Goal: Task Accomplishment & Management: Complete application form

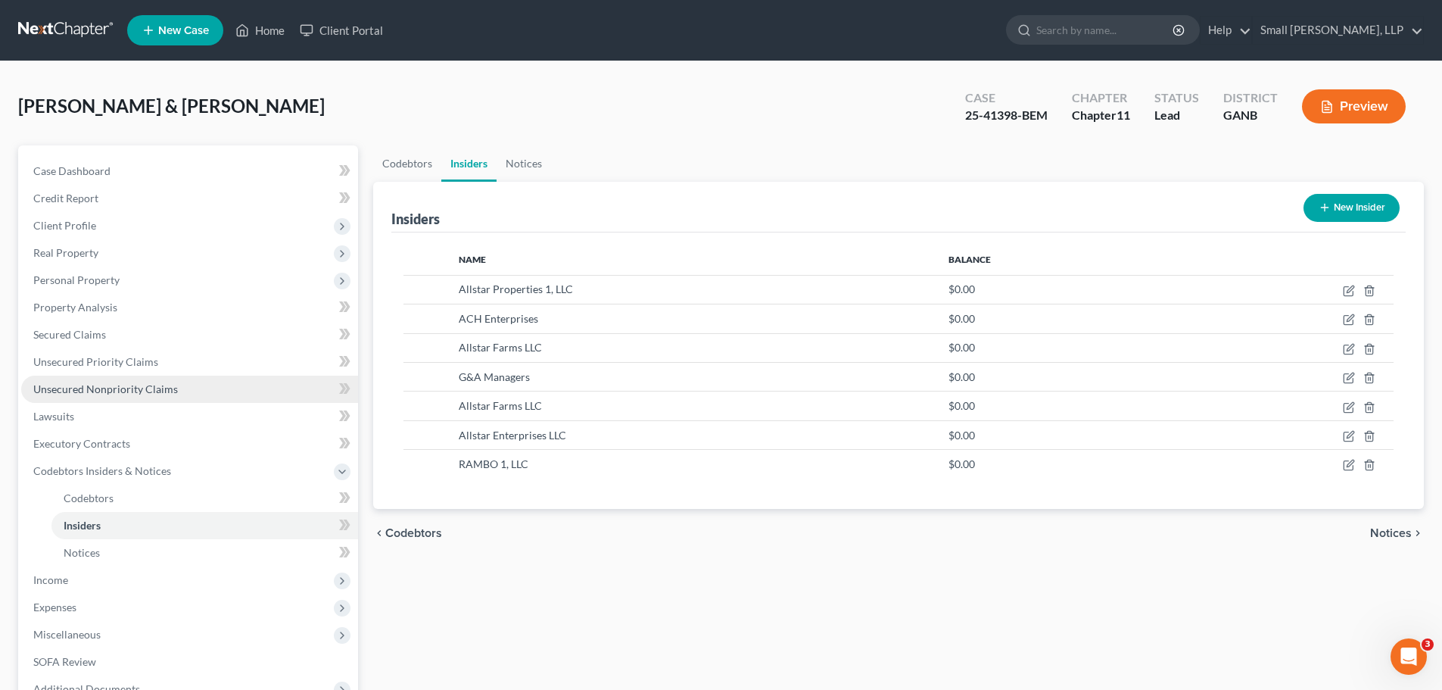
click at [101, 395] on link "Unsecured Nonpriority Claims" at bounding box center [189, 389] width 337 height 27
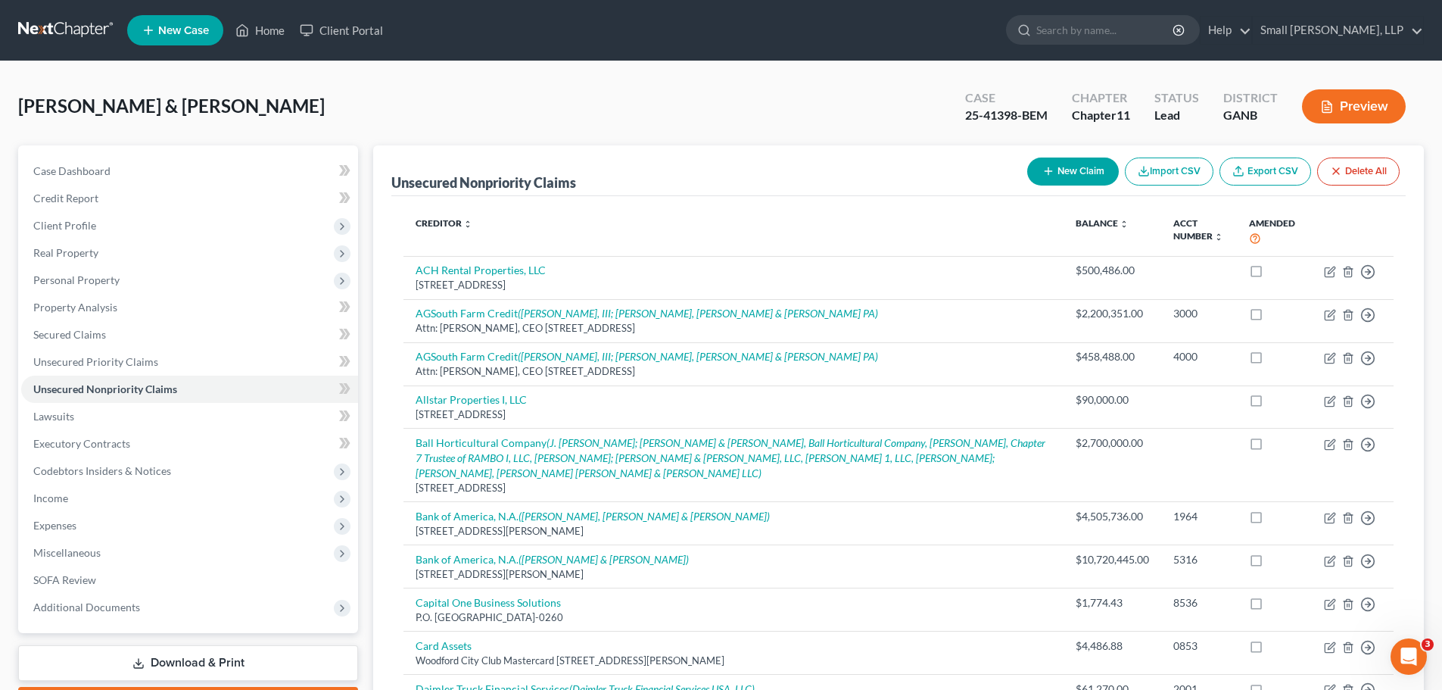
click at [1062, 173] on button "New Claim" at bounding box center [1073, 171] width 92 height 28
select select "2"
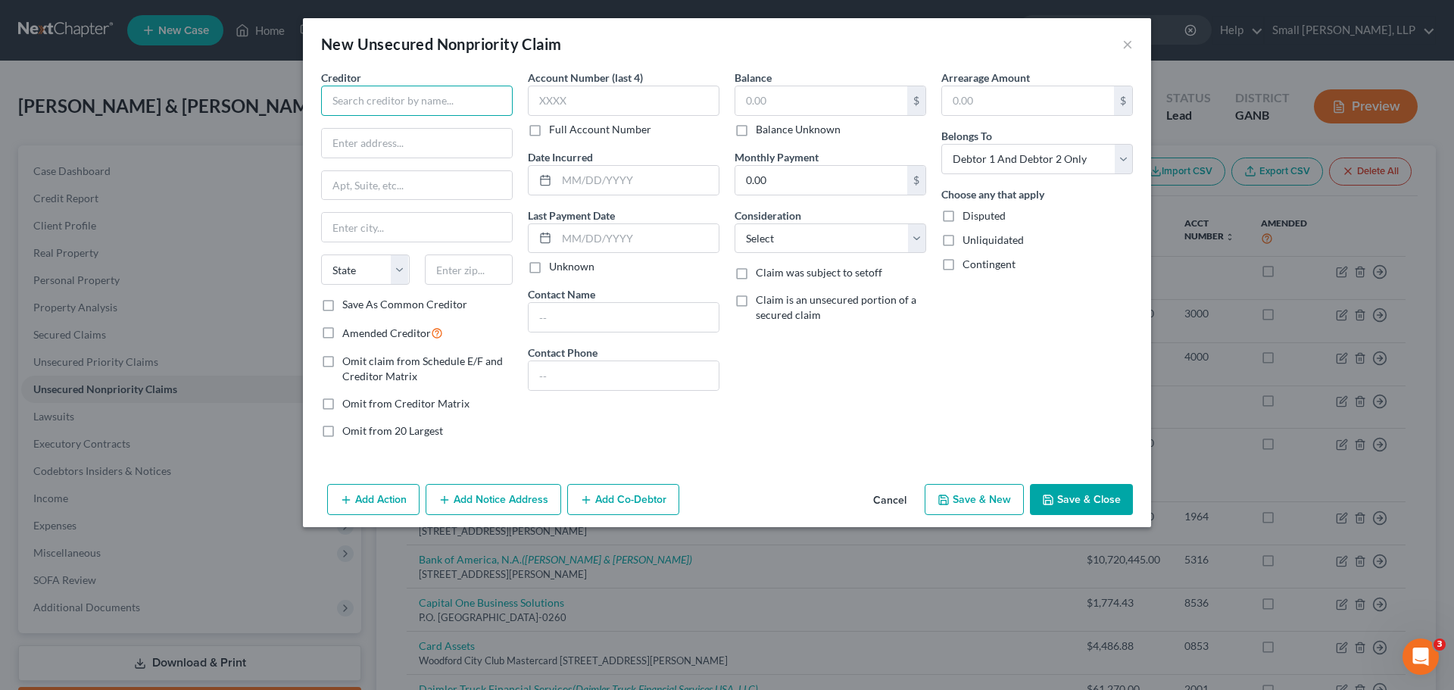
click at [415, 99] on input "text" at bounding box center [417, 101] width 192 height 30
type input "O"
type input "Paycom"
click at [342, 363] on label "Omit claim from Schedule E/F and Creditor Matrix" at bounding box center [427, 369] width 170 height 30
click at [348, 363] on input "Omit claim from Schedule E/F and Creditor Matrix" at bounding box center [353, 359] width 10 height 10
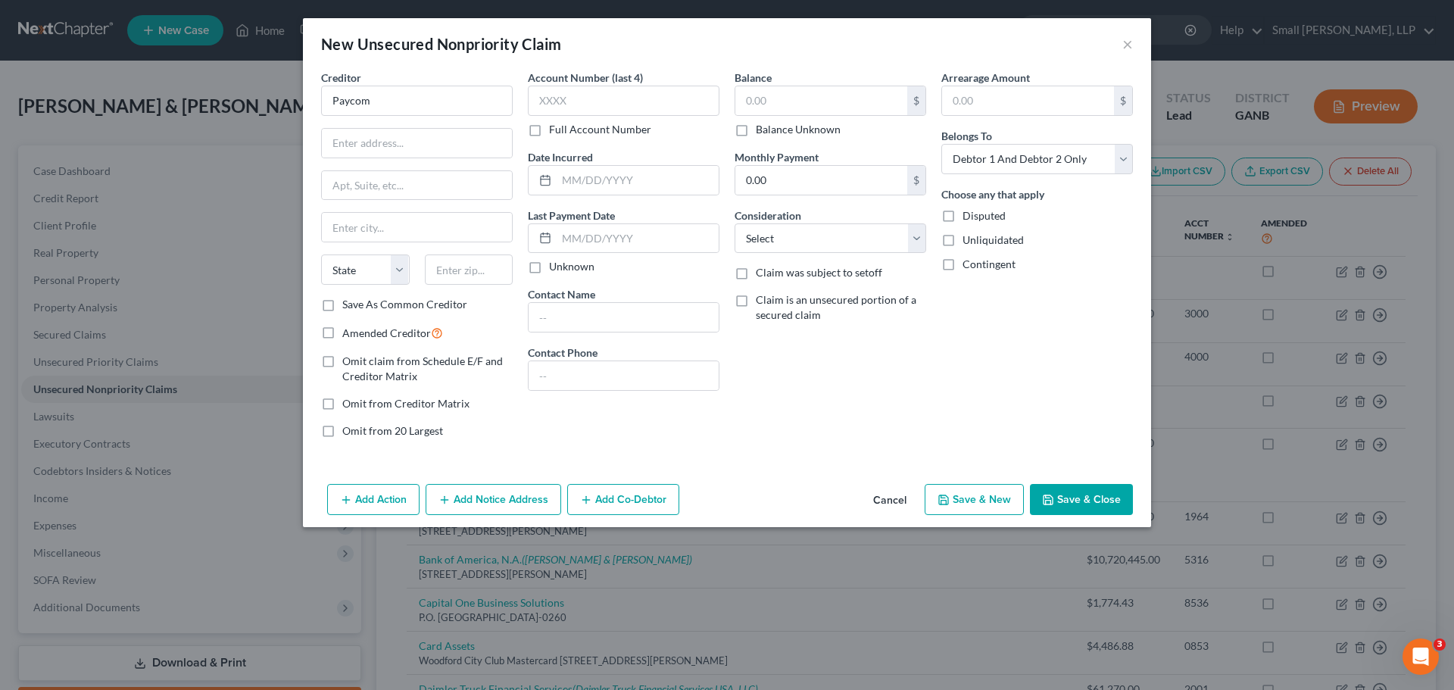
checkbox input "true"
click at [342, 407] on label "Omit from Creditor Matrix" at bounding box center [405, 403] width 127 height 15
click at [348, 406] on input "Omit from Creditor Matrix" at bounding box center [353, 401] width 10 height 10
checkbox input "true"
click at [342, 433] on label "Omit from 20 Largest" at bounding box center [392, 430] width 101 height 15
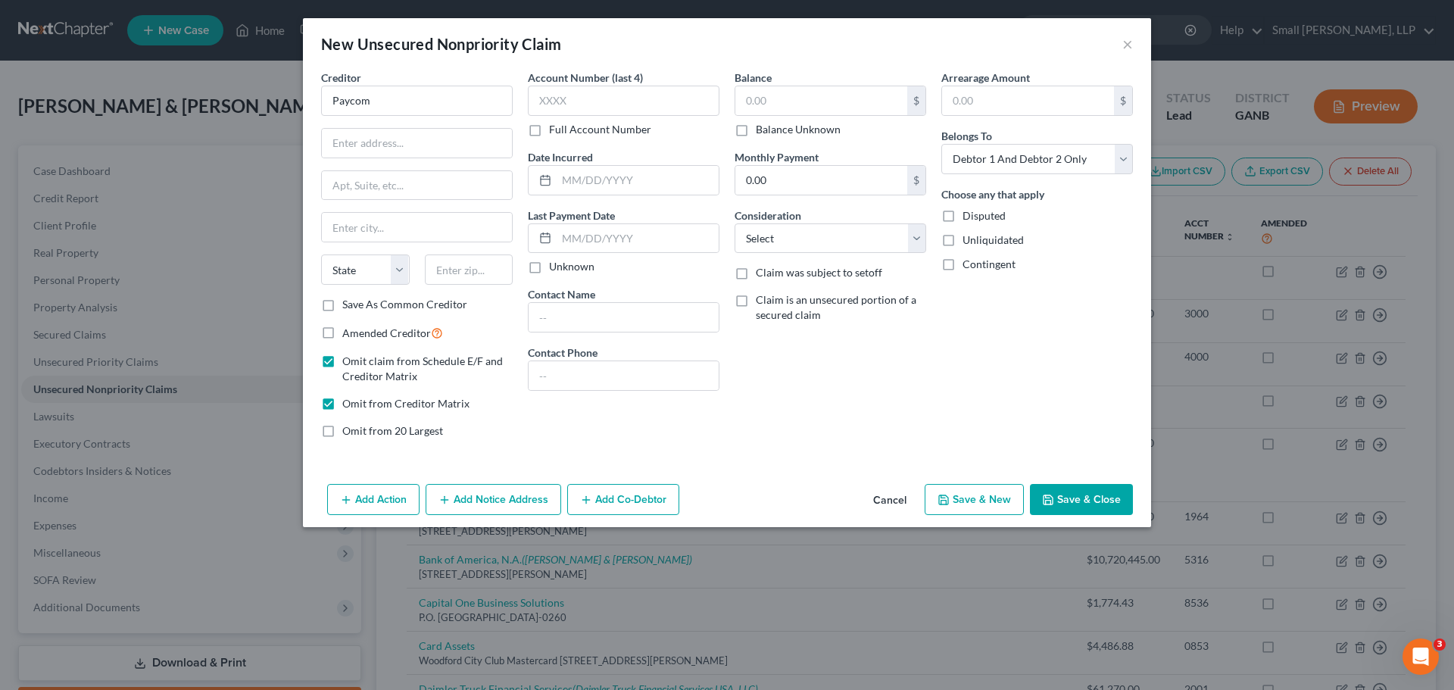
click at [348, 433] on input "Omit from 20 Largest" at bounding box center [353, 428] width 10 height 10
checkbox input "true"
click at [597, 236] on input "text" at bounding box center [638, 238] width 162 height 29
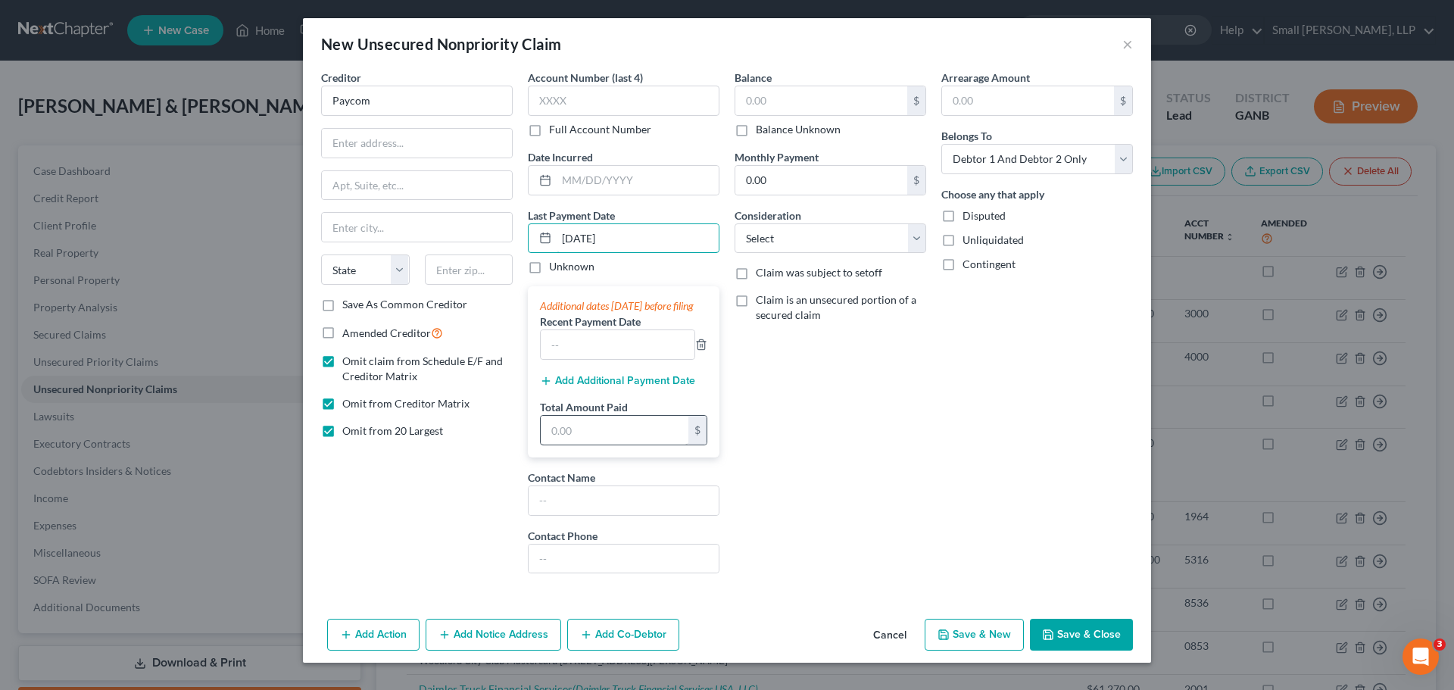
type input "[DATE]"
click at [587, 437] on input "text" at bounding box center [615, 430] width 148 height 29
type input "10,782.17"
click at [848, 457] on div "Balance $ Balance Unknown Balance Undetermined $ Balance Unknown Monthly Paymen…" at bounding box center [830, 328] width 207 height 516
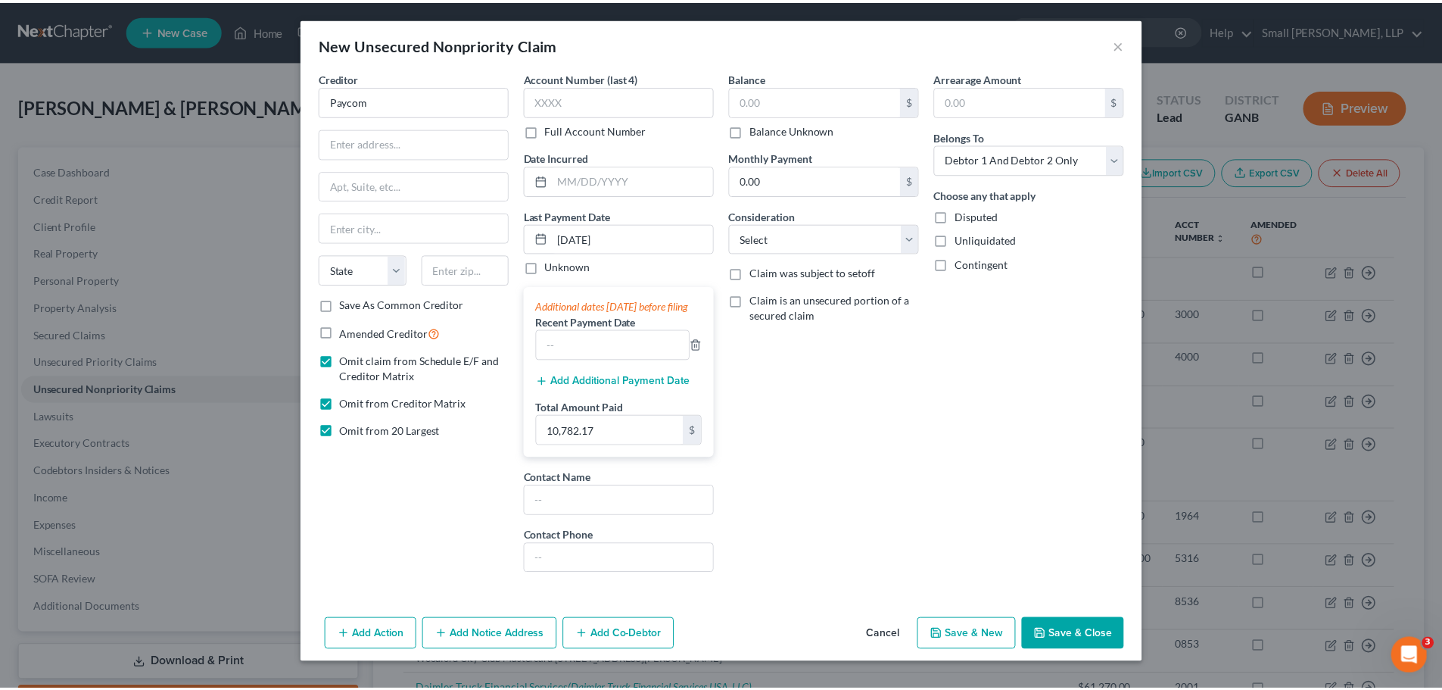
scroll to position [6, 0]
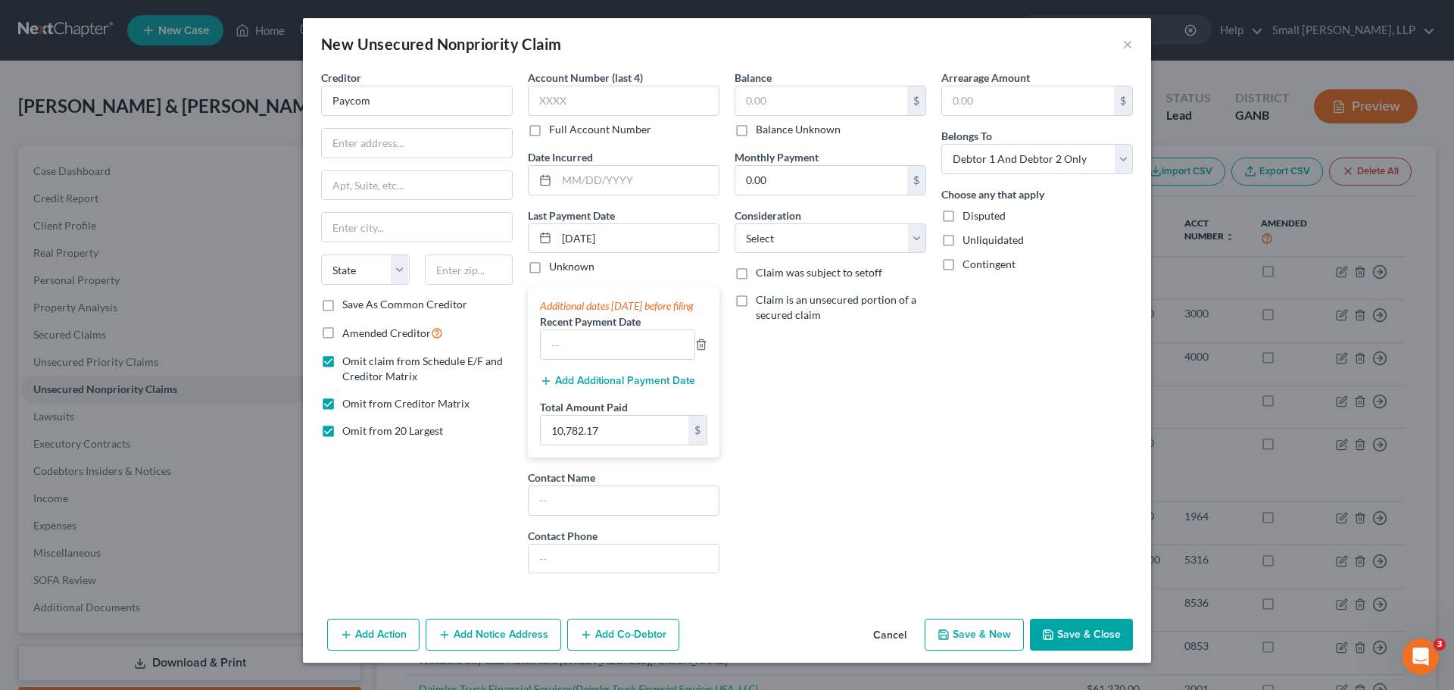
click at [1062, 648] on button "Save & Close" at bounding box center [1081, 635] width 103 height 32
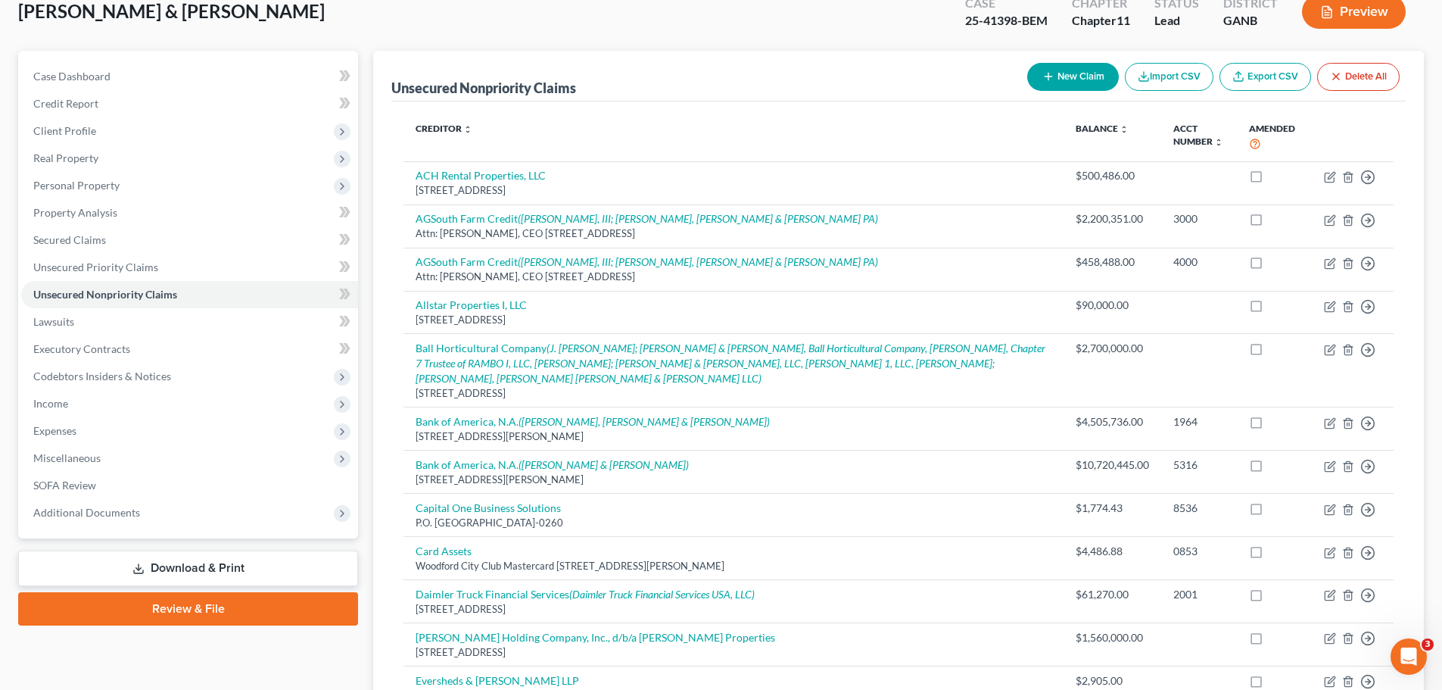
scroll to position [227, 0]
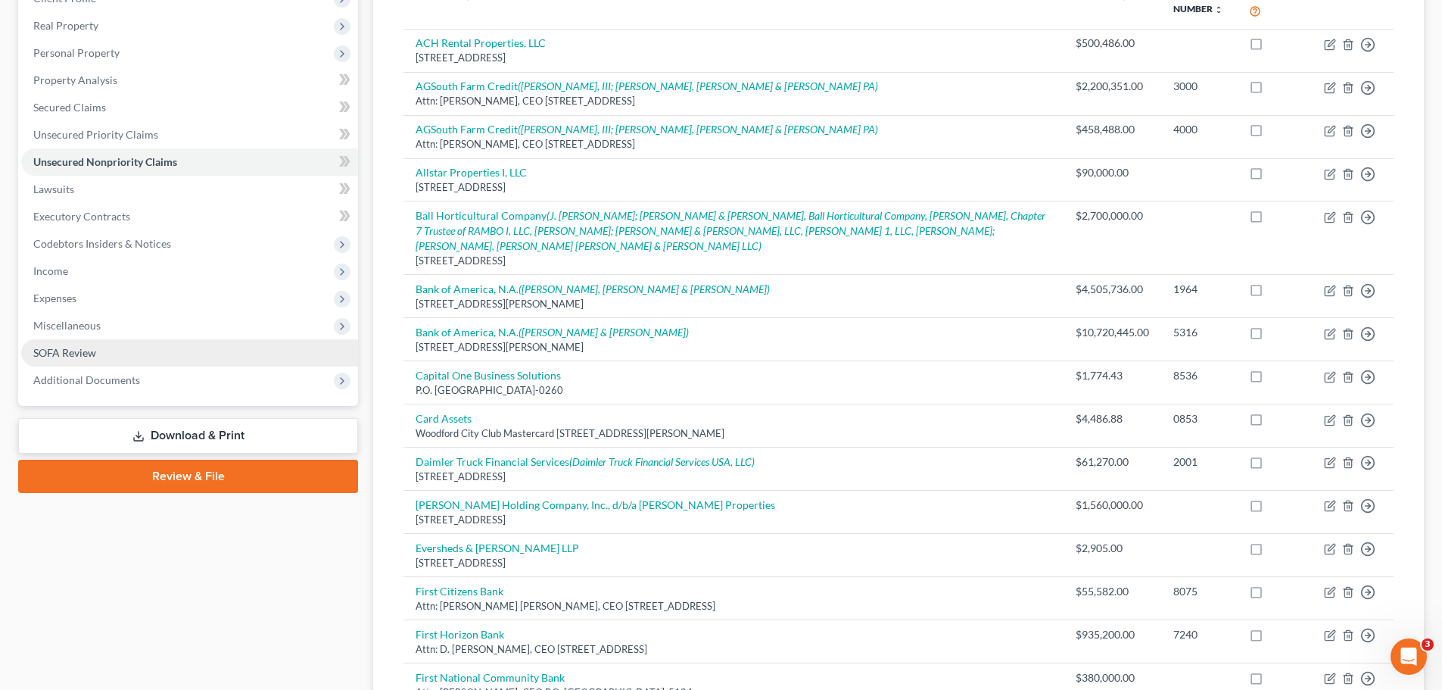
click at [73, 346] on span "SOFA Review" at bounding box center [64, 352] width 63 height 13
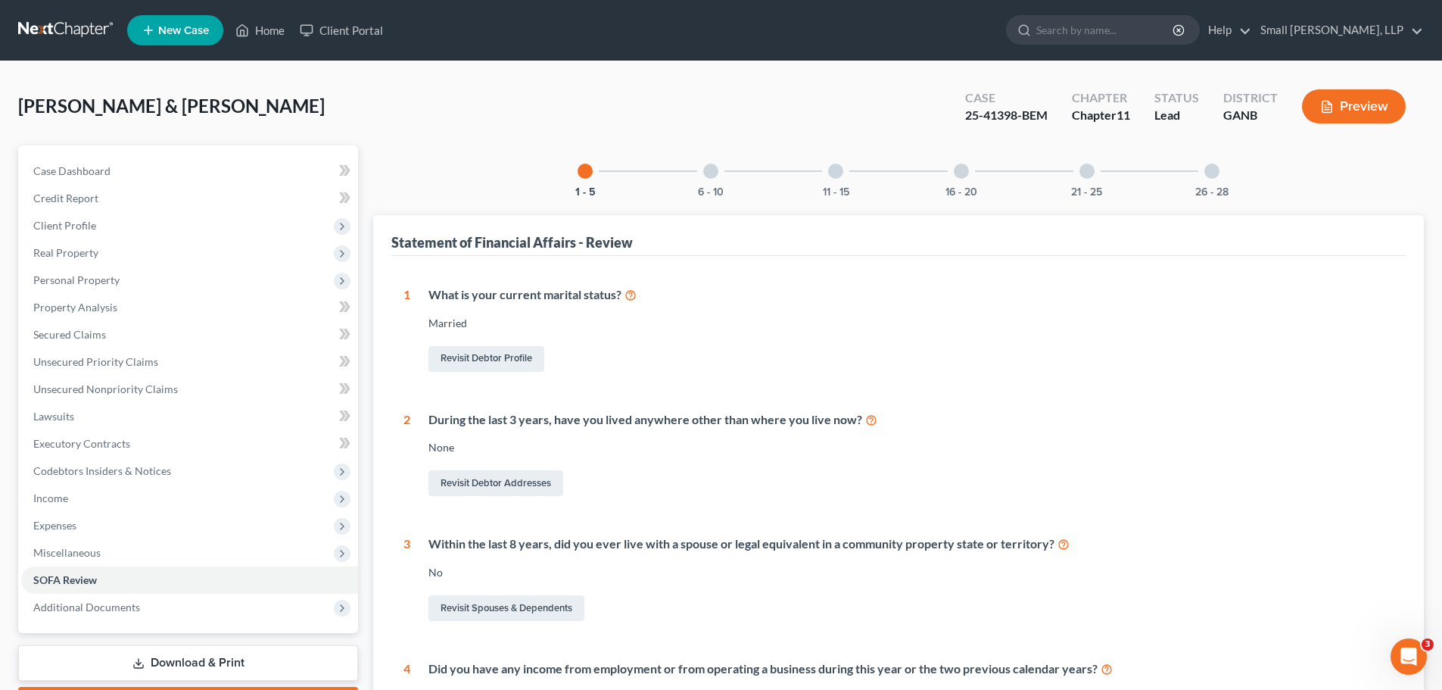
click at [714, 183] on div "6 - 10" at bounding box center [710, 170] width 51 height 51
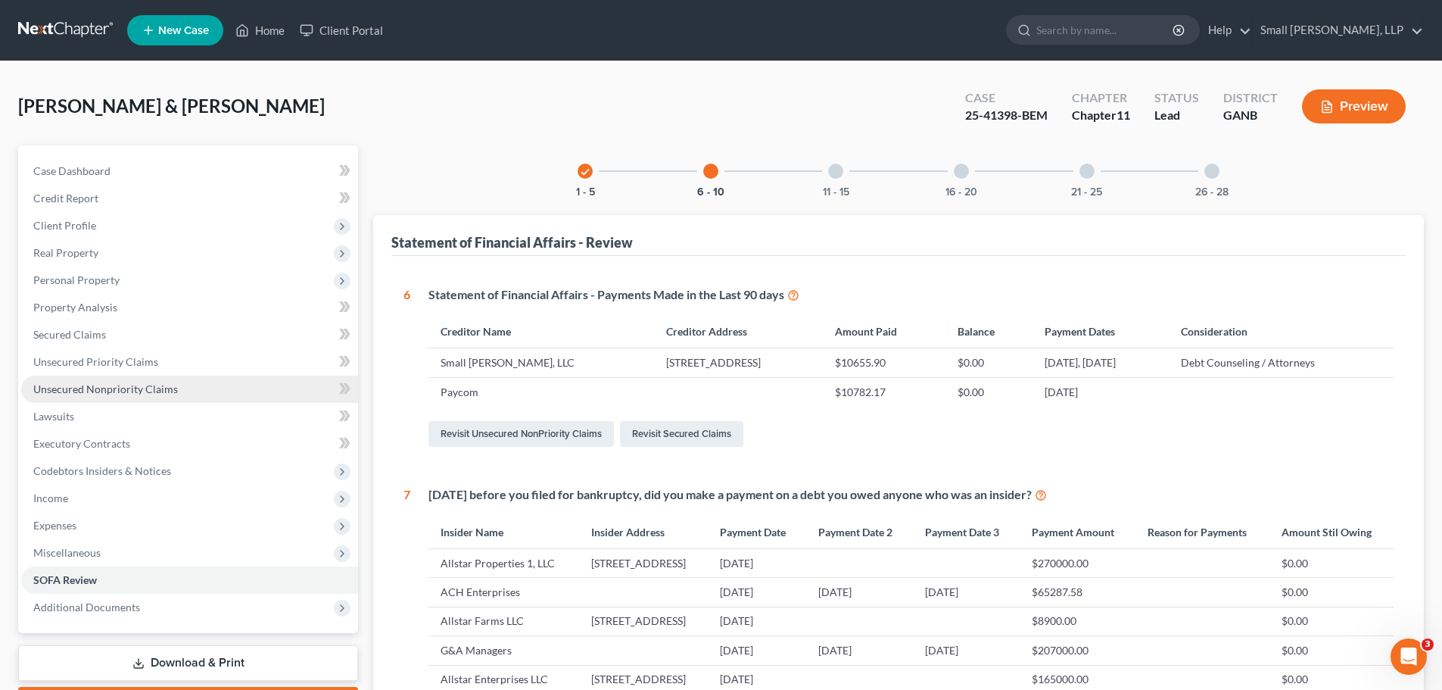
click at [109, 382] on span "Unsecured Nonpriority Claims" at bounding box center [105, 388] width 145 height 13
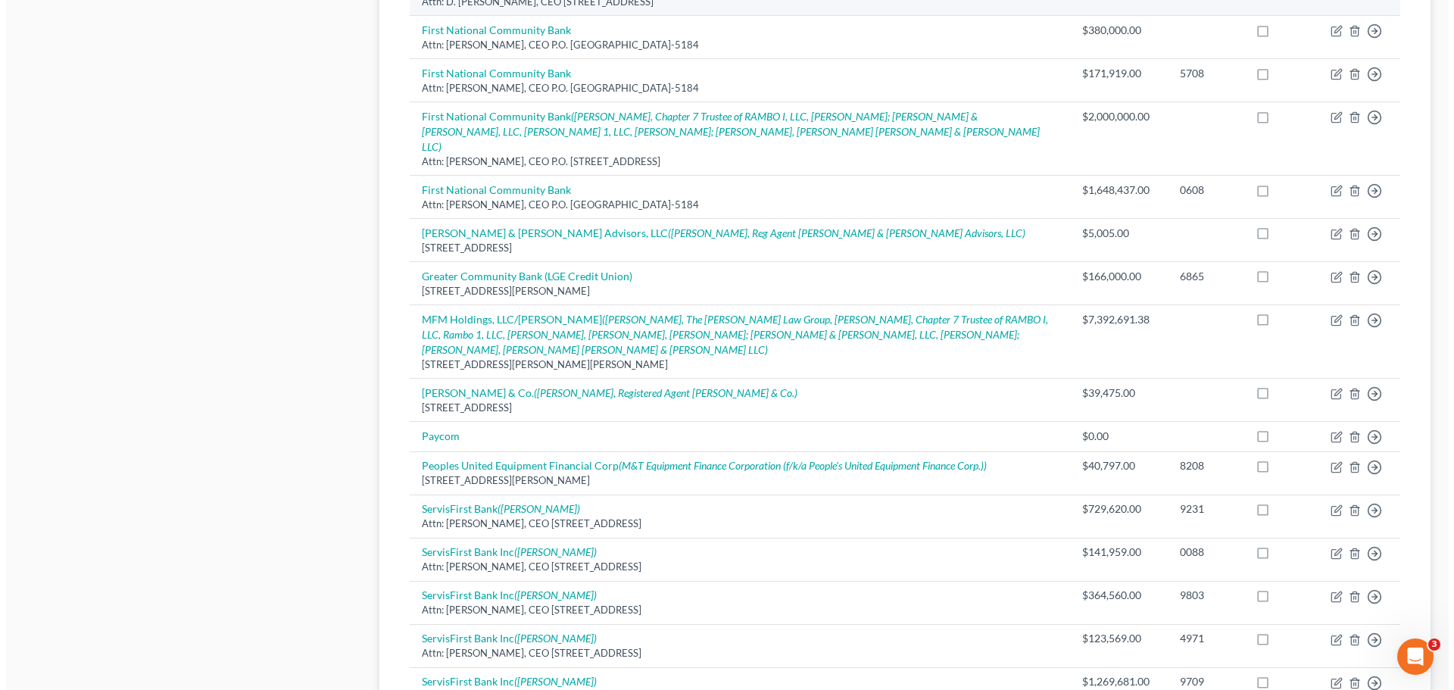
scroll to position [1060, 0]
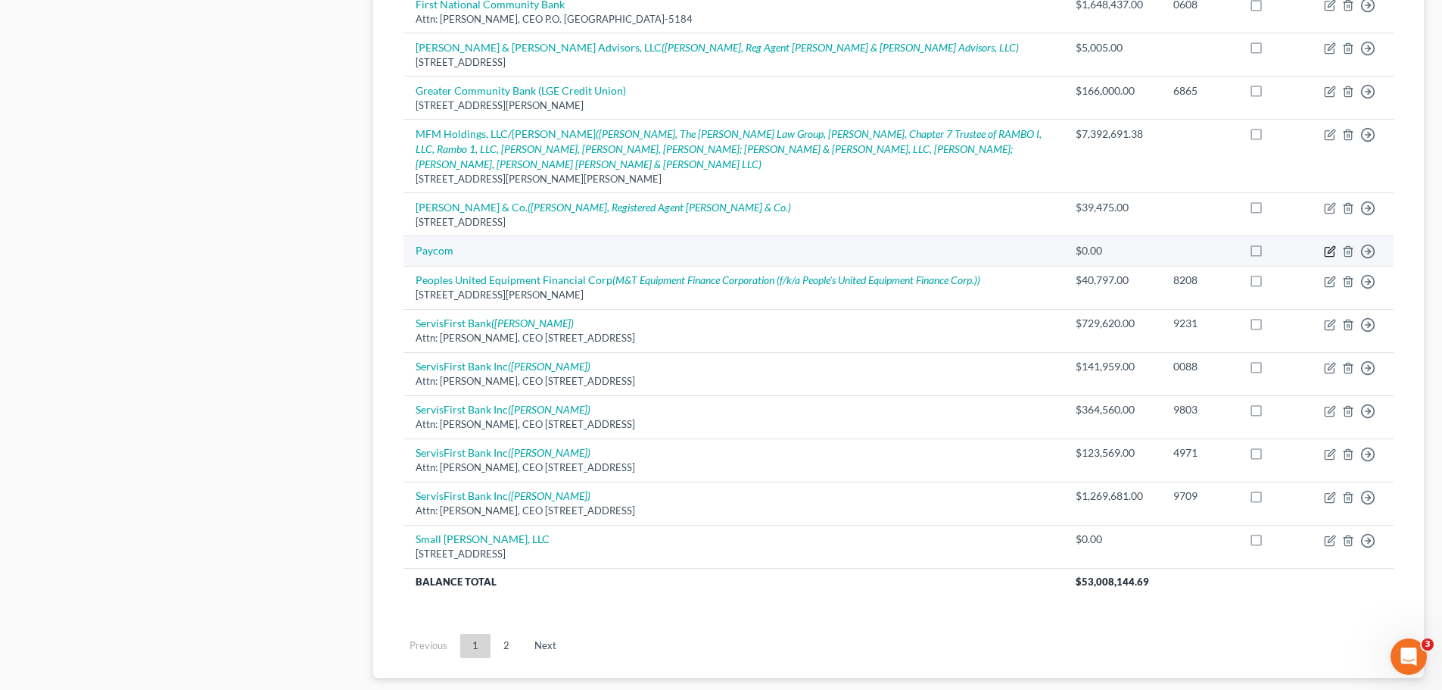
click at [1327, 245] on icon "button" at bounding box center [1330, 251] width 12 height 12
select select "2"
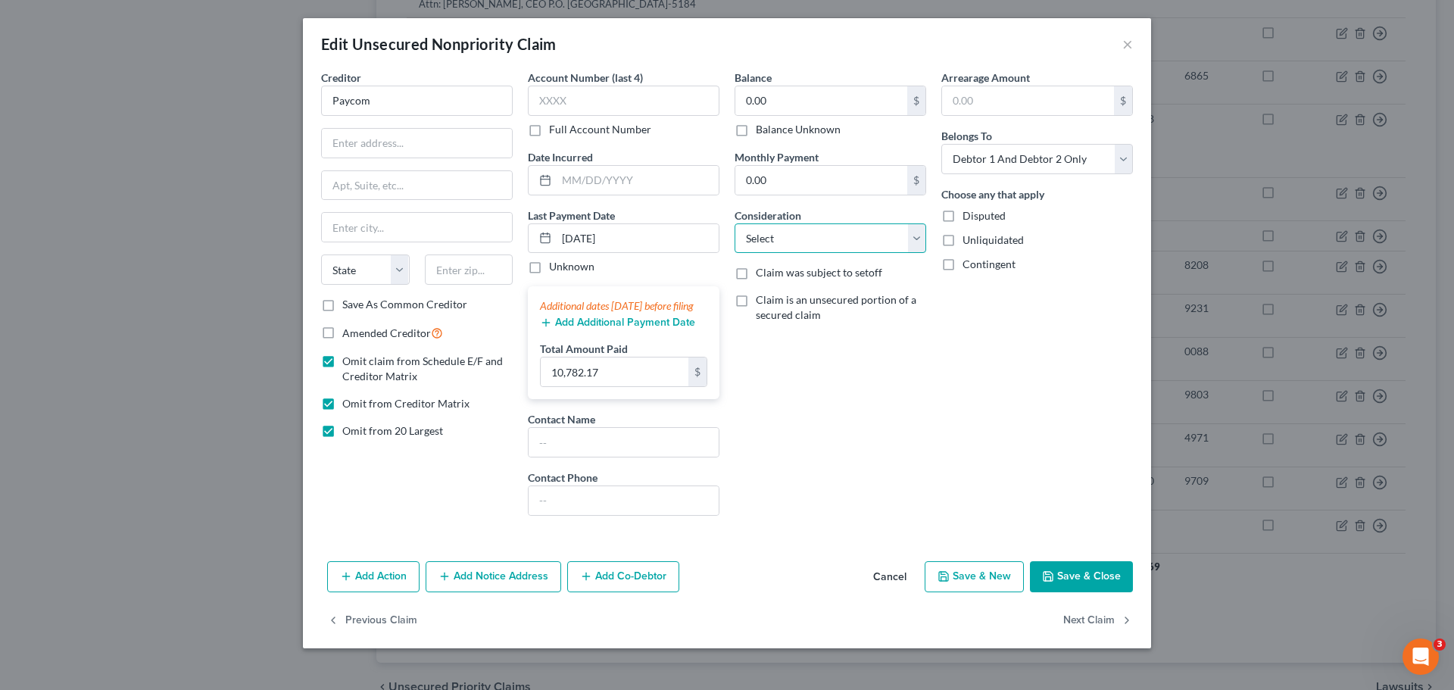
click at [909, 239] on select "Select Cable / Satellite Services Collection Agency Credit Card Debt Debt Couns…" at bounding box center [830, 238] width 192 height 30
select select "14"
click at [734, 223] on select "Select Cable / Satellite Services Collection Agency Credit Card Debt Debt Couns…" at bounding box center [830, 238] width 192 height 30
click at [797, 288] on input "text" at bounding box center [830, 296] width 190 height 29
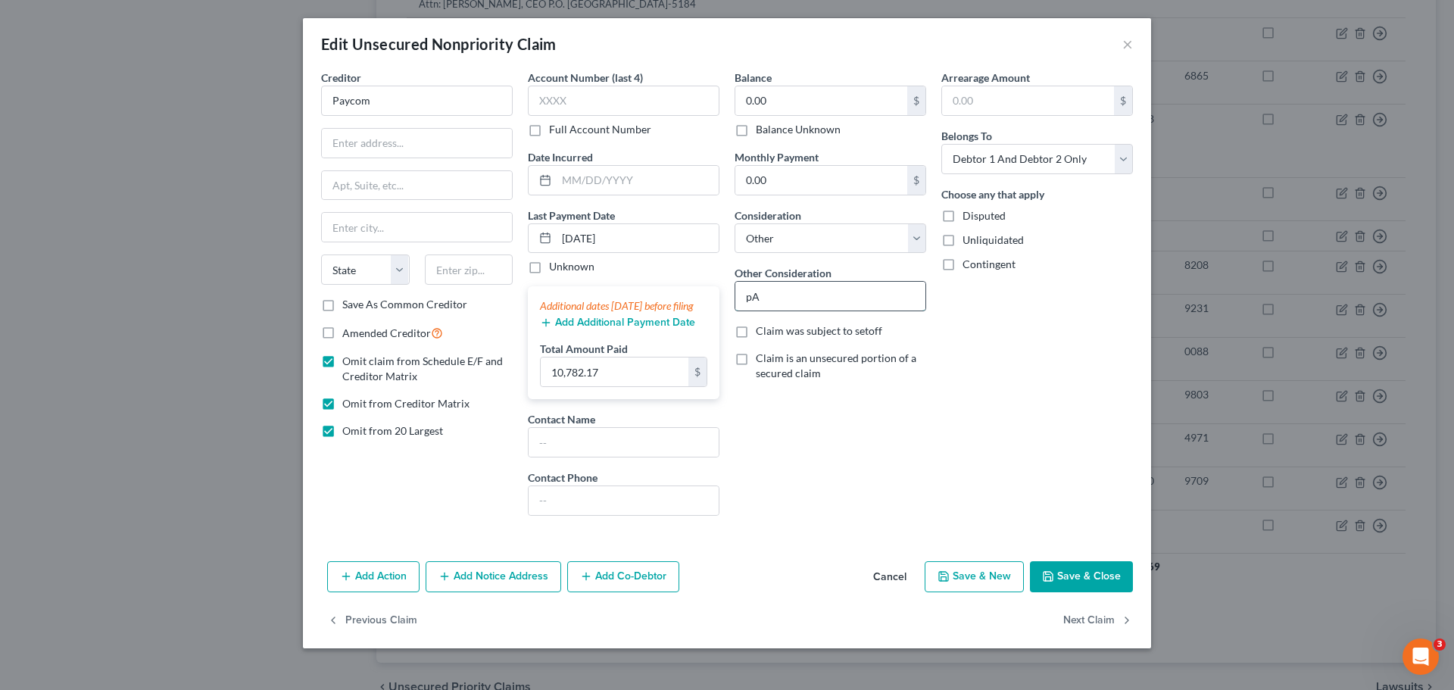
type input "p"
type input "Payroll for Related Entity"
click at [640, 329] on button "Add Additional Payment Date" at bounding box center [617, 322] width 155 height 12
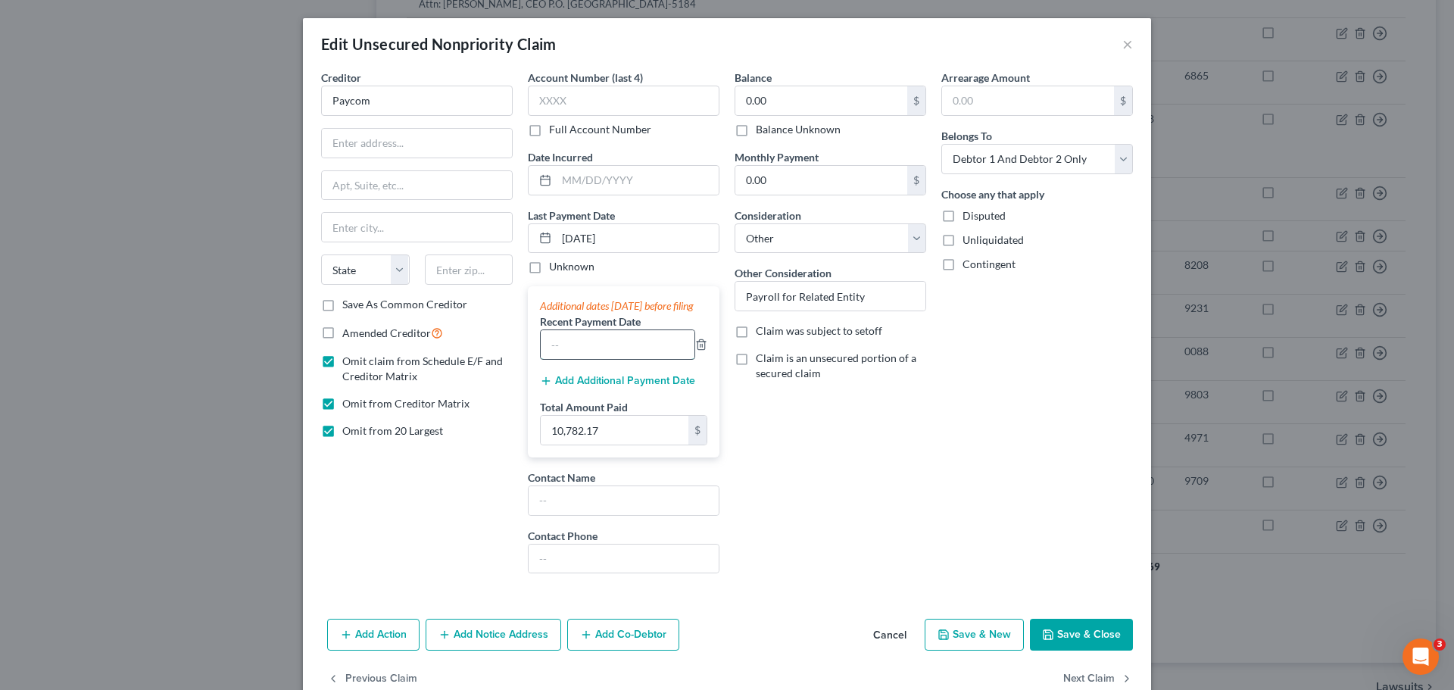
click at [613, 356] on input "text" at bounding box center [618, 344] width 154 height 29
click at [694, 387] on div "Add Additional Payment Date" at bounding box center [623, 379] width 167 height 15
click at [821, 434] on div "Balance 0.00 $ Balance Unknown Balance Undetermined 0.00 $ Balance Unknown Mont…" at bounding box center [830, 328] width 207 height 516
drag, startPoint x: 599, startPoint y: 363, endPoint x: 514, endPoint y: 348, distance: 86.0
click at [520, 348] on div "Account Number (last 4) Full Account Number Date Incurred Last Payment Date [DA…" at bounding box center [623, 328] width 207 height 516
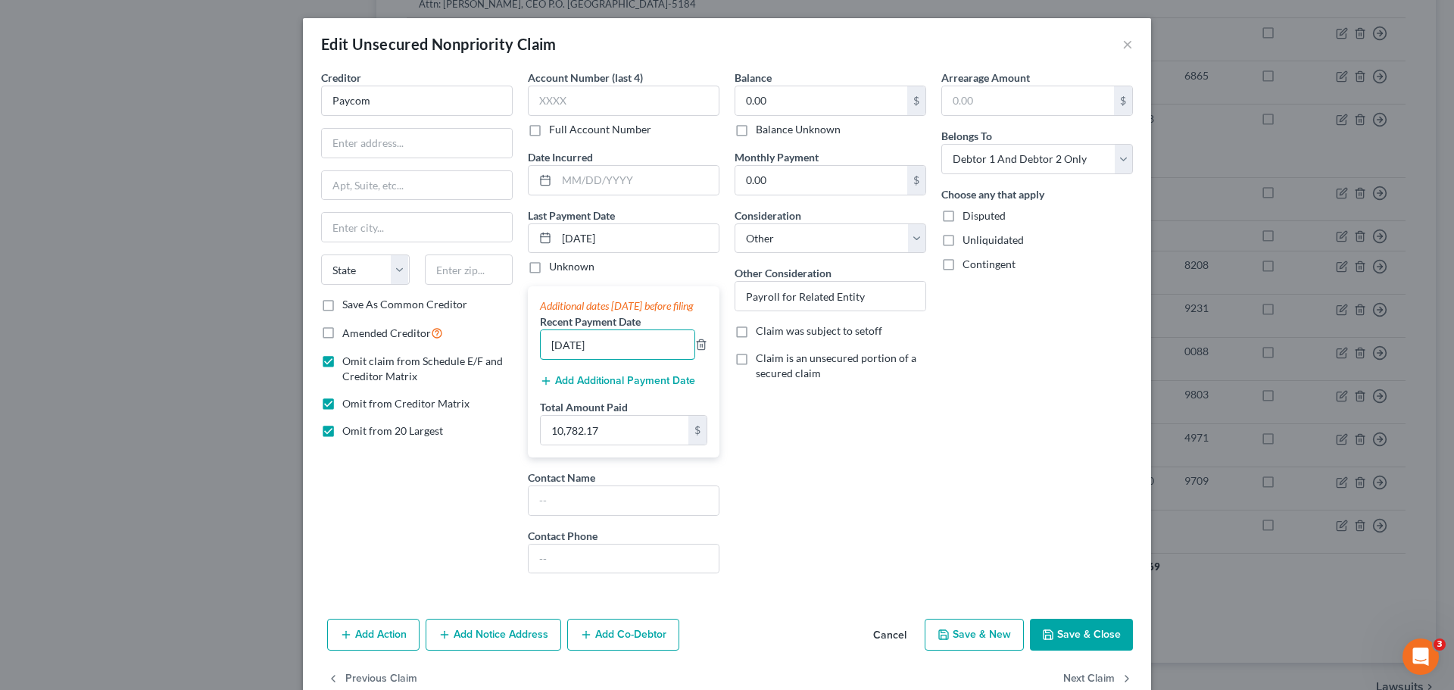
type input "[DATE]"
click at [650, 387] on button "Add Additional Payment Date" at bounding box center [617, 381] width 155 height 12
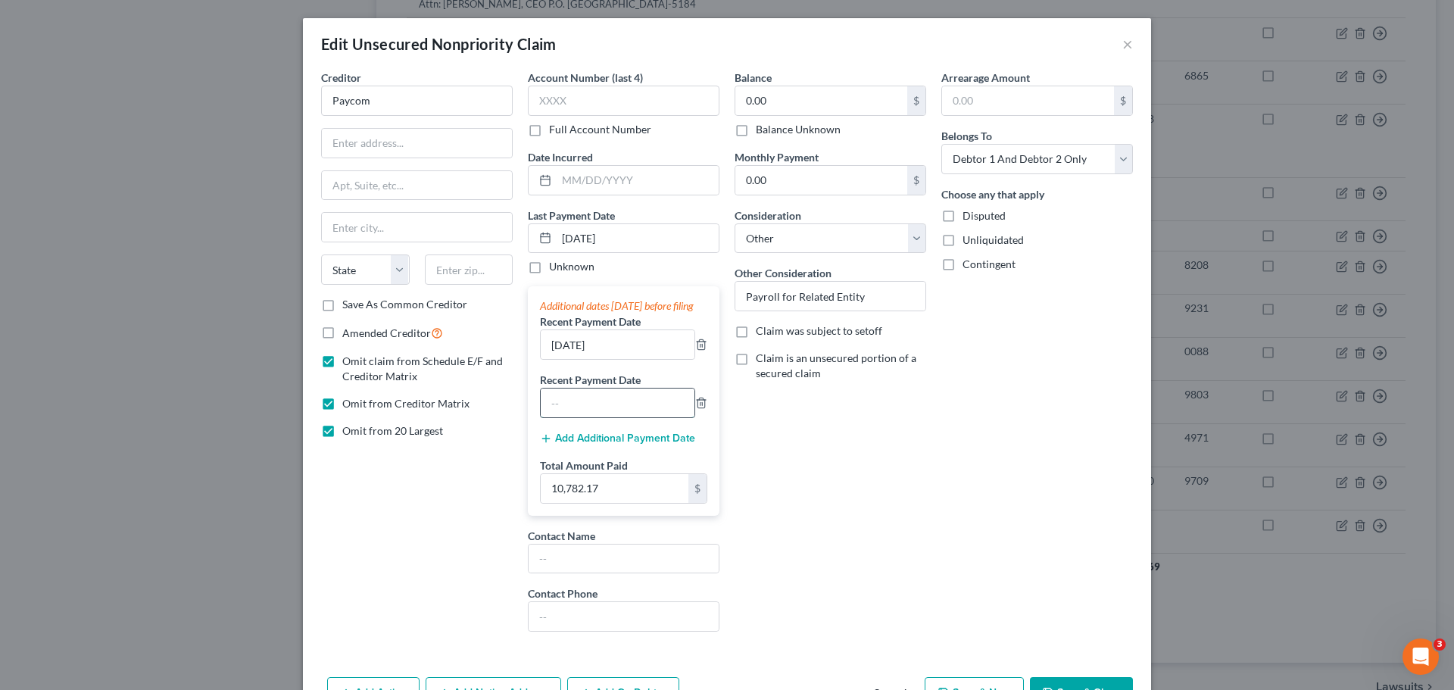
click at [633, 417] on input "text" at bounding box center [618, 402] width 154 height 29
click at [607, 417] on input "6/5/" at bounding box center [618, 402] width 154 height 29
type input "[DATE]"
click at [610, 503] on input "10,782.17" at bounding box center [615, 488] width 148 height 29
type input "88,790.56"
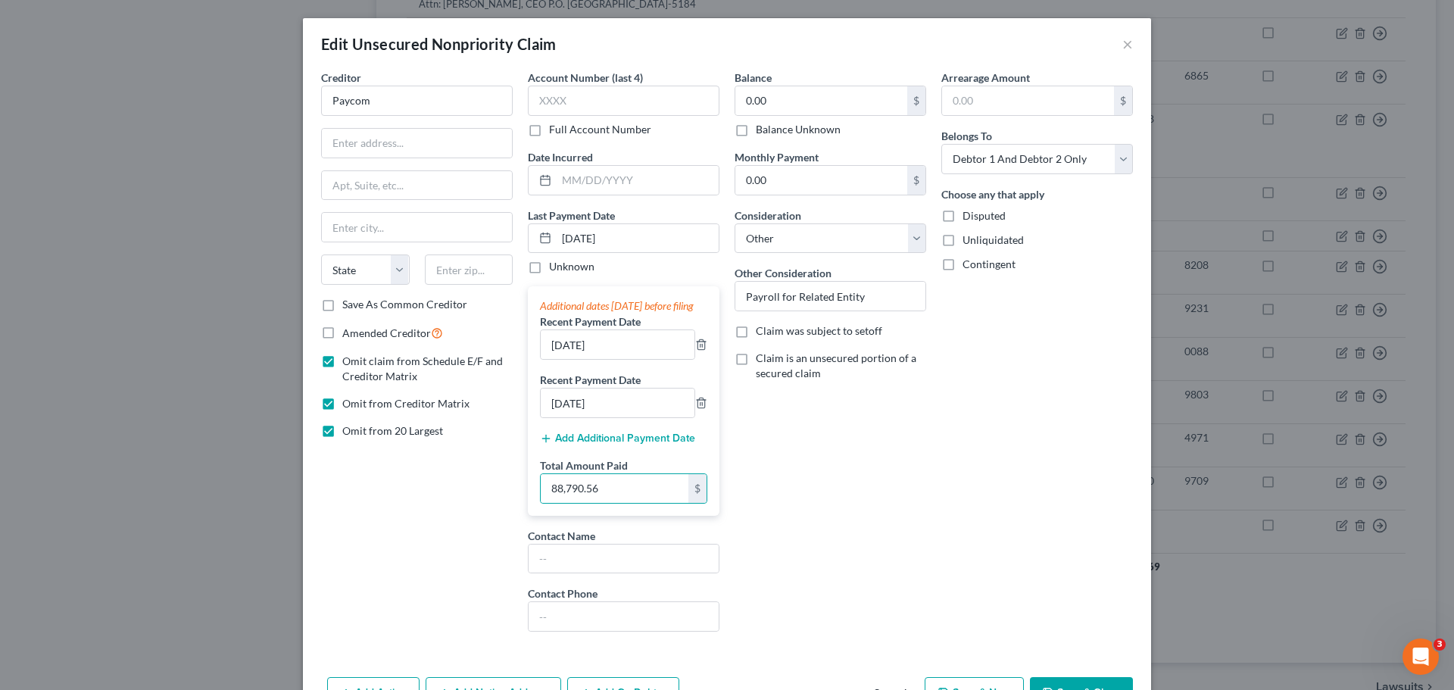
click at [855, 515] on div "Balance 0.00 $ Balance Unknown Balance Undetermined 0.00 $ Balance Unknown Mont…" at bounding box center [830, 357] width 207 height 574
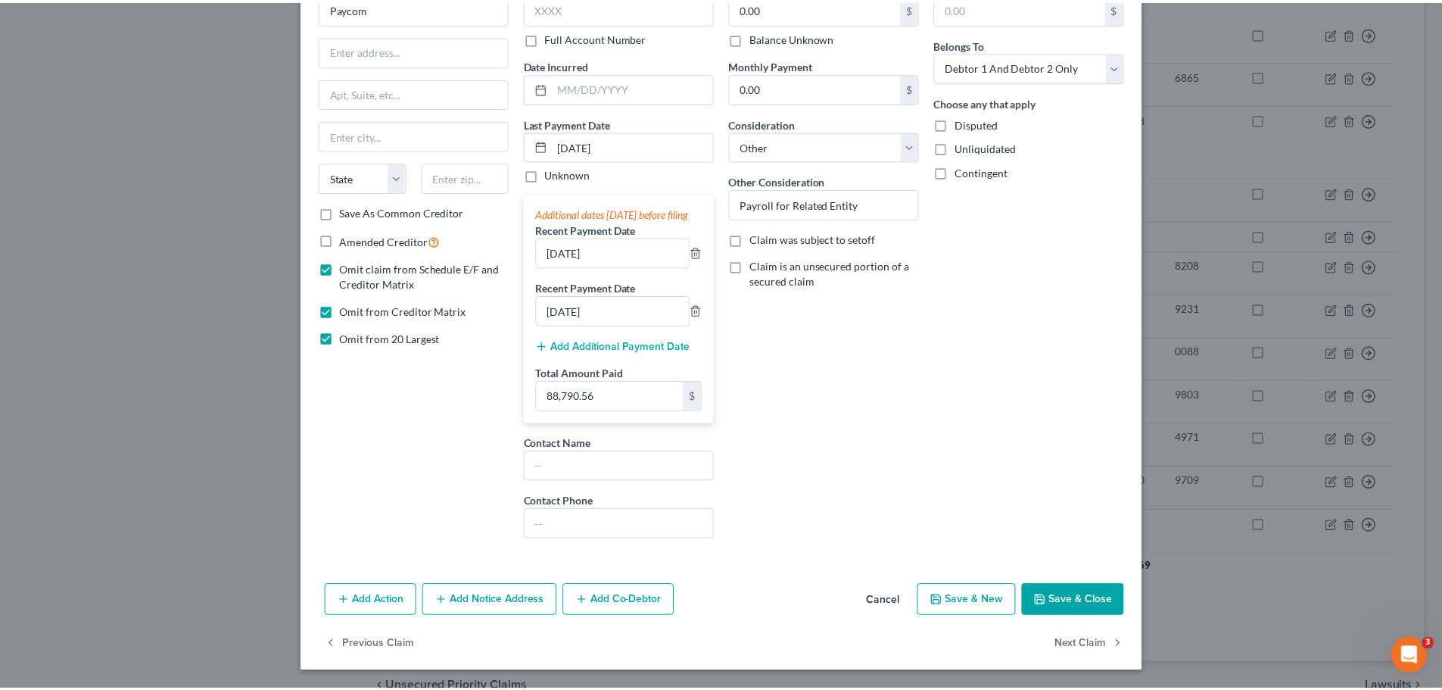
scroll to position [108, 0]
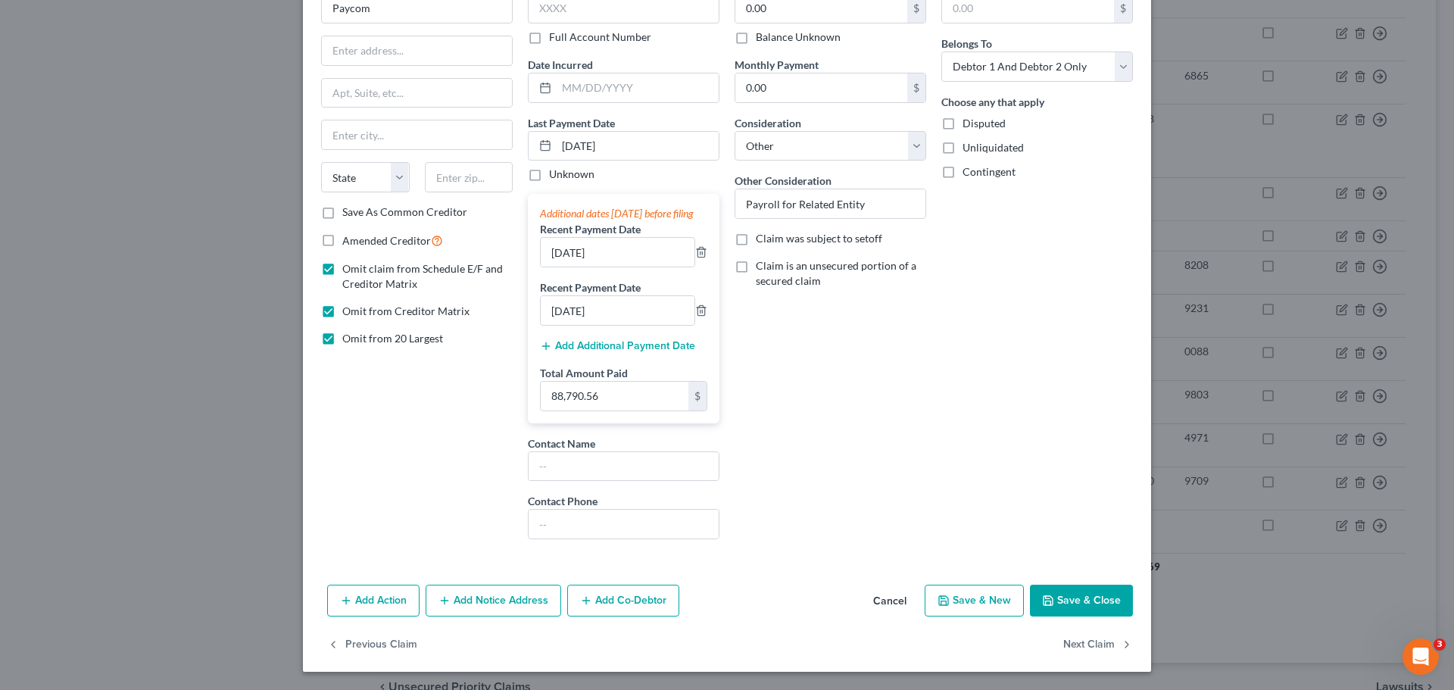
click at [1046, 601] on polyline "button" at bounding box center [1048, 603] width 5 height 4
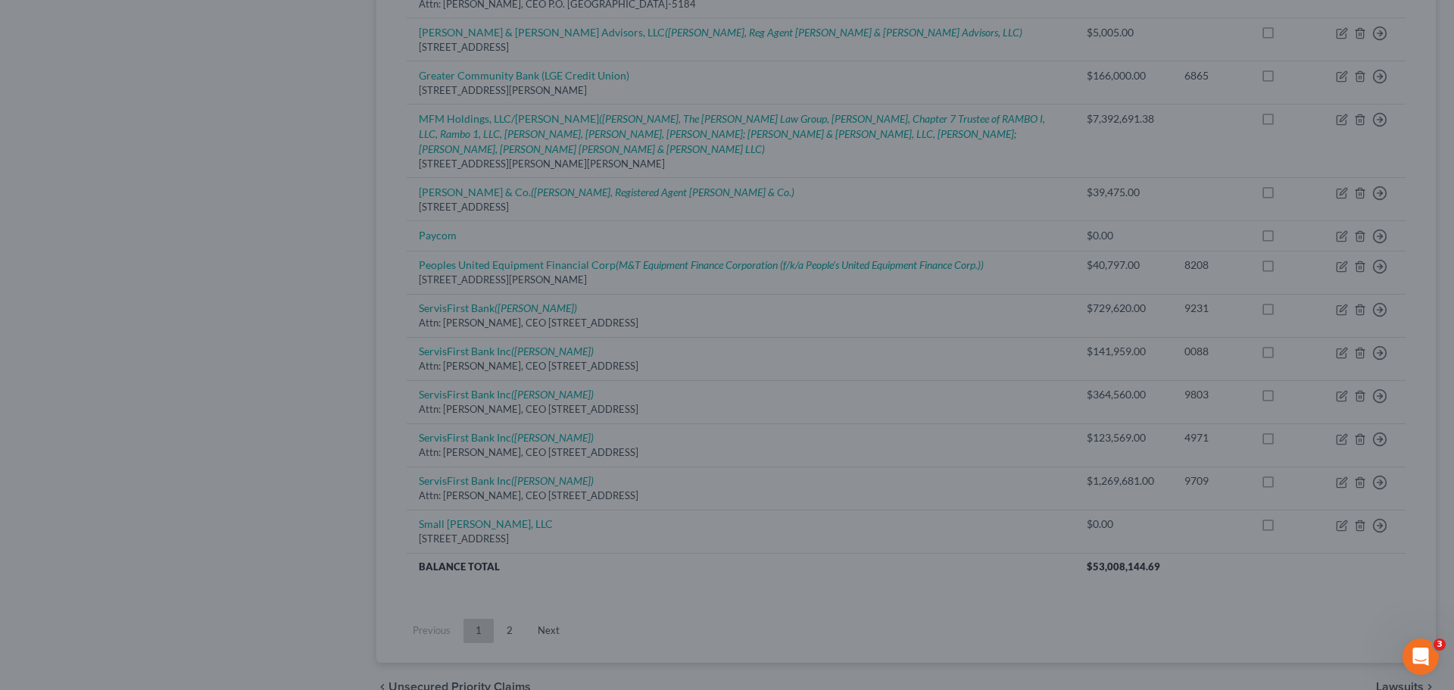
type input "0"
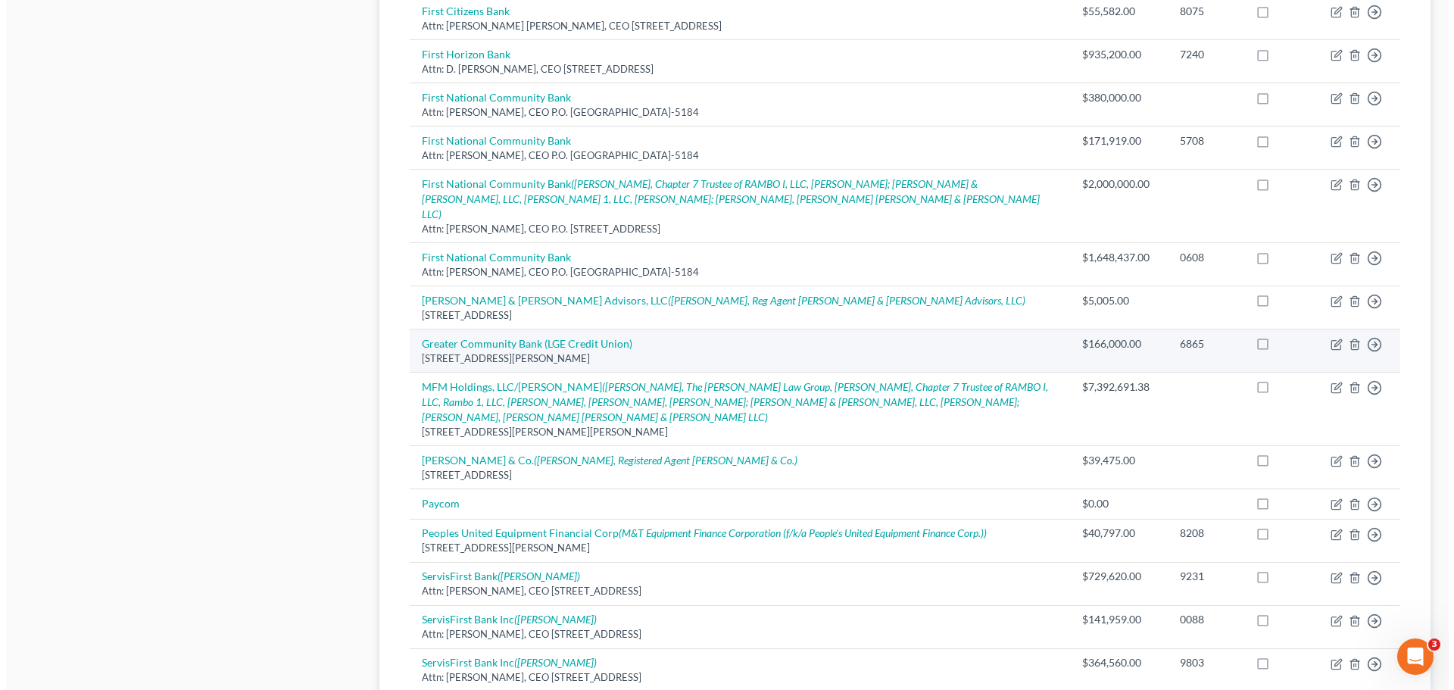
scroll to position [730, 0]
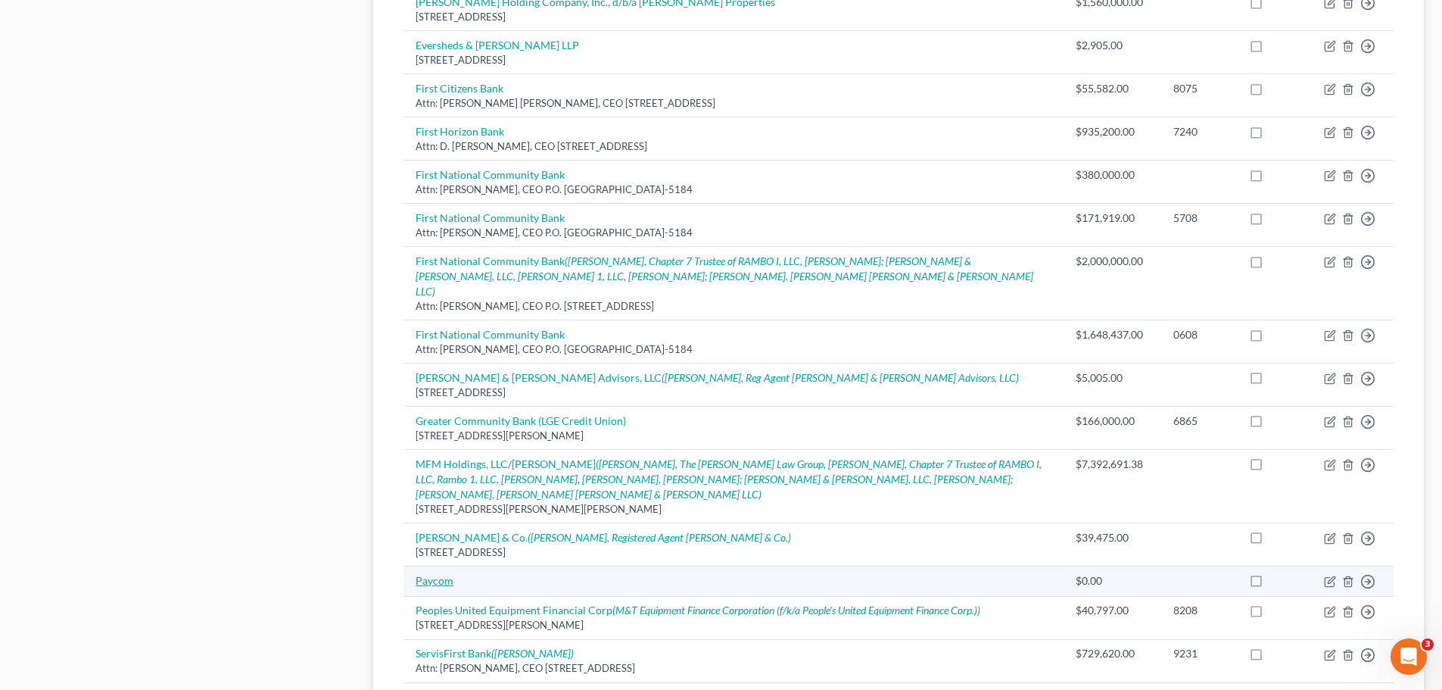
click at [428, 574] on link "Paycom" at bounding box center [435, 580] width 38 height 13
select select "14"
select select "2"
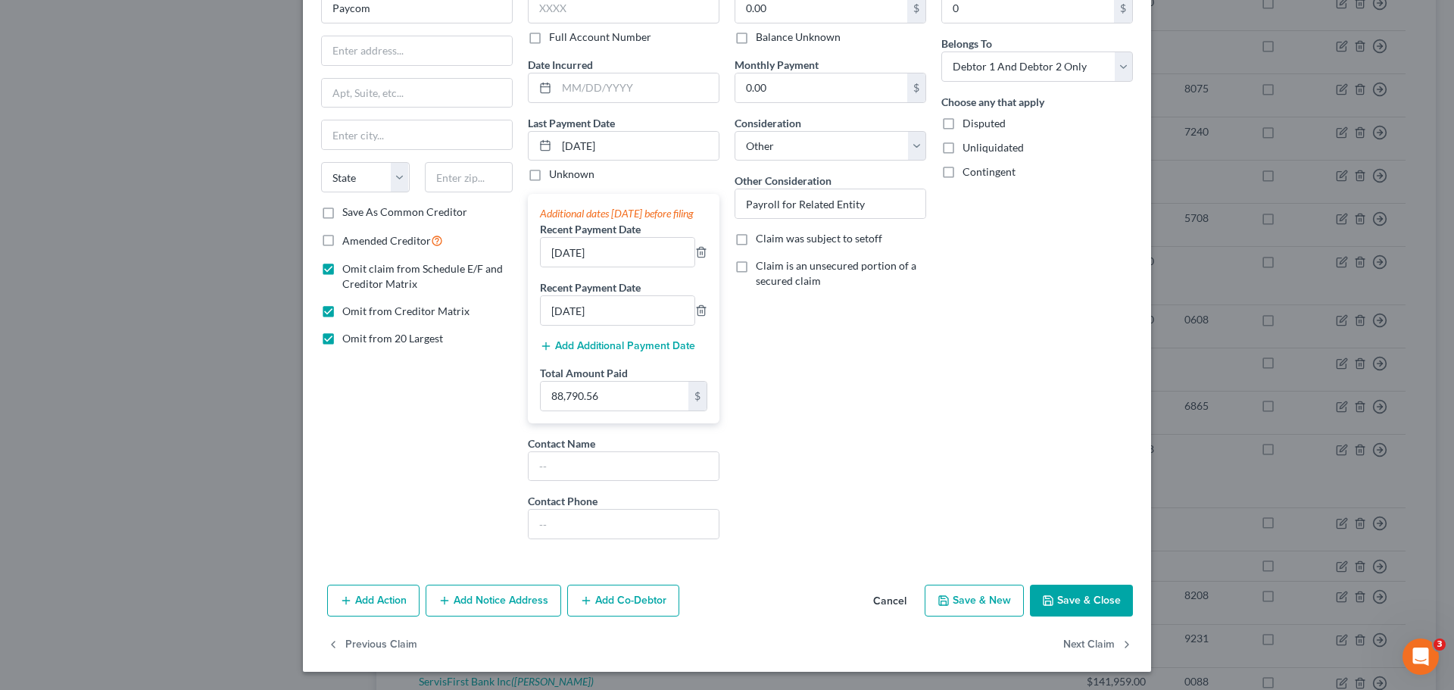
scroll to position [108, 0]
click at [621, 348] on button "Add Additional Payment Date" at bounding box center [617, 346] width 155 height 12
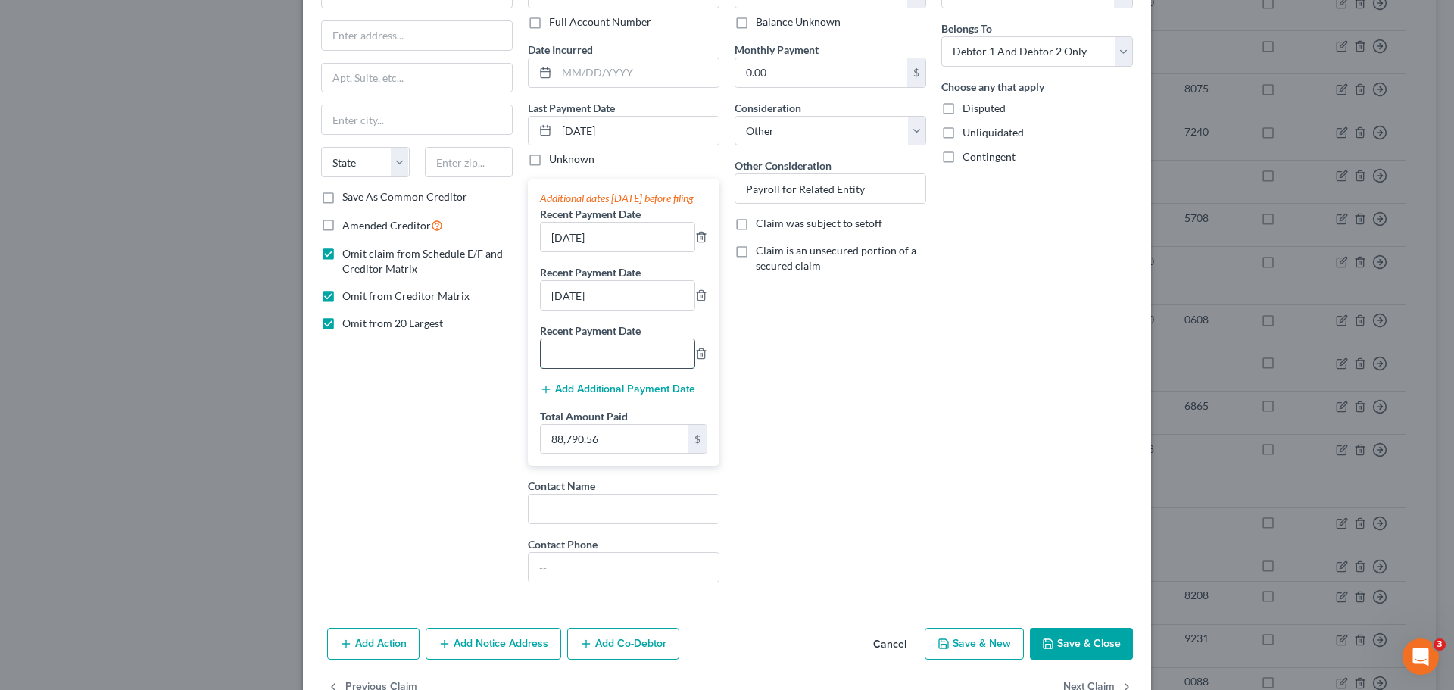
click at [613, 358] on input "text" at bounding box center [618, 353] width 154 height 29
type input "[DATE]"
click at [809, 379] on div "Balance 0.00 $ Balance Unknown Balance Undetermined 0.00 $ Balance Unknown Mont…" at bounding box center [830, 278] width 207 height 632
click at [582, 395] on button "Add Additional Payment Date" at bounding box center [617, 389] width 155 height 12
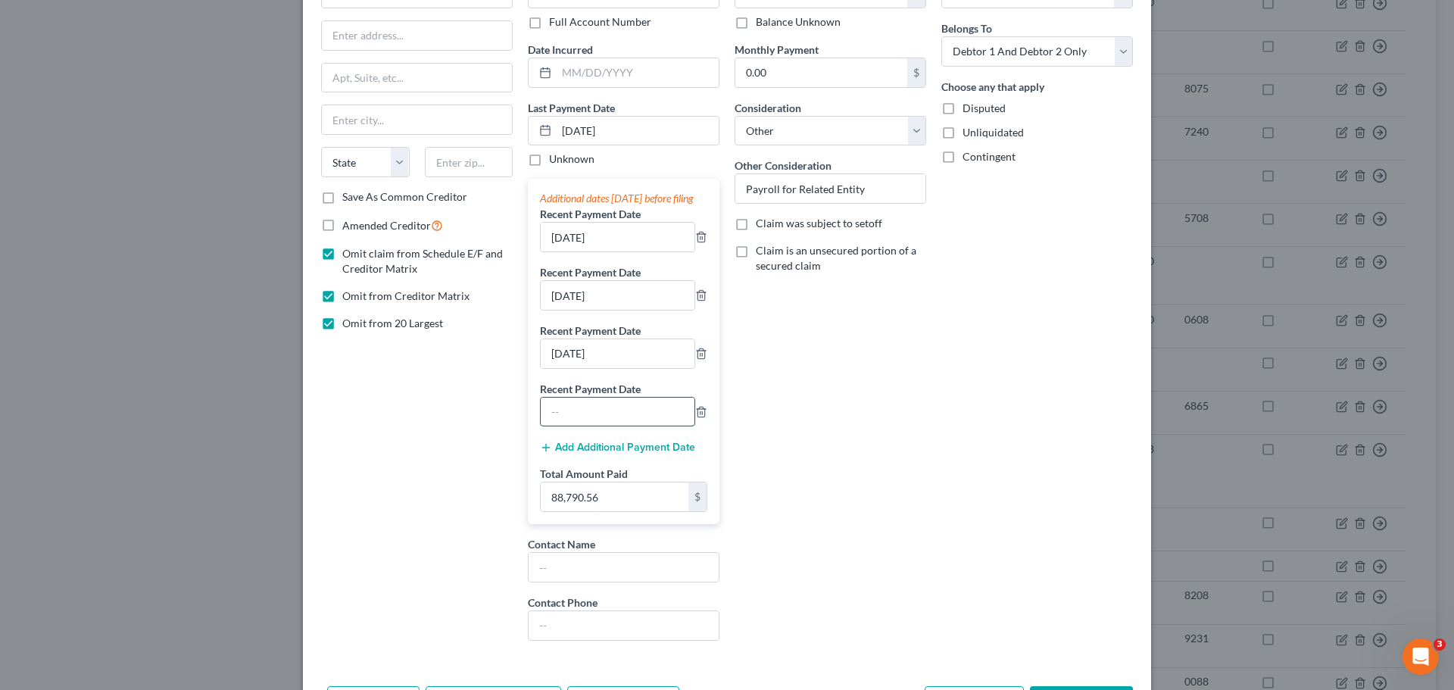
click at [578, 426] on input "text" at bounding box center [618, 412] width 154 height 29
type input "[DATE]"
click at [769, 412] on div "Balance 0.00 $ Balance Unknown Balance Undetermined 0.00 $ Balance Unknown Mont…" at bounding box center [830, 307] width 207 height 691
type input "110,354.93"
click at [1013, 507] on div "Arrearage Amount 0 $ Belongs To * Select Debtor 1 Only Debtor 2 Only Debtor 1 A…" at bounding box center [1037, 307] width 207 height 691
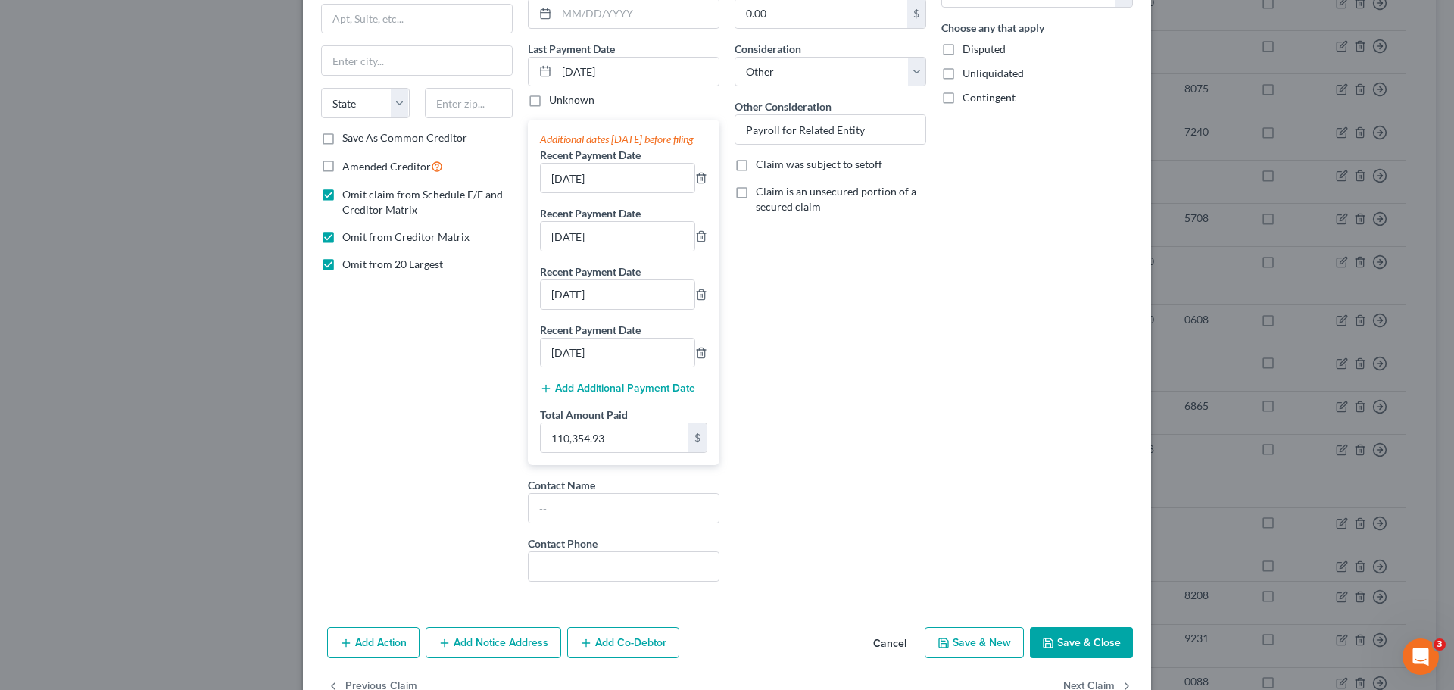
scroll to position [224, 0]
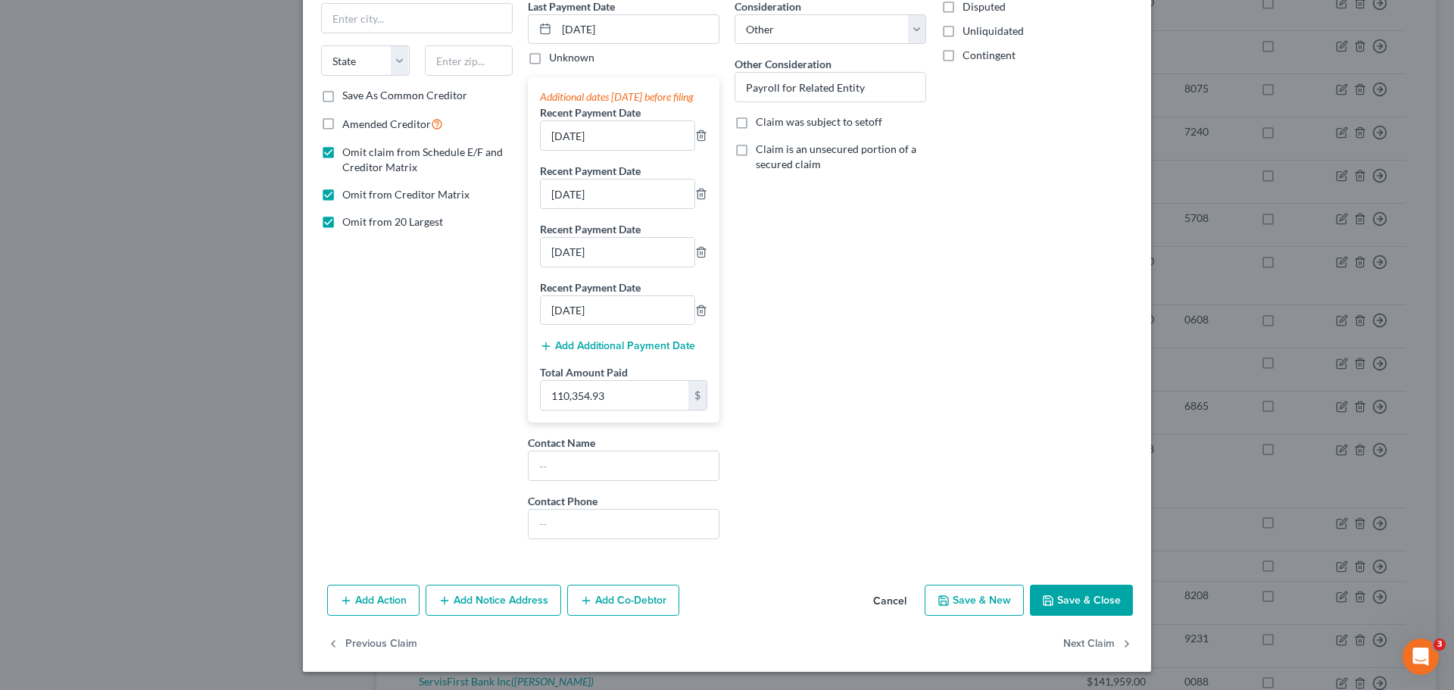
click at [1077, 597] on button "Save & Close" at bounding box center [1081, 601] width 103 height 32
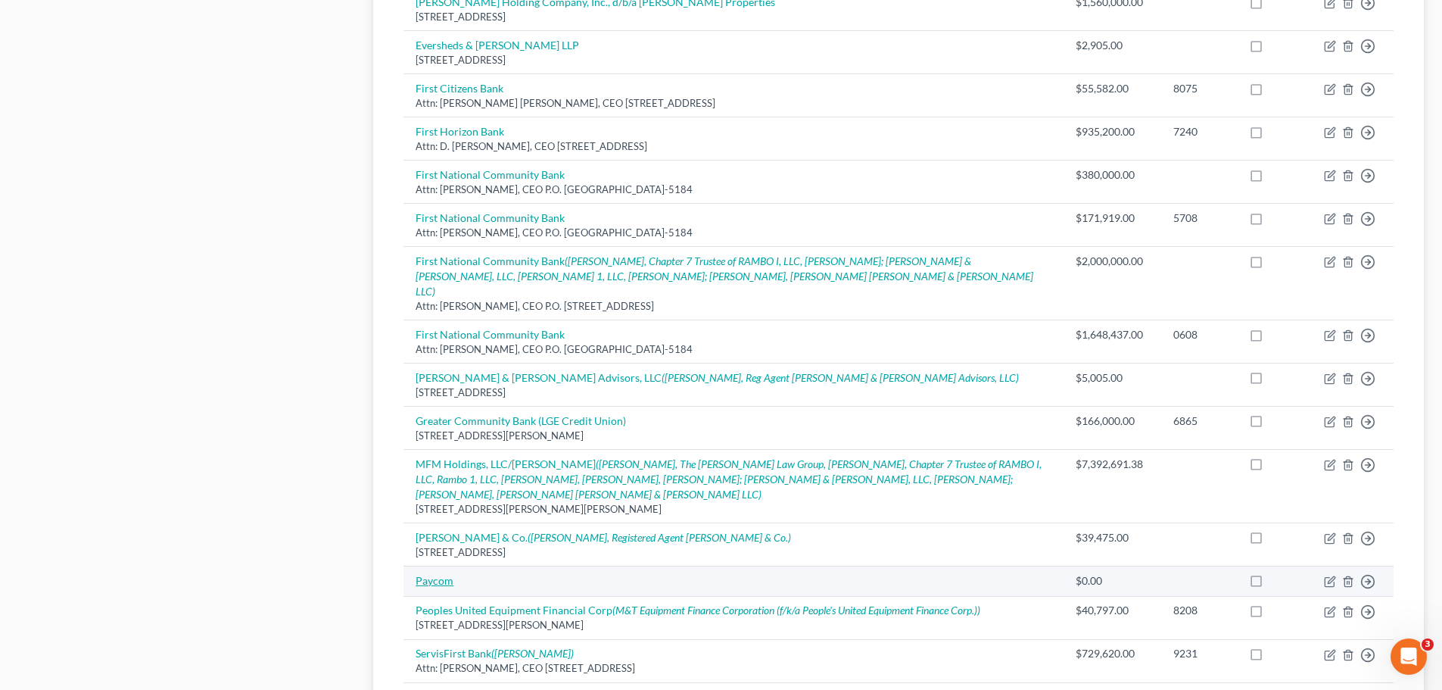
click at [441, 574] on link "Paycom" at bounding box center [435, 580] width 38 height 13
select select "14"
select select "2"
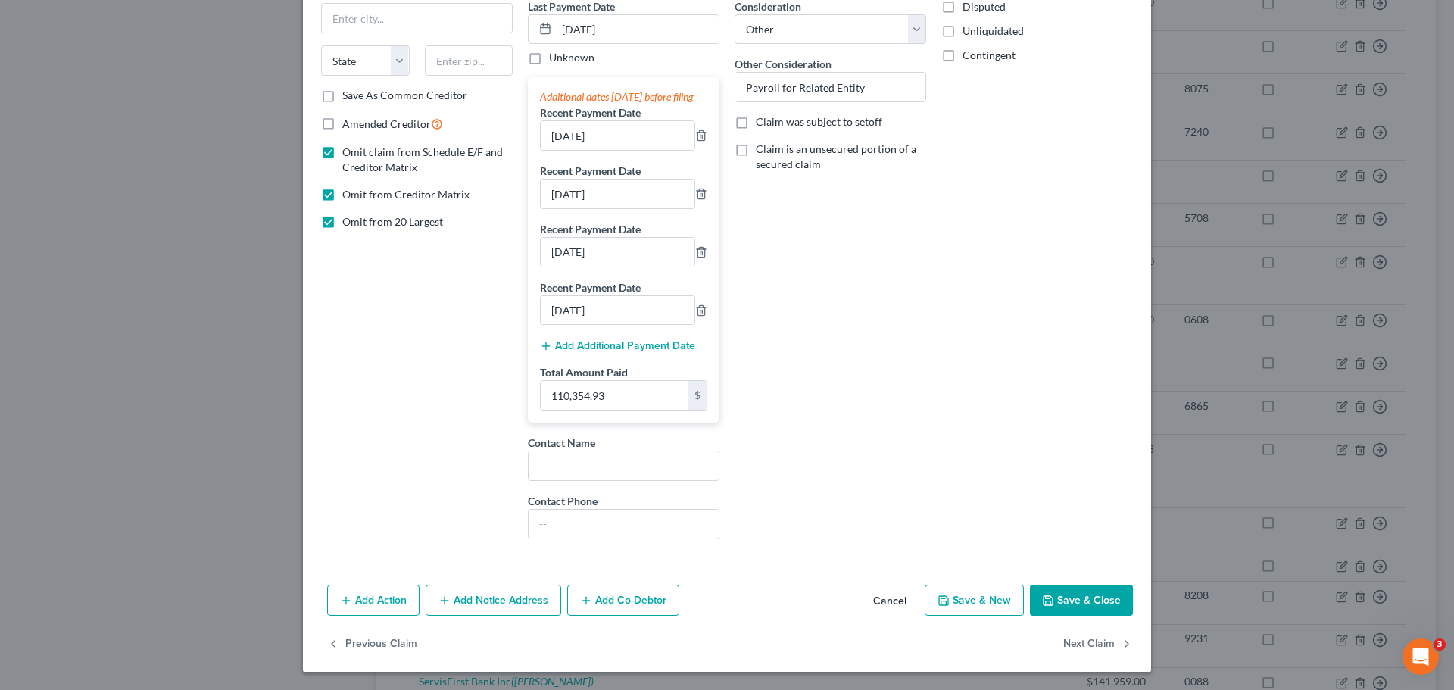
click at [1068, 606] on button "Save & Close" at bounding box center [1081, 601] width 103 height 32
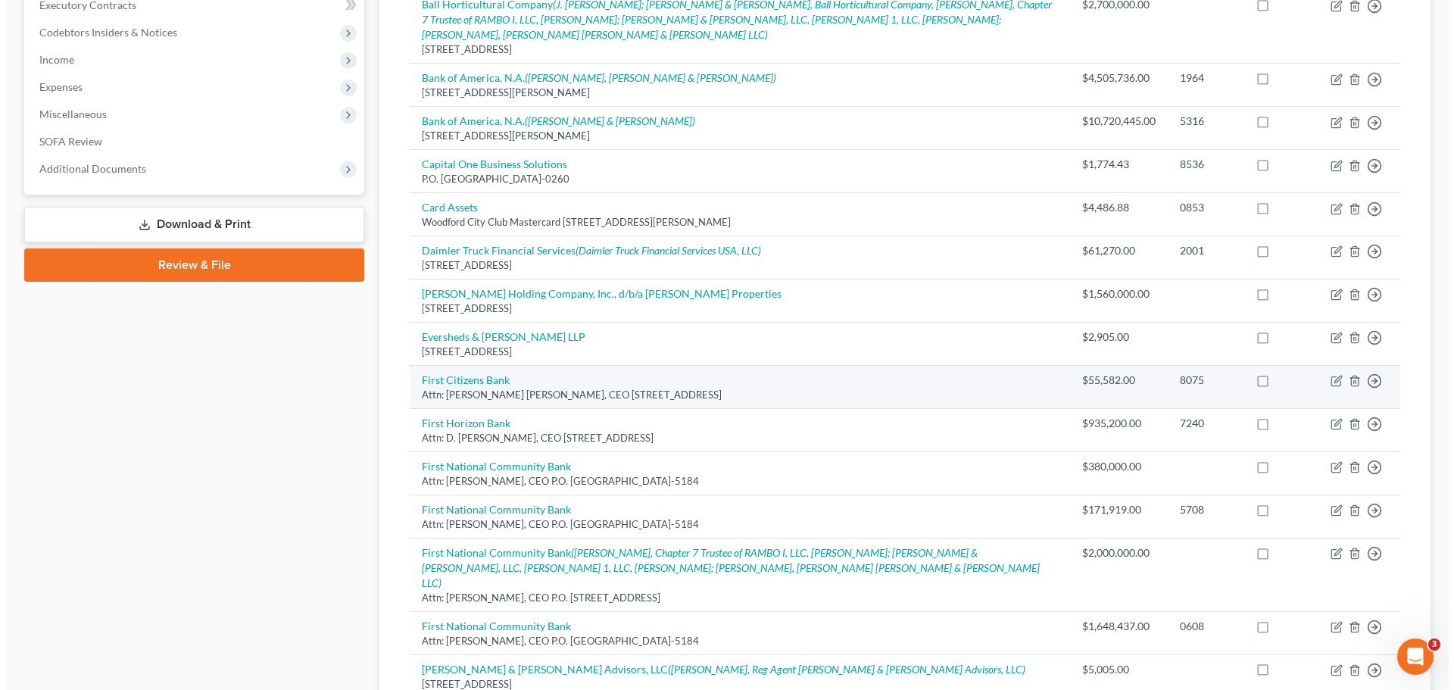
scroll to position [427, 0]
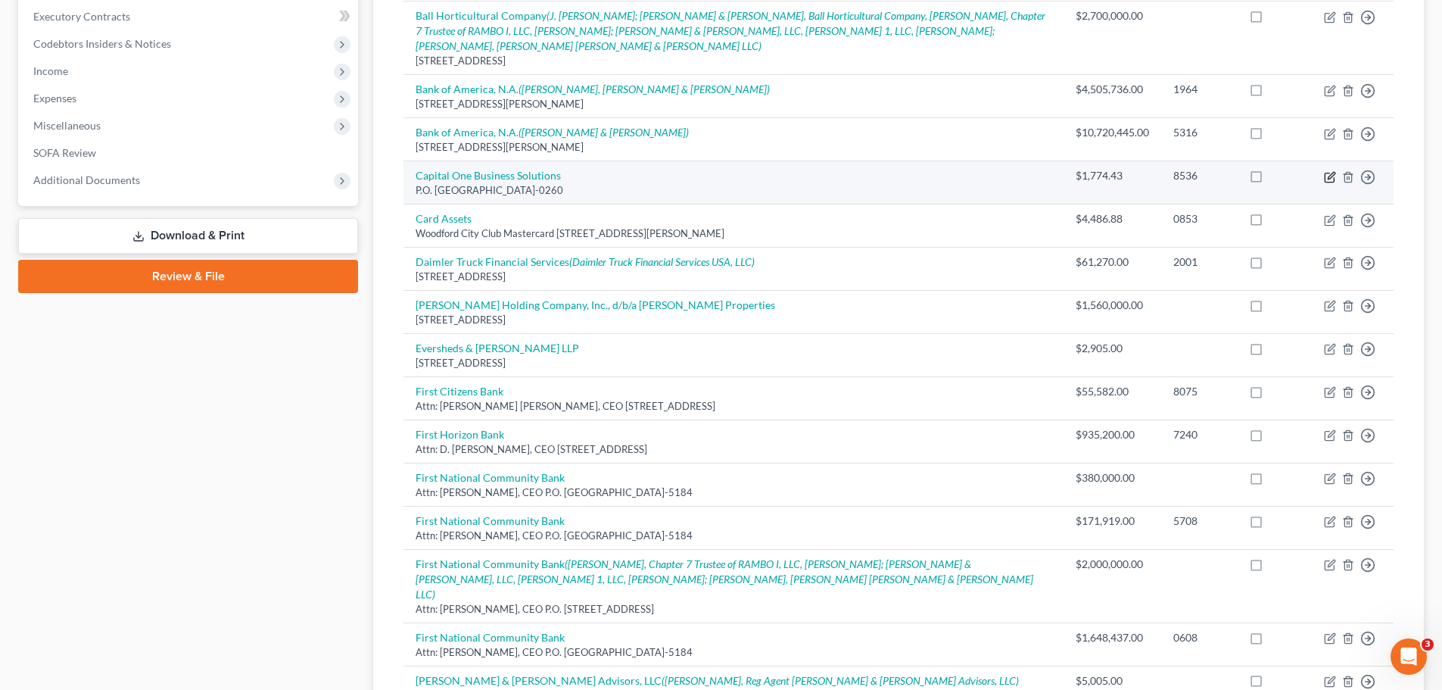
click at [1329, 172] on icon "button" at bounding box center [1331, 175] width 7 height 7
select select "46"
select select "14"
select select "3"
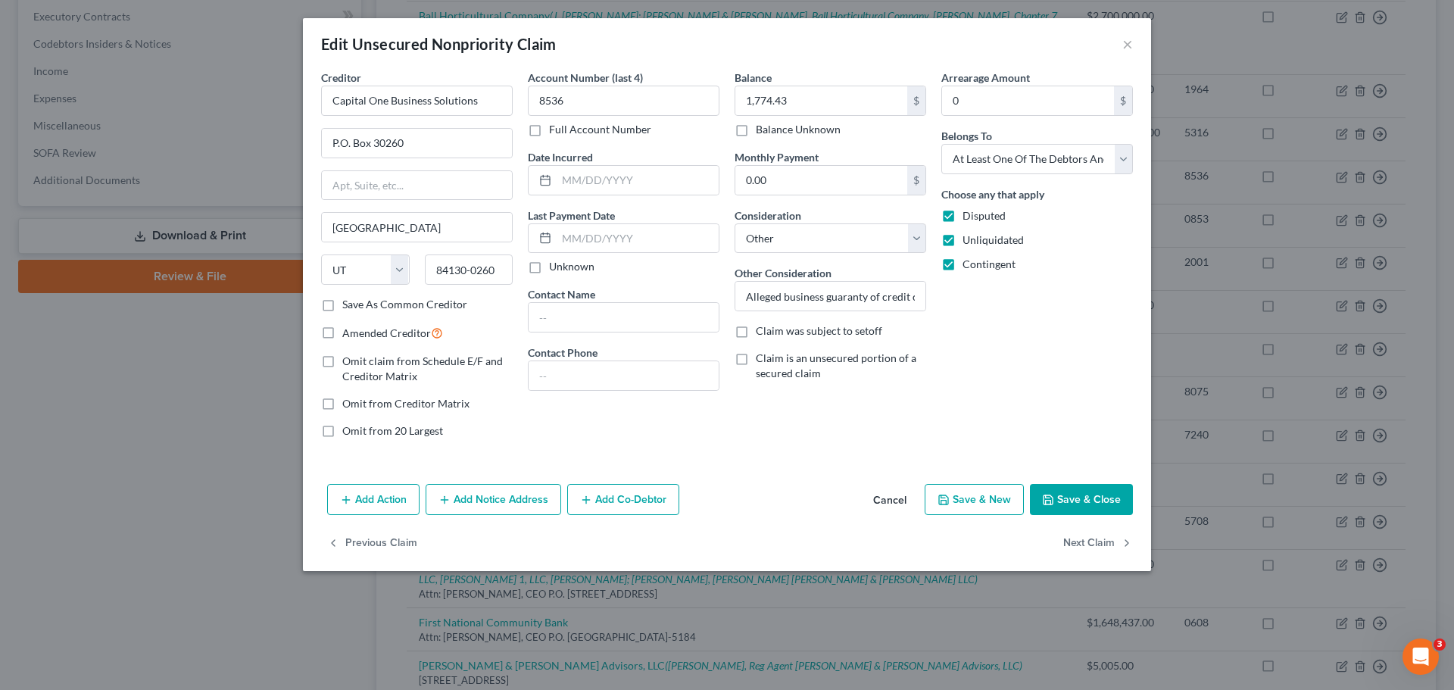
click at [1442, 319] on div "Edit Unsecured Nonpriority Claim × Creditor * Capital One Business Solutions P.…" at bounding box center [727, 345] width 1454 height 690
click at [597, 178] on input "text" at bounding box center [638, 180] width 162 height 29
type input "[DATE]"
drag, startPoint x: 529, startPoint y: 173, endPoint x: 508, endPoint y: 169, distance: 20.8
click at [508, 169] on div "Creditor * Capital One Business Solutions P.O. [GEOGRAPHIC_DATA] [GEOGRAPHIC_DA…" at bounding box center [726, 260] width 827 height 381
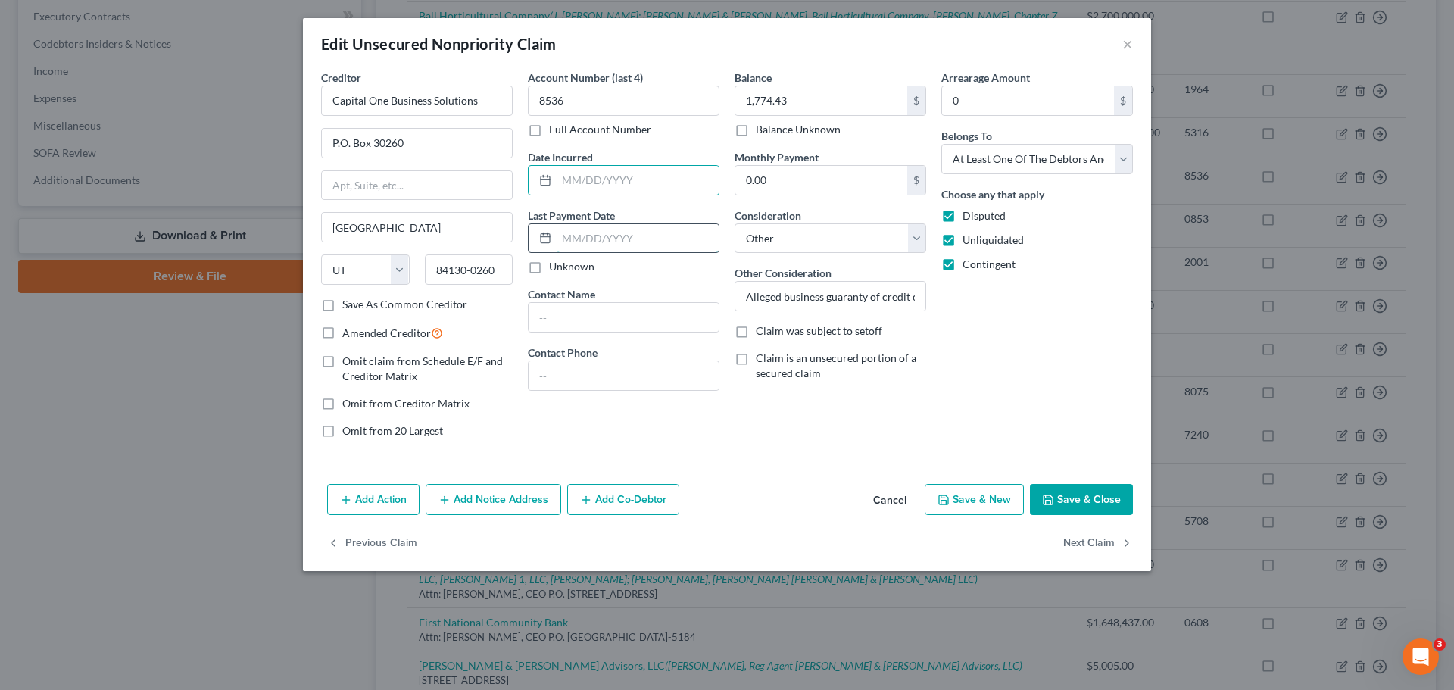
click at [580, 239] on input "text" at bounding box center [638, 238] width 162 height 29
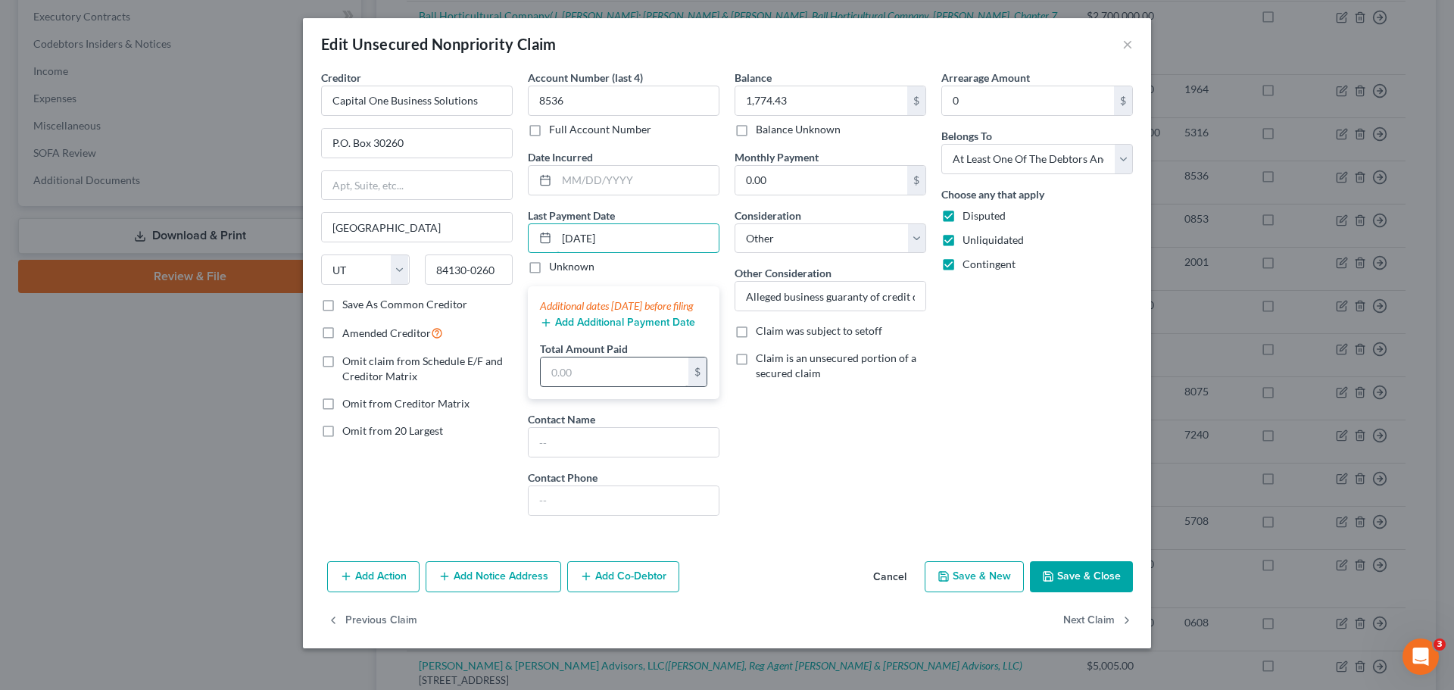
type input "[DATE]"
click at [585, 374] on input "text" at bounding box center [615, 371] width 148 height 29
type input "36"
click at [1072, 445] on div "Arrearage Amount 0 $ Belongs To * Select Debtor 1 Only Debtor 2 Only Debtor 1 A…" at bounding box center [1037, 299] width 207 height 458
click at [628, 329] on button "Add Additional Payment Date" at bounding box center [617, 322] width 155 height 12
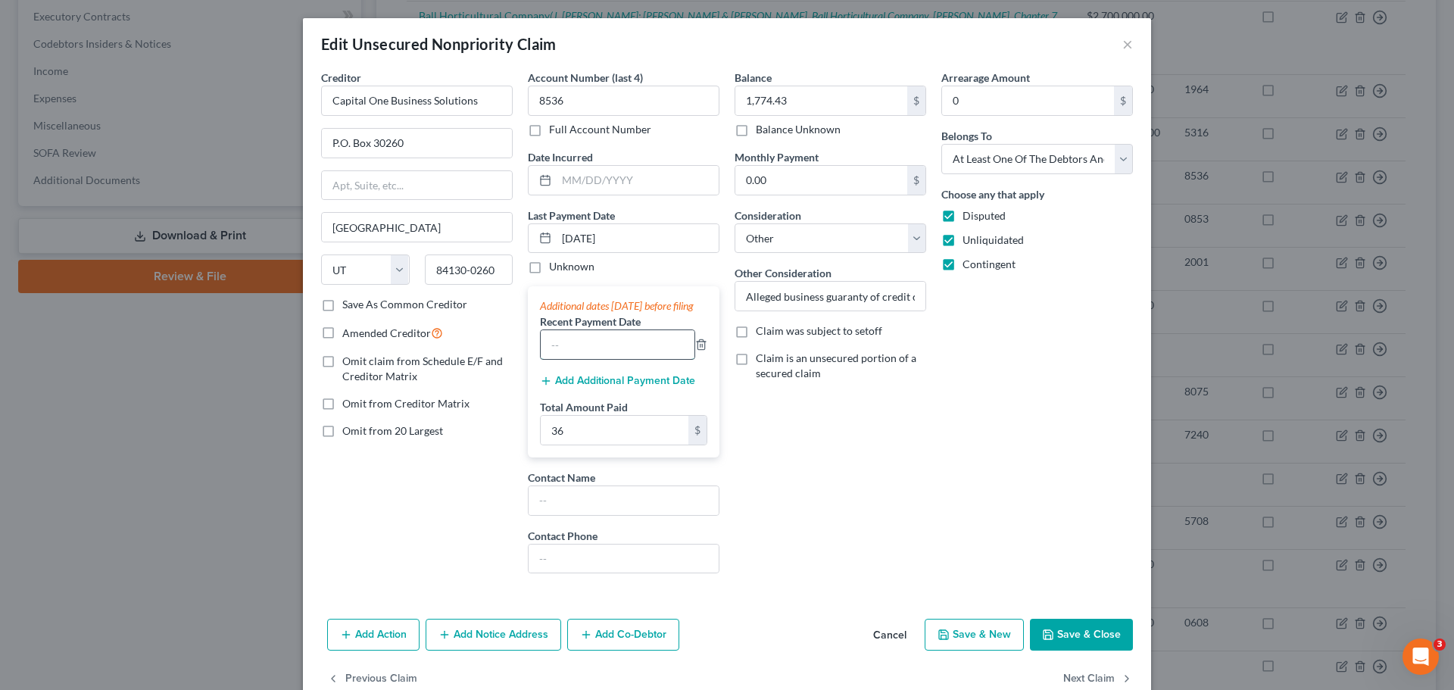
click at [603, 359] on input "text" at bounding box center [618, 344] width 154 height 29
type input "[DATE]"
type input "114.13"
click at [881, 455] on div "Balance 1,774.43 $ Balance Unknown Balance Undetermined 1,774.43 $ Balance Unkn…" at bounding box center [830, 328] width 207 height 516
click at [624, 387] on button "Add Additional Payment Date" at bounding box center [617, 381] width 155 height 12
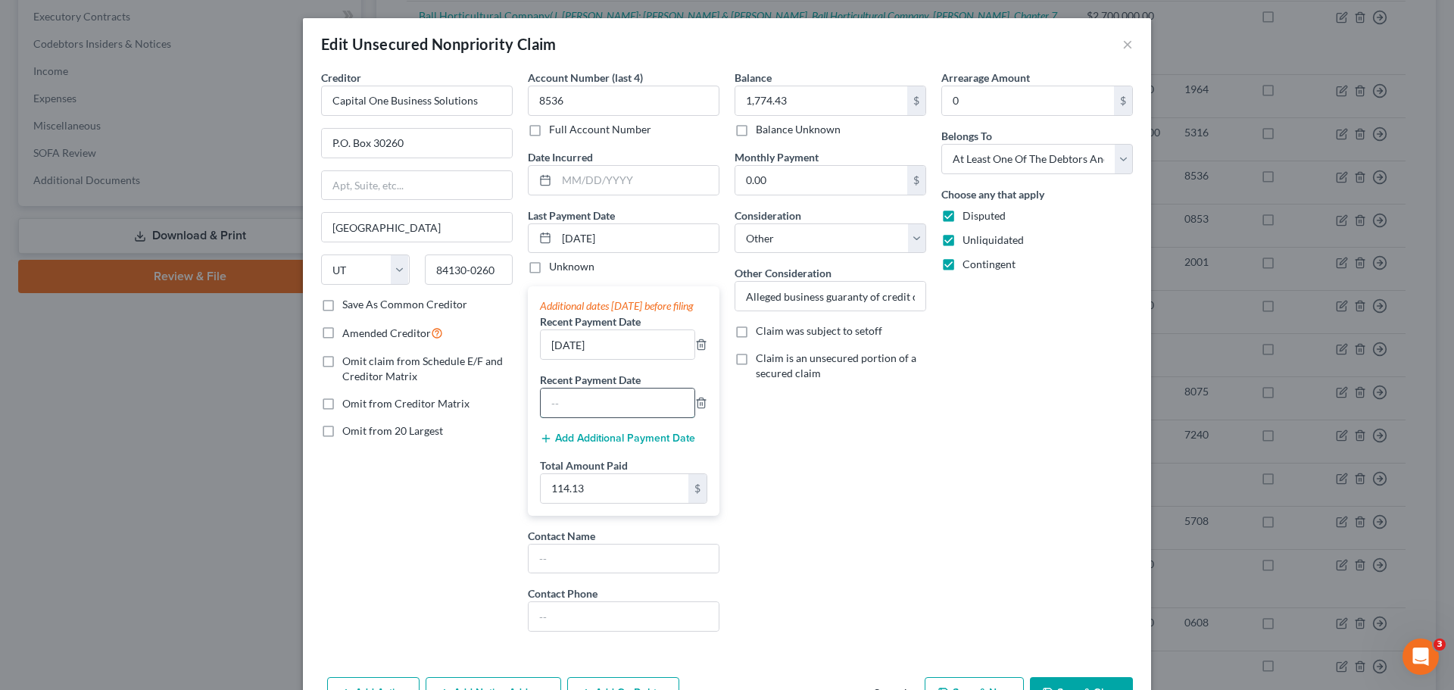
click at [606, 417] on input "text" at bounding box center [618, 402] width 154 height 29
type input "[DATE]"
drag, startPoint x: 605, startPoint y: 240, endPoint x: 550, endPoint y: 239, distance: 55.3
click at [550, 239] on div "[DATE]" at bounding box center [624, 238] width 192 height 30
type input "[DATE]"
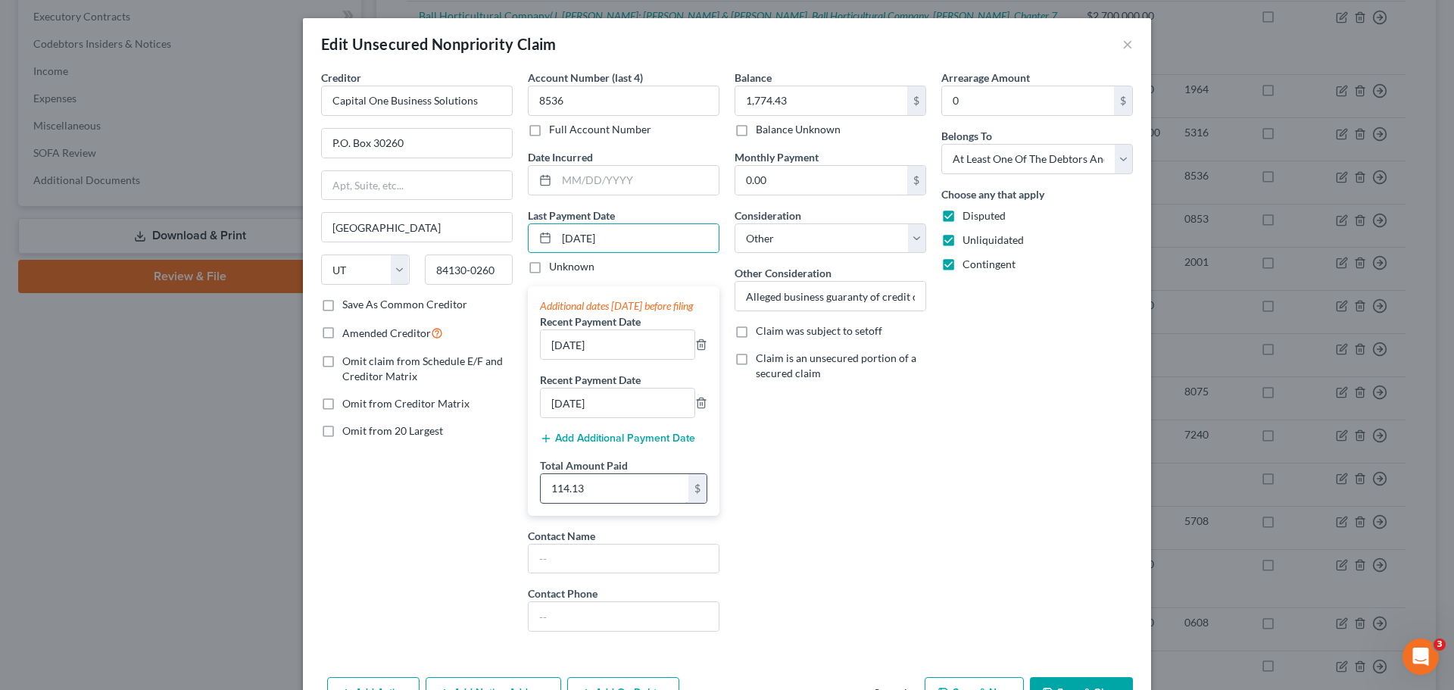
click at [597, 497] on input "114.13" at bounding box center [615, 488] width 148 height 29
type input "264.13"
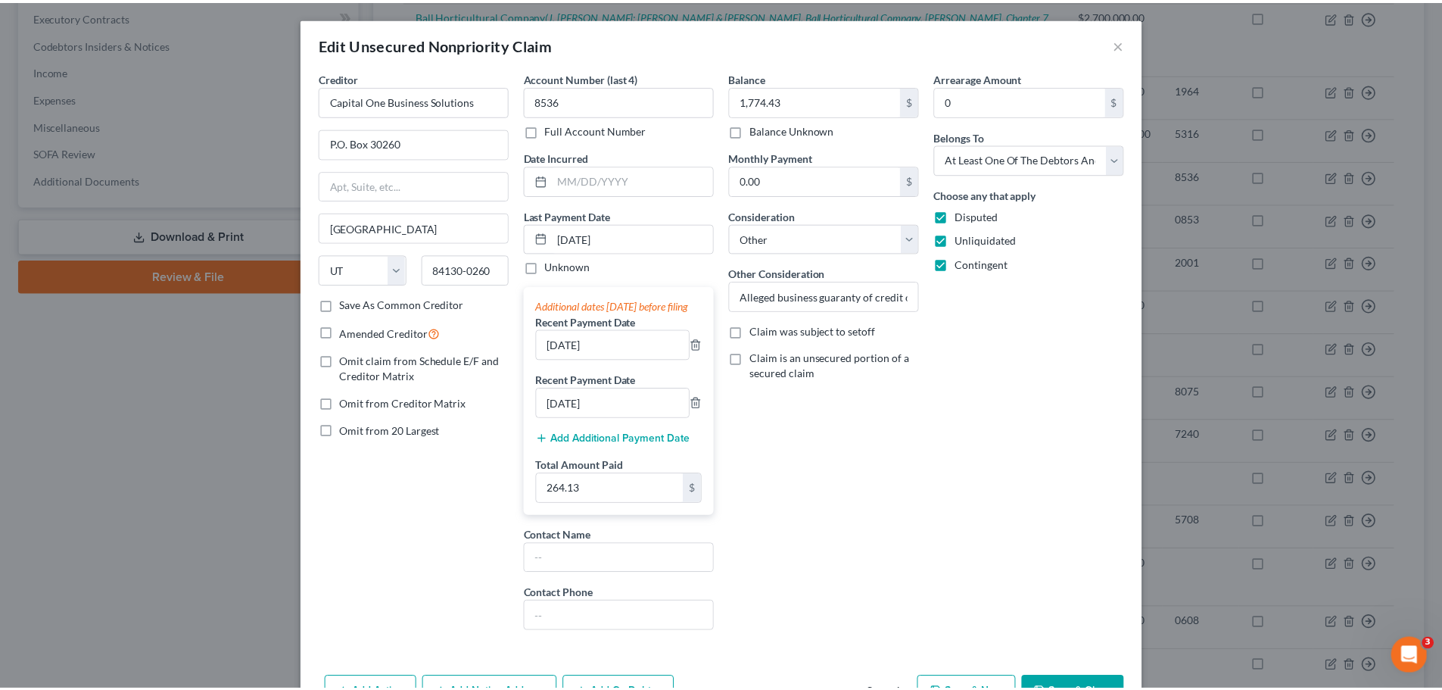
scroll to position [108, 0]
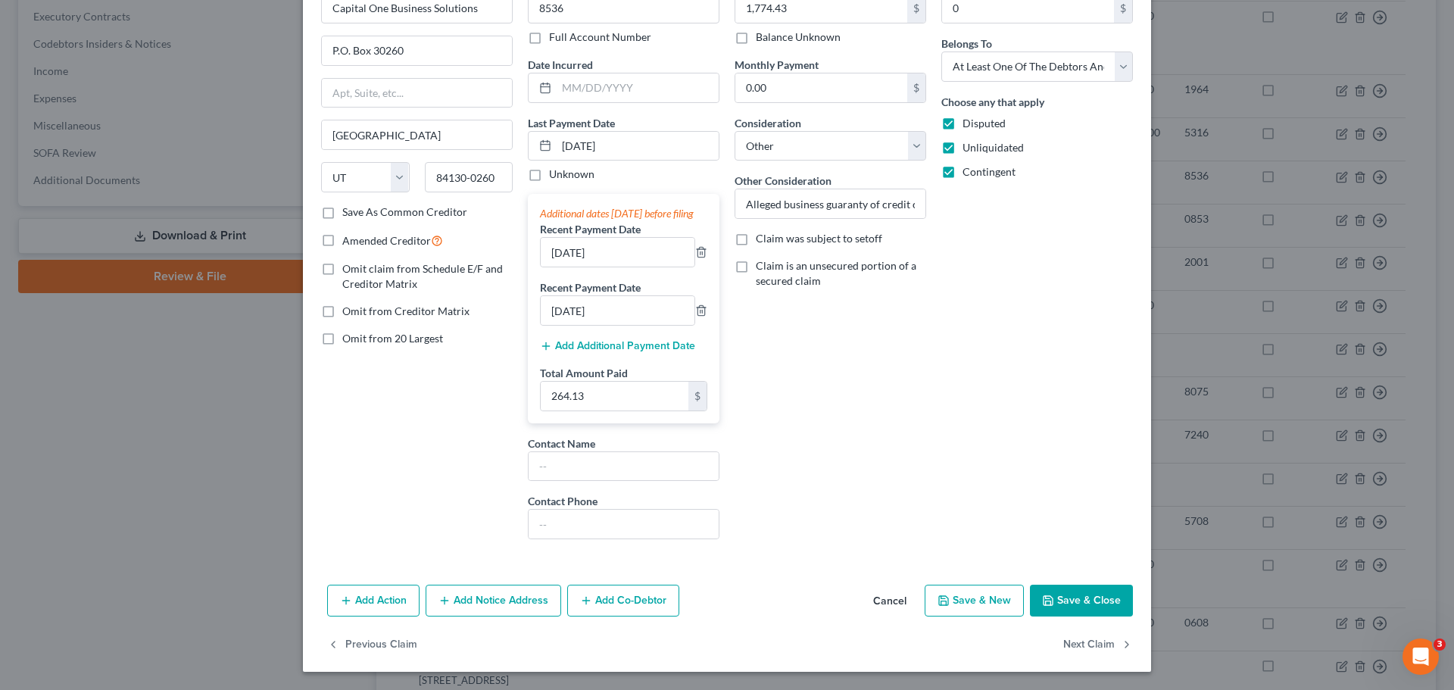
drag, startPoint x: 1102, startPoint y: 605, endPoint x: 1112, endPoint y: 601, distance: 10.5
click at [1102, 605] on button "Save & Close" at bounding box center [1081, 601] width 103 height 32
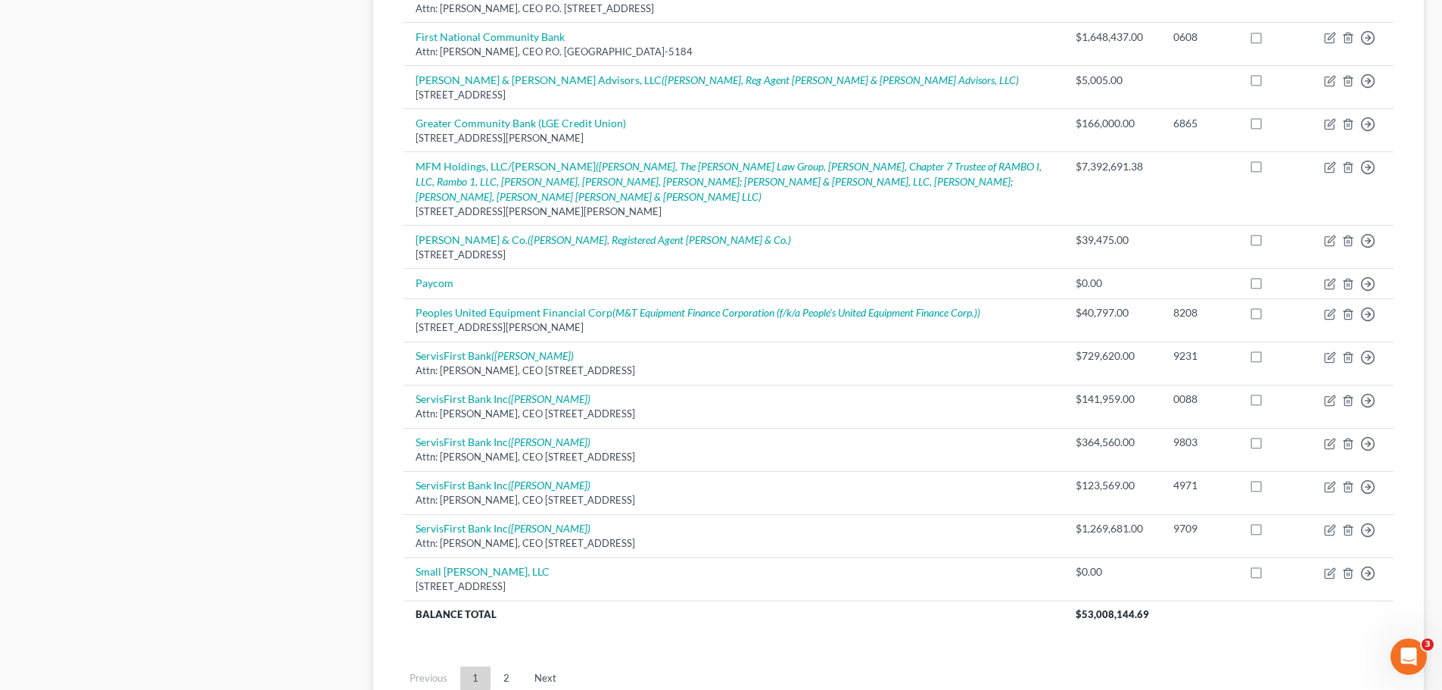
scroll to position [1033, 0]
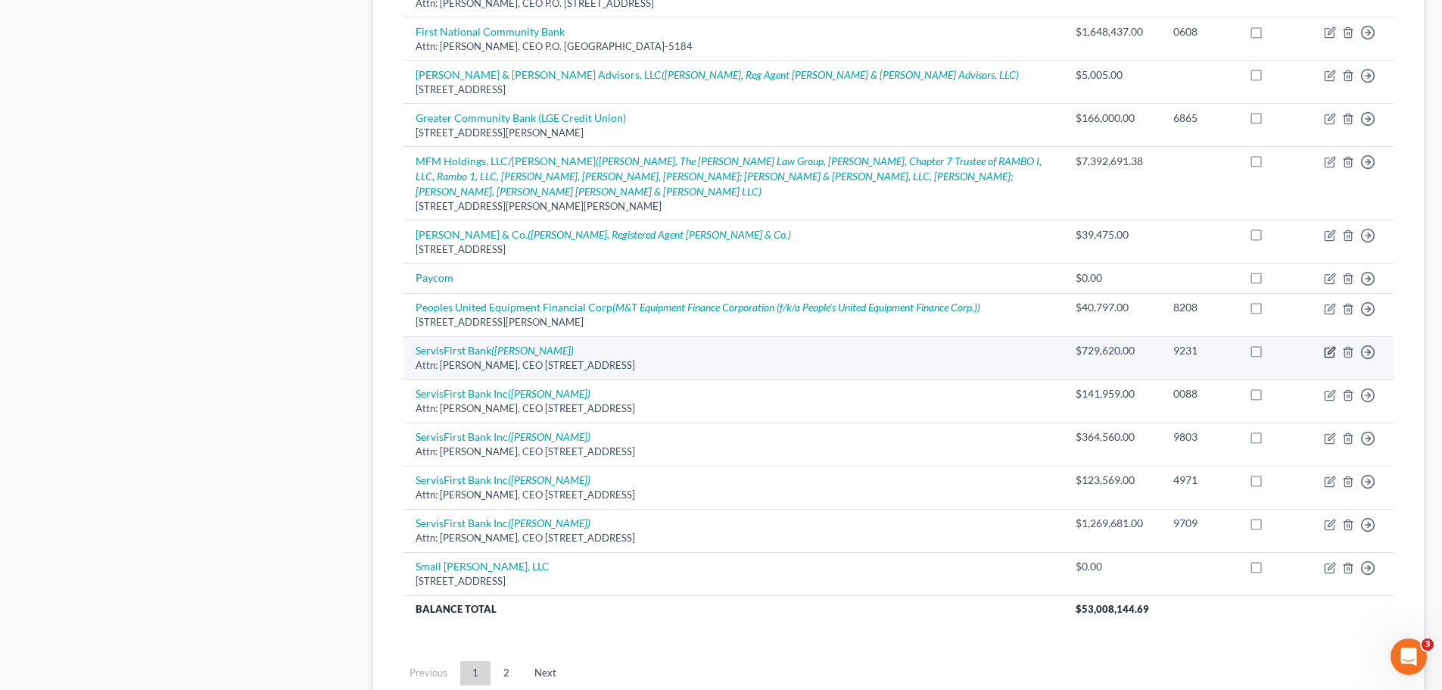
click at [1331, 346] on icon "button" at bounding box center [1330, 352] width 12 height 12
select select "0"
select select "14"
select select "2"
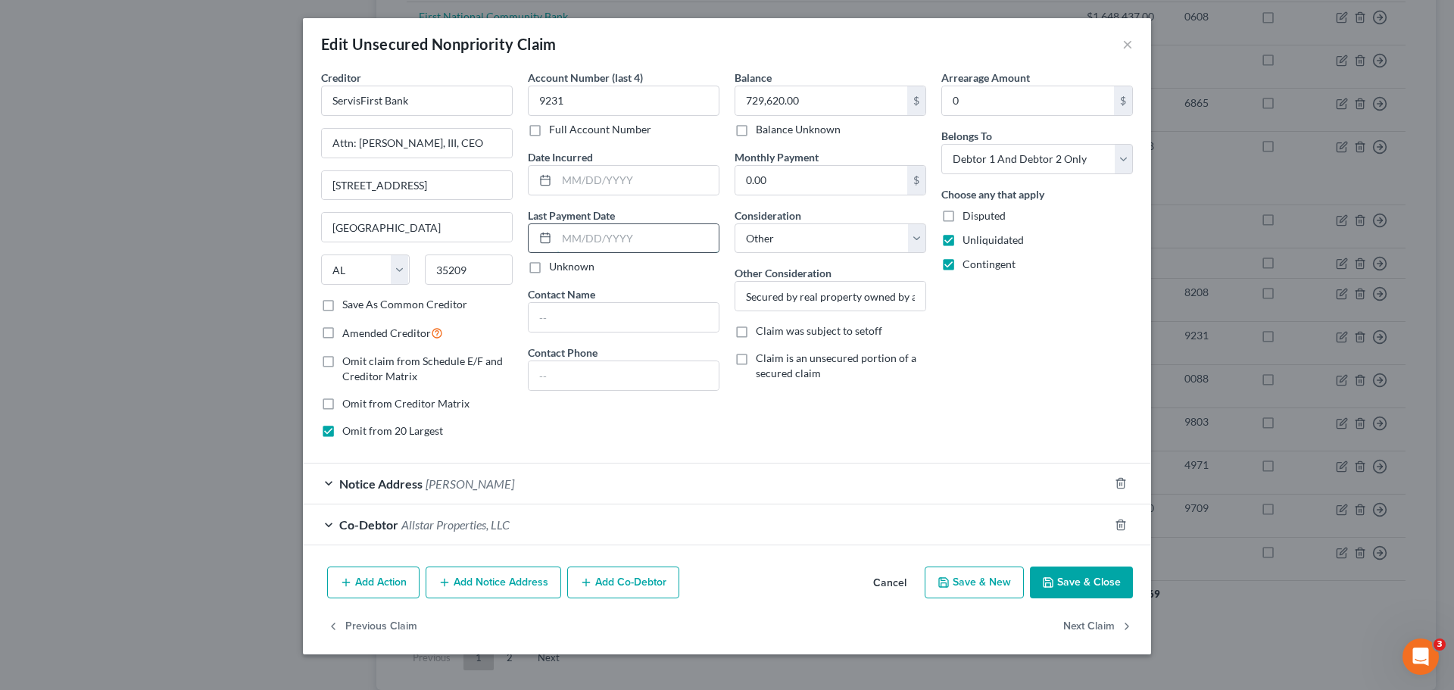
click at [576, 239] on input "text" at bounding box center [638, 238] width 162 height 29
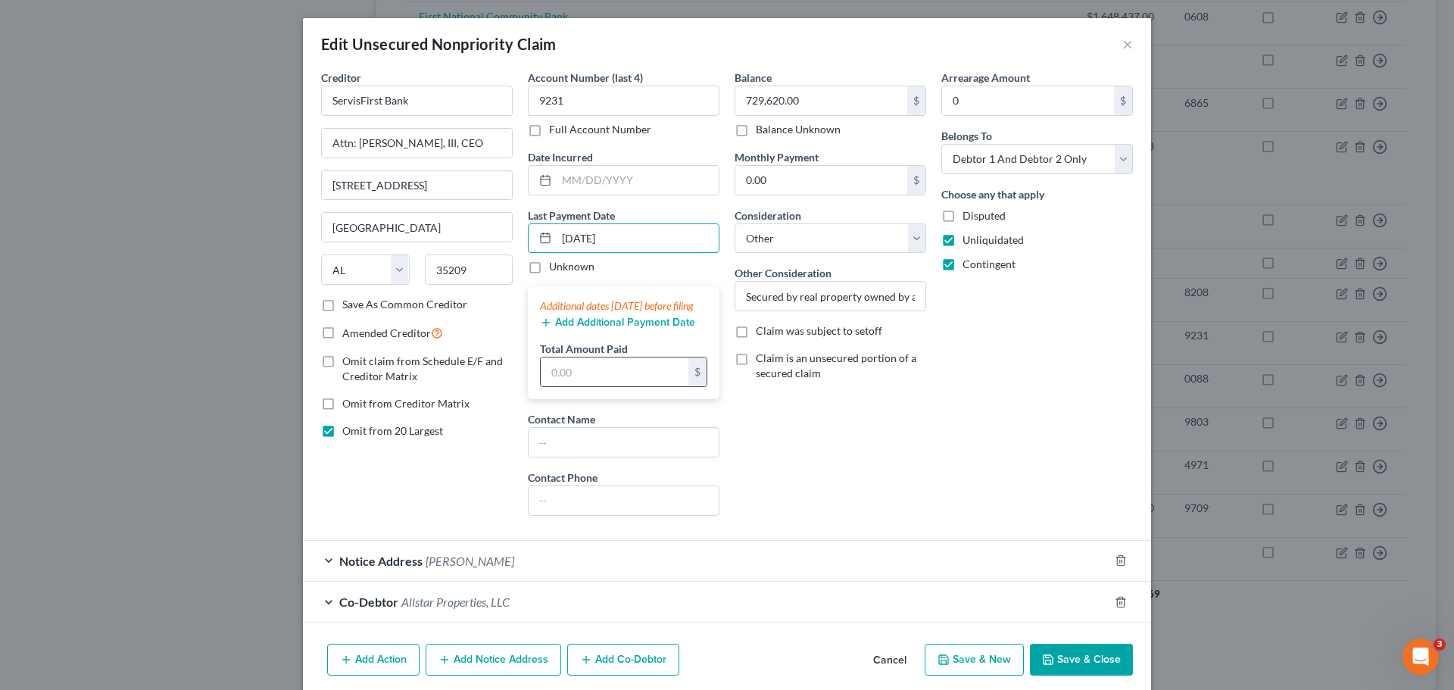
type input "[DATE]"
click at [575, 379] on input "text" at bounding box center [615, 371] width 148 height 29
type input "10,818.70"
click at [1068, 667] on button "Save & Close" at bounding box center [1081, 660] width 103 height 32
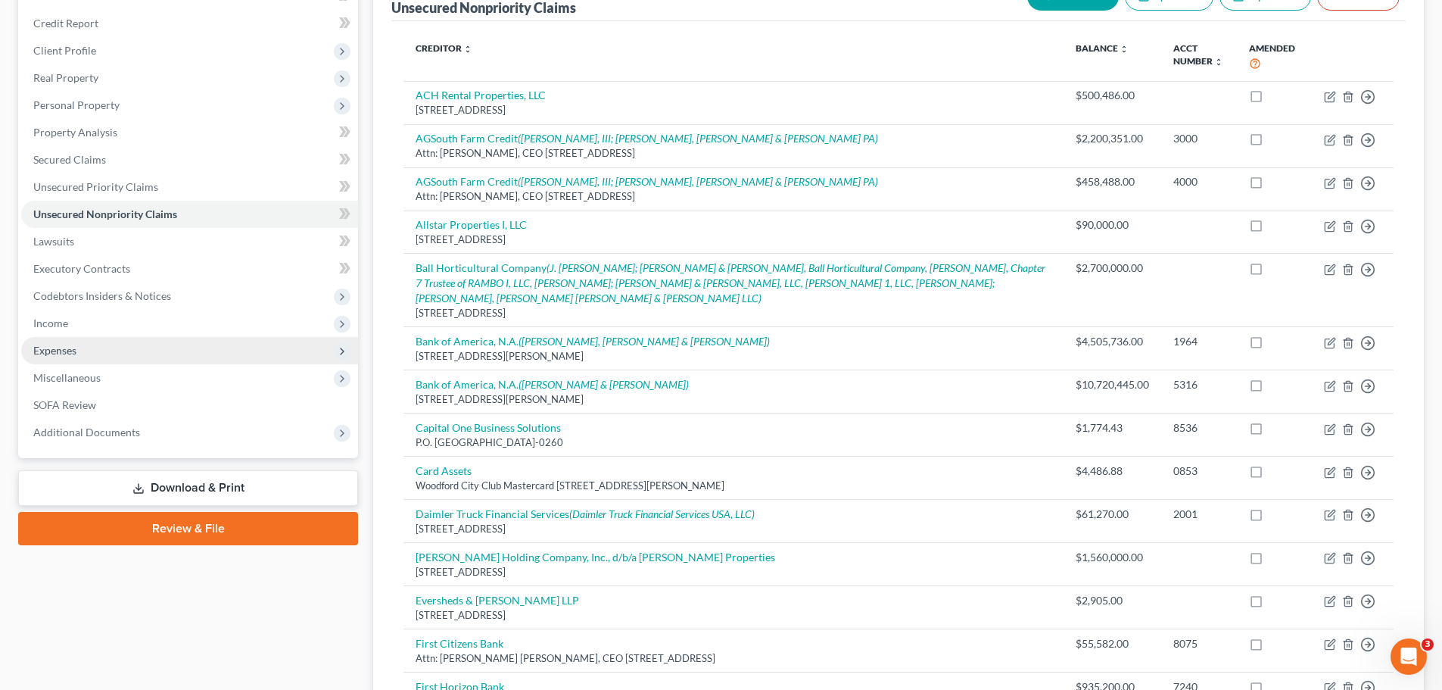
scroll to position [227, 0]
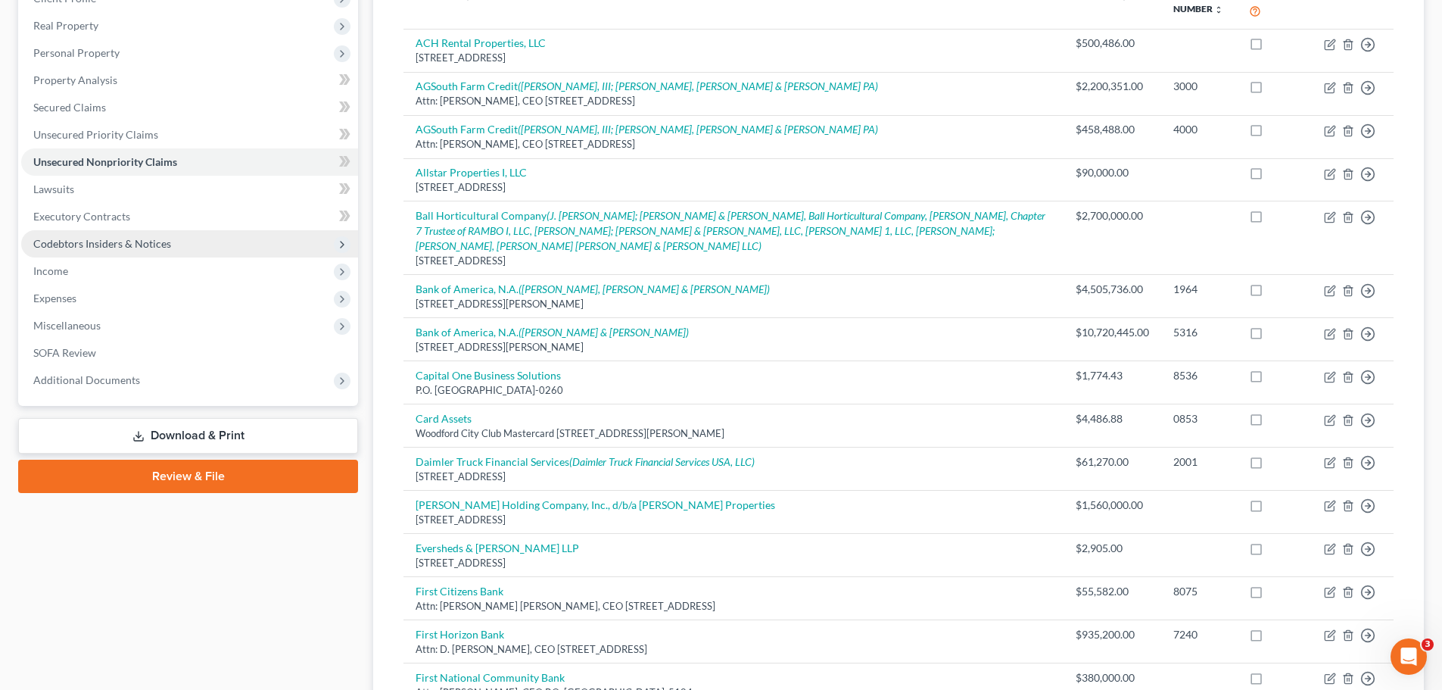
click at [92, 243] on span "Codebtors Insiders & Notices" at bounding box center [102, 243] width 138 height 13
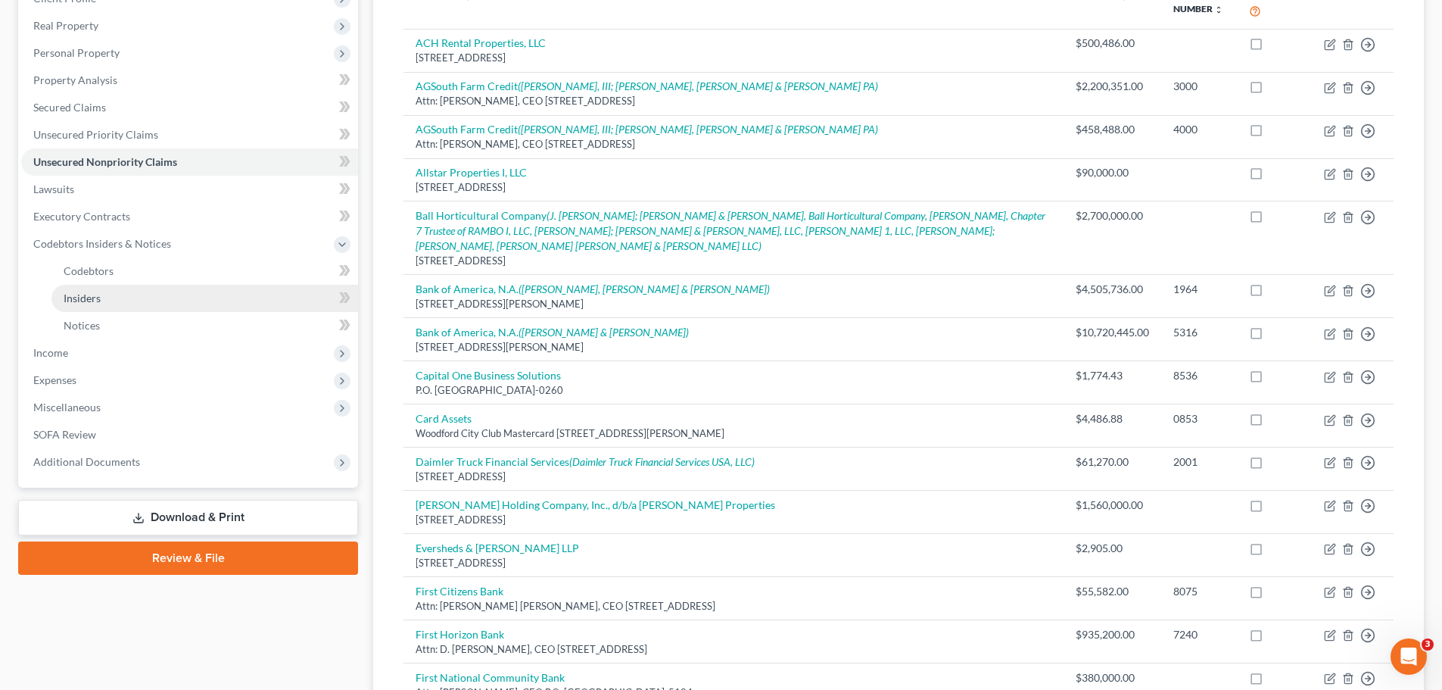
click at [89, 294] on span "Insiders" at bounding box center [82, 298] width 37 height 13
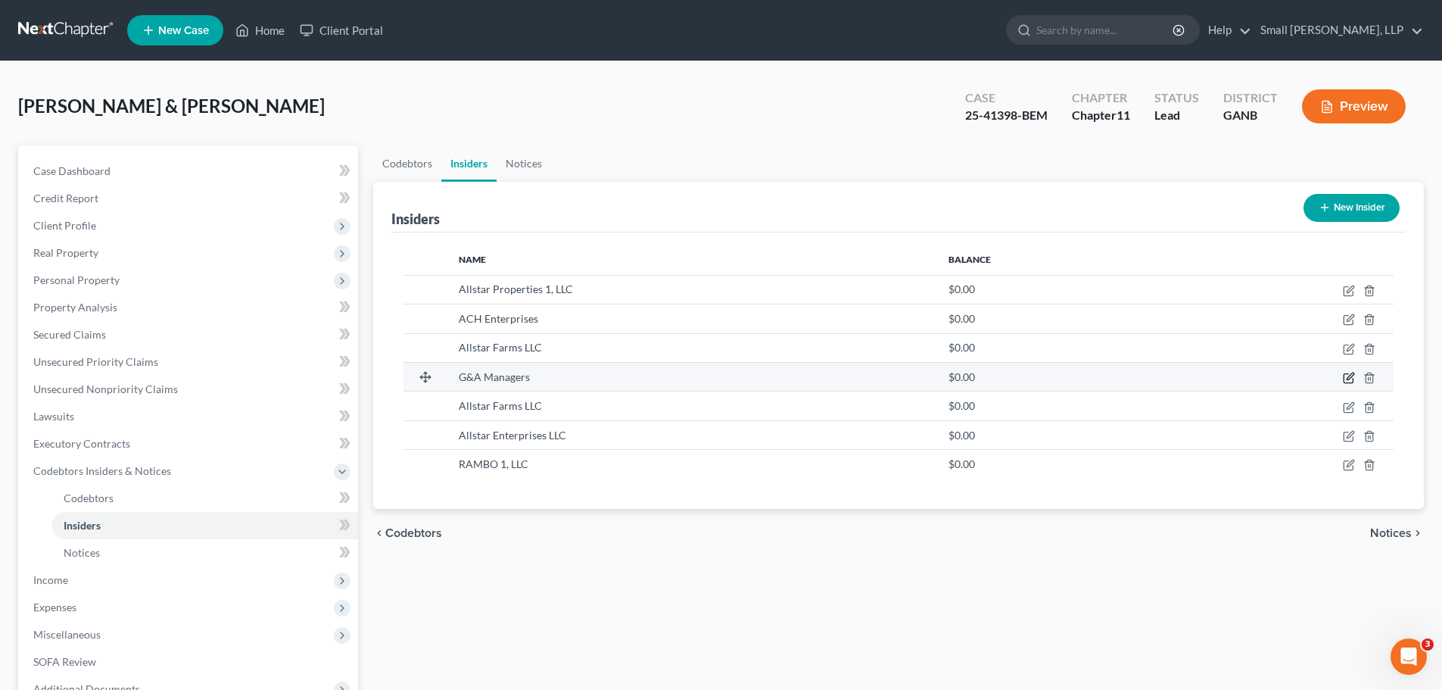
click at [1346, 376] on icon "button" at bounding box center [1349, 378] width 12 height 12
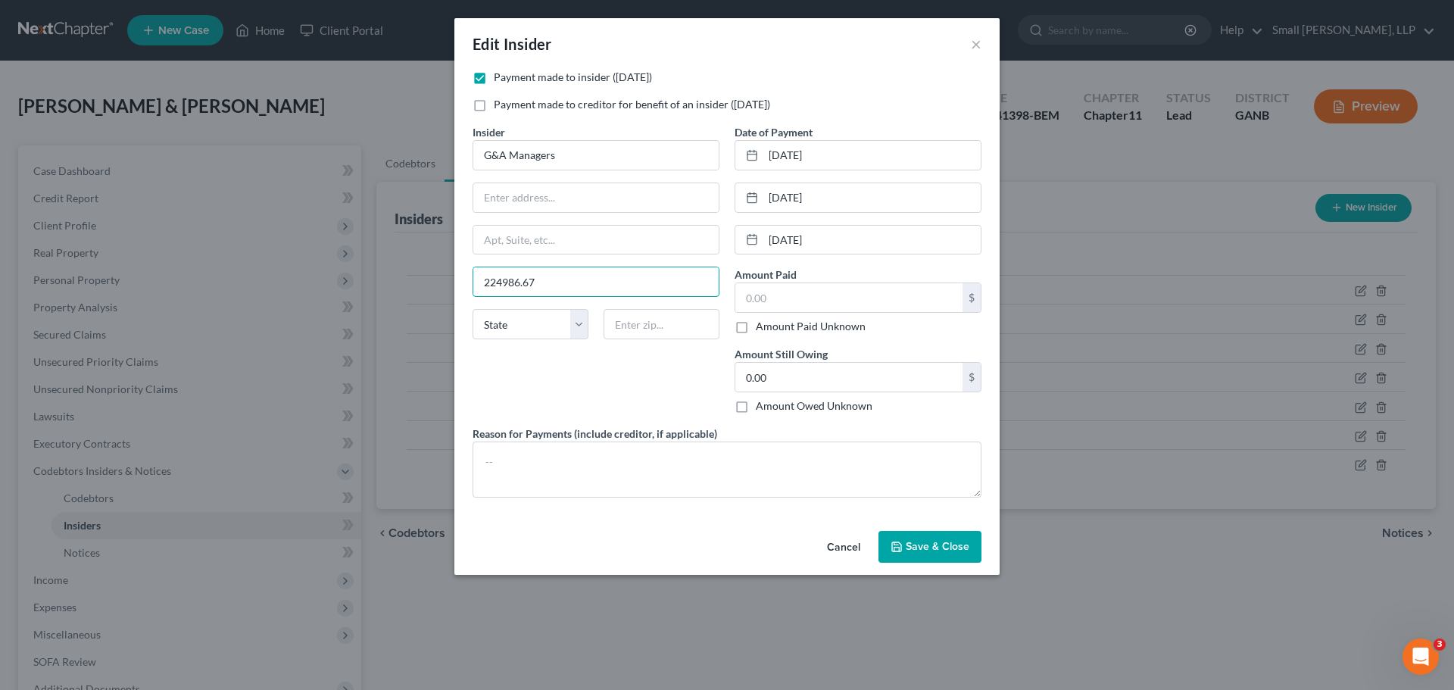
drag, startPoint x: 613, startPoint y: 292, endPoint x: 436, endPoint y: 283, distance: 176.7
click at [436, 283] on div "Edit Insider × Payment made to insider ([DATE]) Payment made to creditor for be…" at bounding box center [727, 345] width 1454 height 690
type input "224986.67"
click at [779, 305] on input "text" at bounding box center [848, 297] width 227 height 29
drag, startPoint x: 784, startPoint y: 299, endPoint x: 721, endPoint y: 298, distance: 63.6
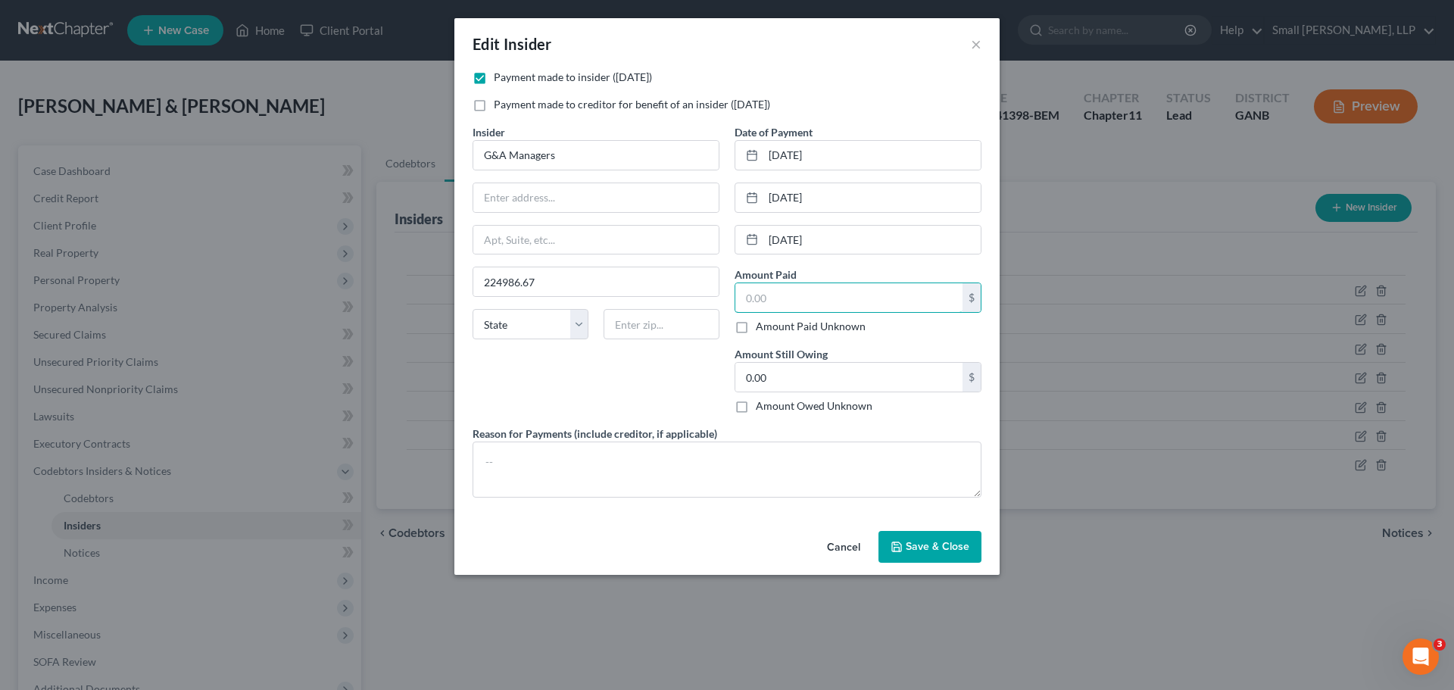
click at [722, 298] on div "Payment made to insider ([DATE]) Payment made to creditor for benefit of an ins…" at bounding box center [727, 290] width 524 height 440
paste input "224986.67"
type input "224,986.67"
drag, startPoint x: 431, startPoint y: 282, endPoint x: 415, endPoint y: 282, distance: 15.9
click at [415, 282] on div "Edit Insider × Payment made to insider ([DATE]) Payment made to creditor for be…" at bounding box center [727, 345] width 1454 height 690
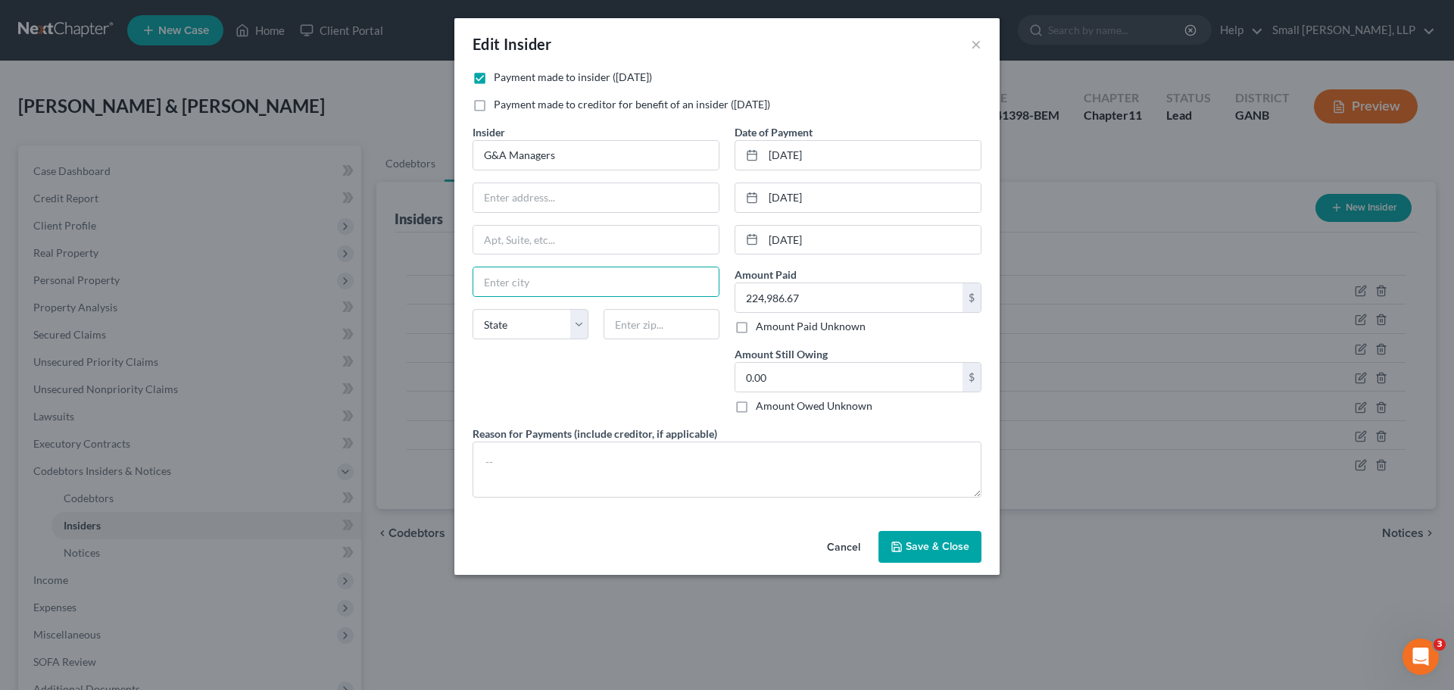
click at [903, 542] on icon "button" at bounding box center [896, 547] width 12 height 12
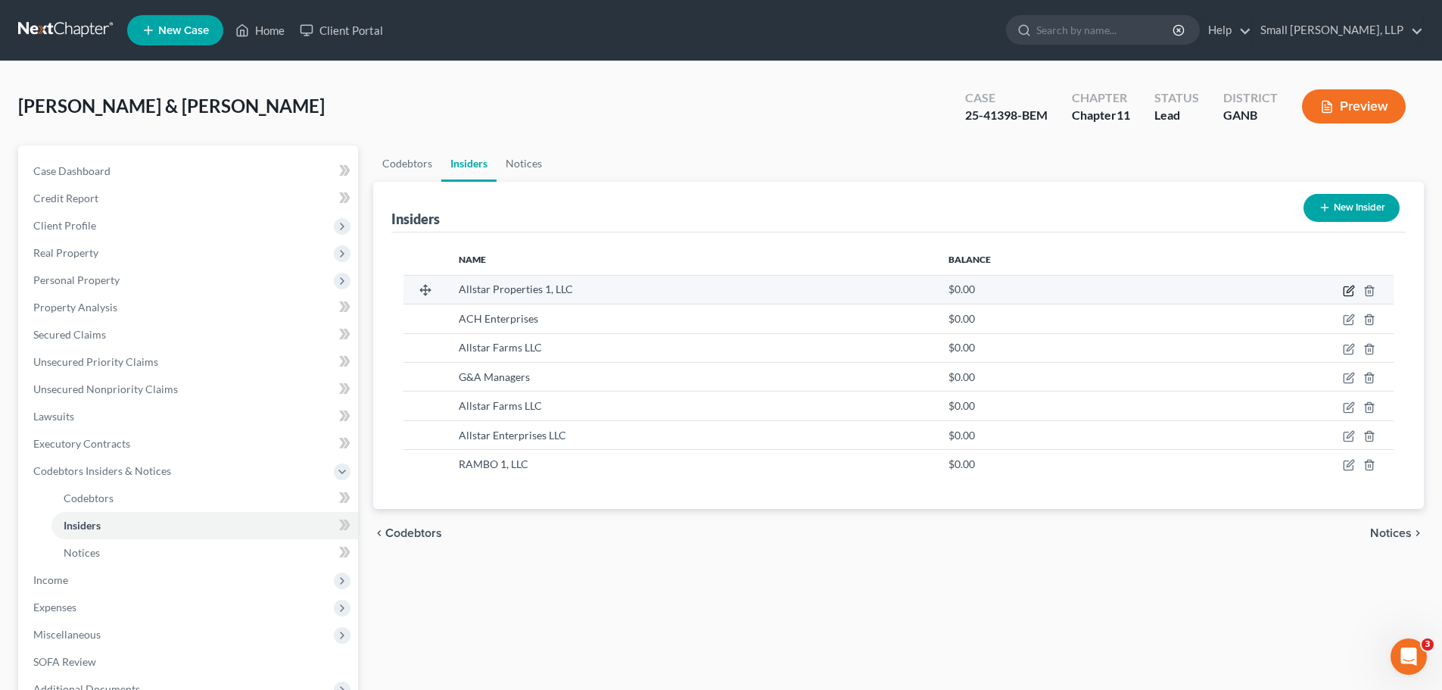
click at [1349, 292] on icon "button" at bounding box center [1350, 288] width 7 height 7
select select "10"
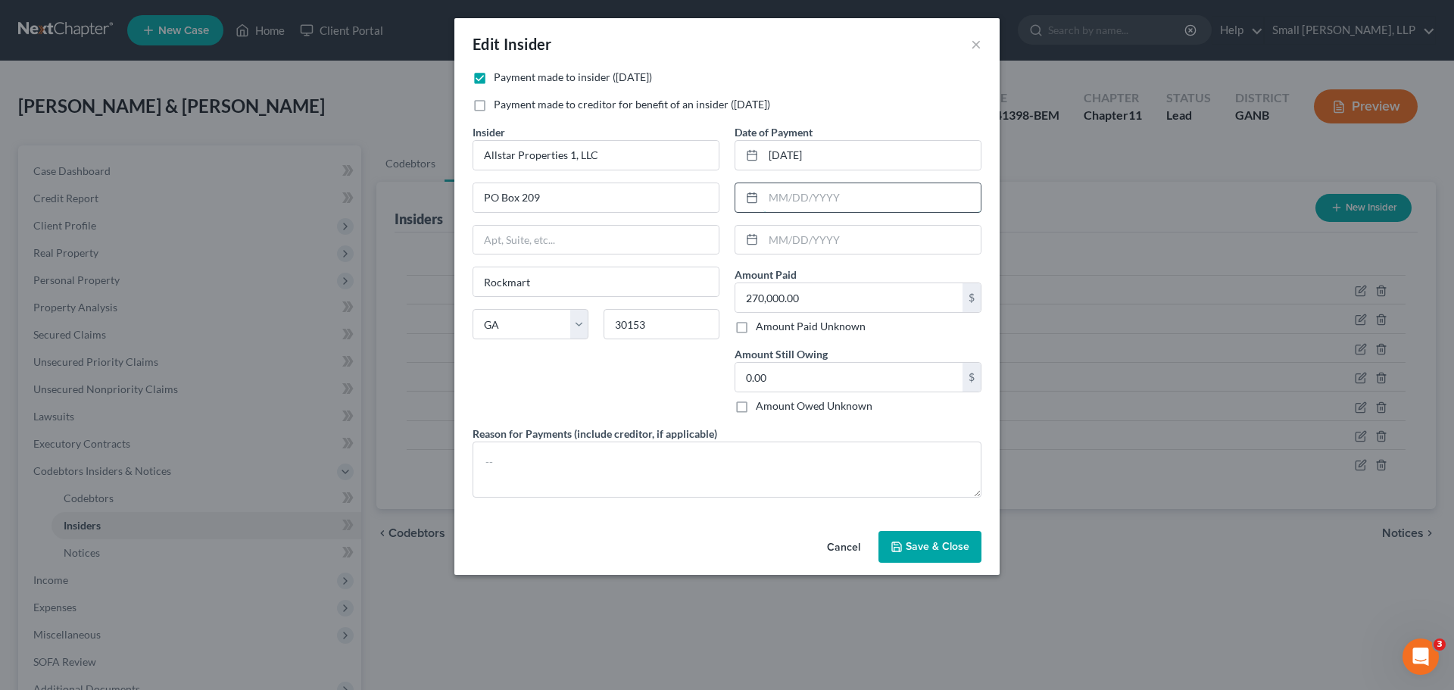
click at [803, 195] on input "text" at bounding box center [871, 197] width 217 height 29
type input "[DATE]"
click at [810, 237] on input "text" at bounding box center [871, 240] width 217 height 29
type input "[DATE]"
type input "463,931.26"
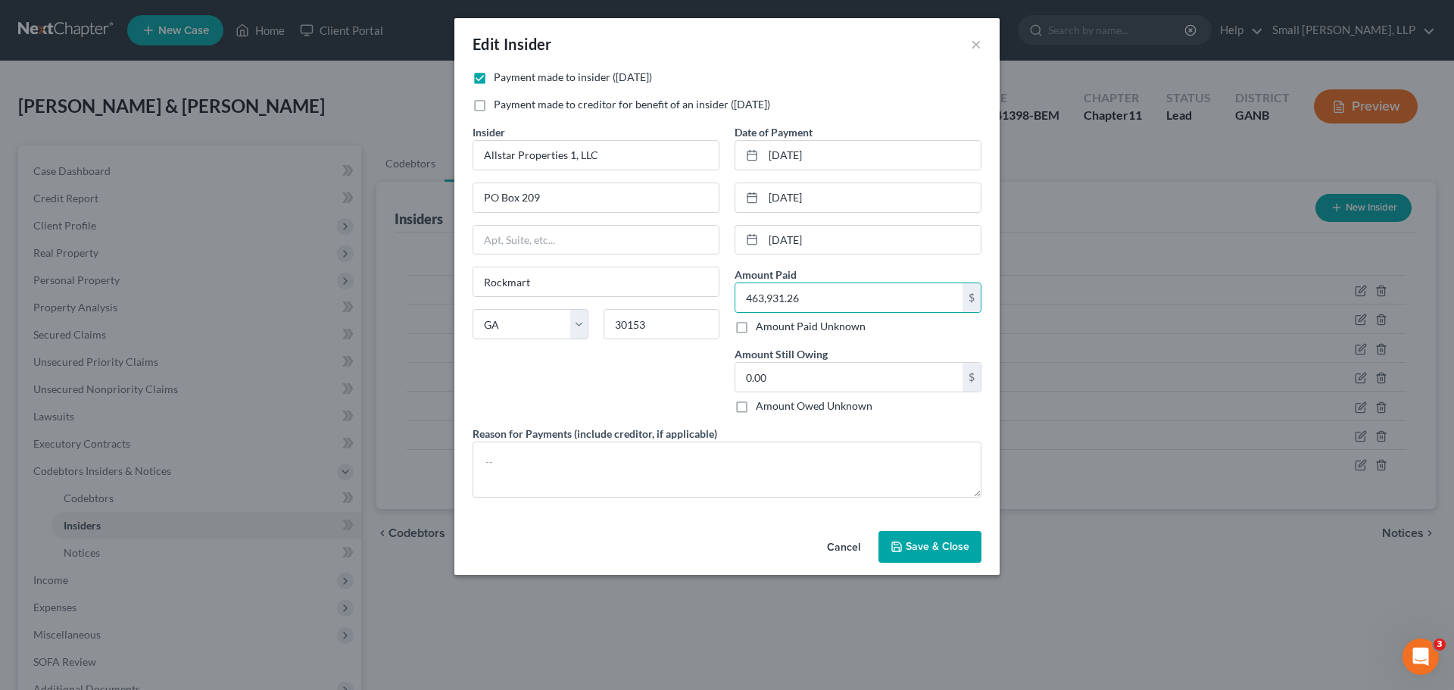
click at [943, 541] on span "Save & Close" at bounding box center [938, 546] width 64 height 13
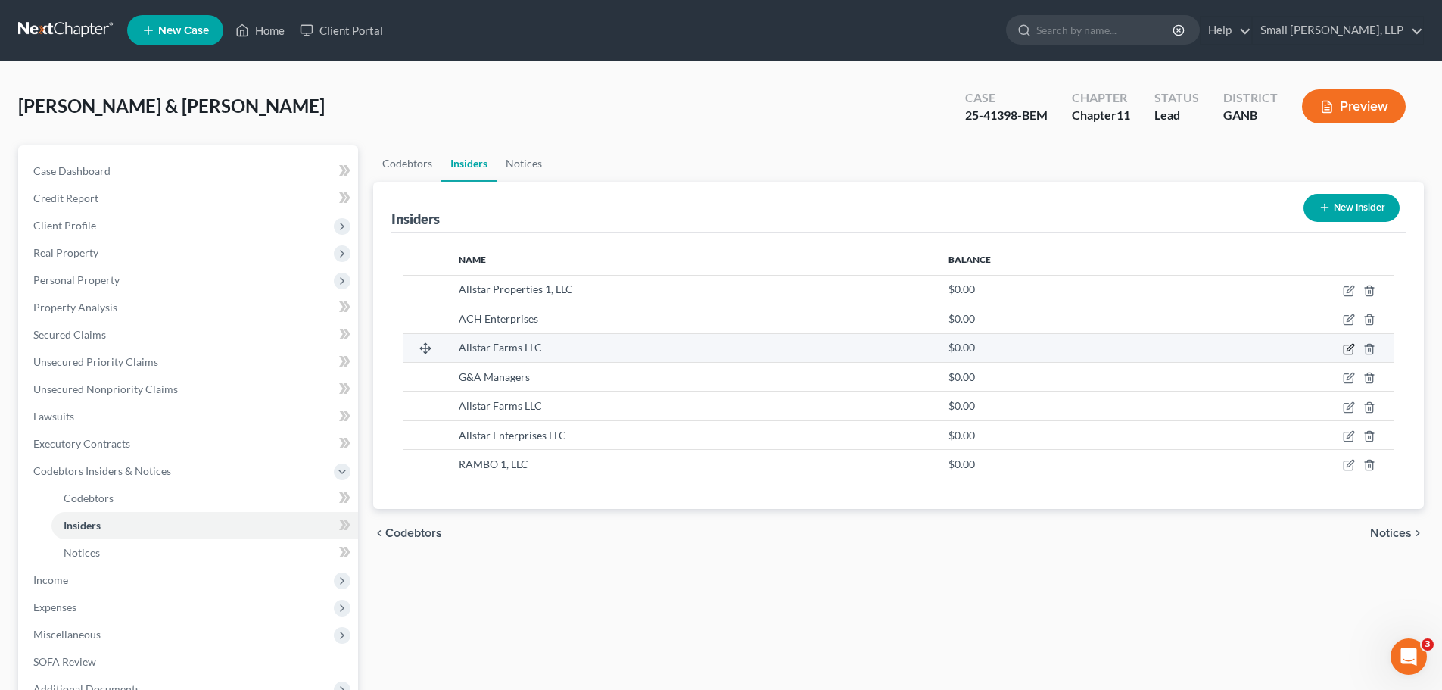
click at [1351, 349] on icon "button" at bounding box center [1350, 347] width 7 height 7
select select "10"
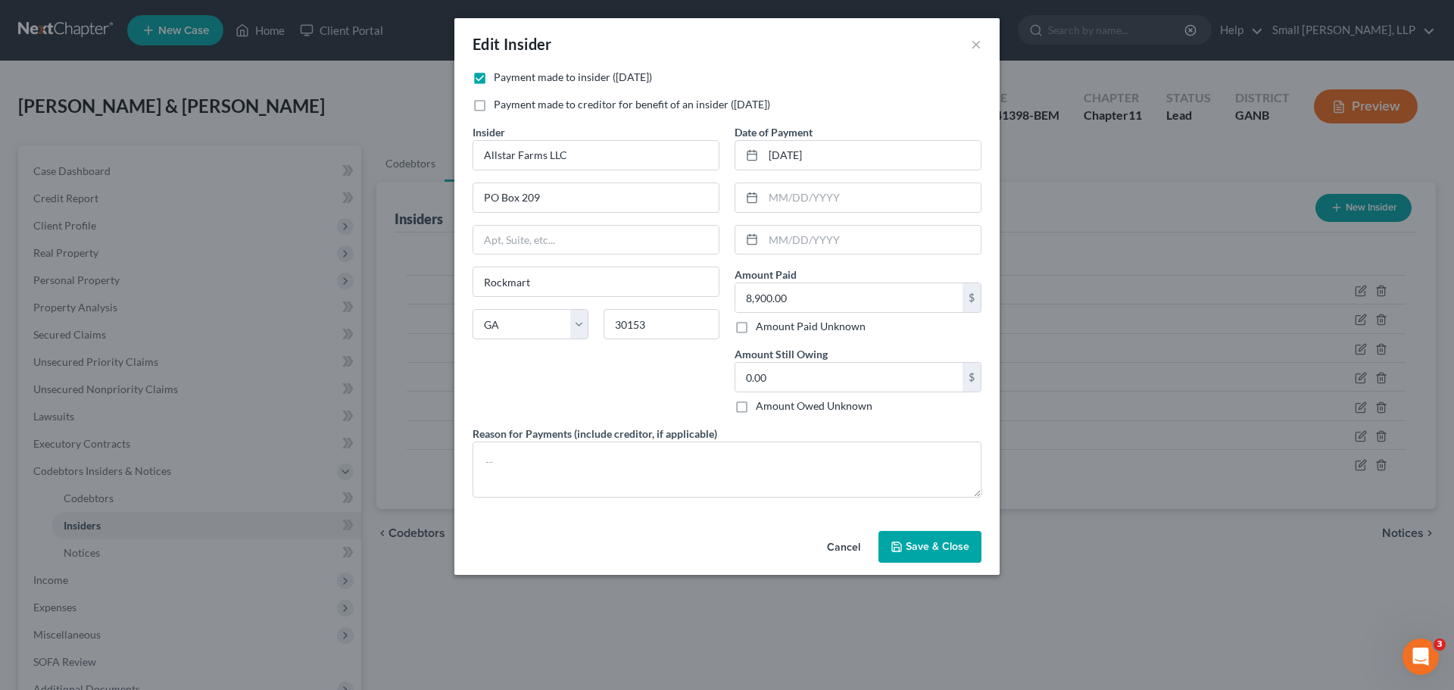
click at [917, 547] on span "Save & Close" at bounding box center [938, 546] width 64 height 13
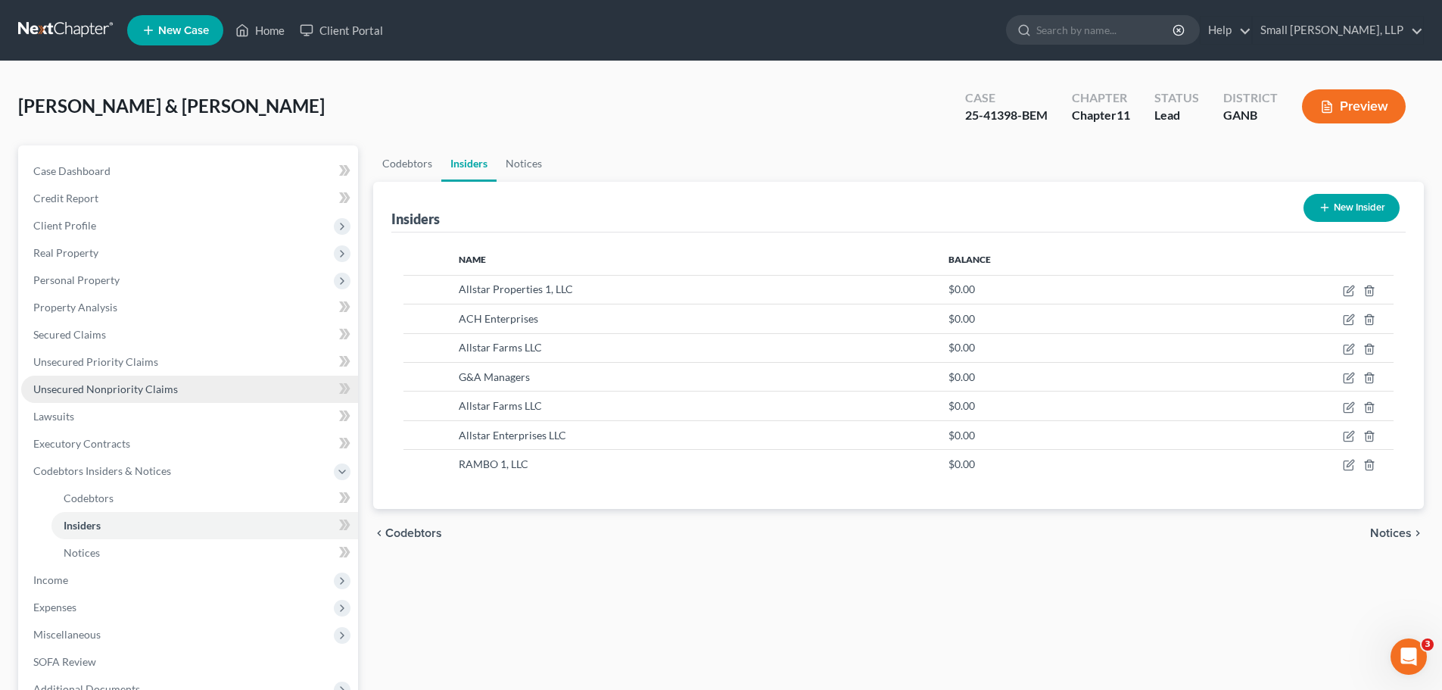
click at [152, 383] on span "Unsecured Nonpriority Claims" at bounding box center [105, 388] width 145 height 13
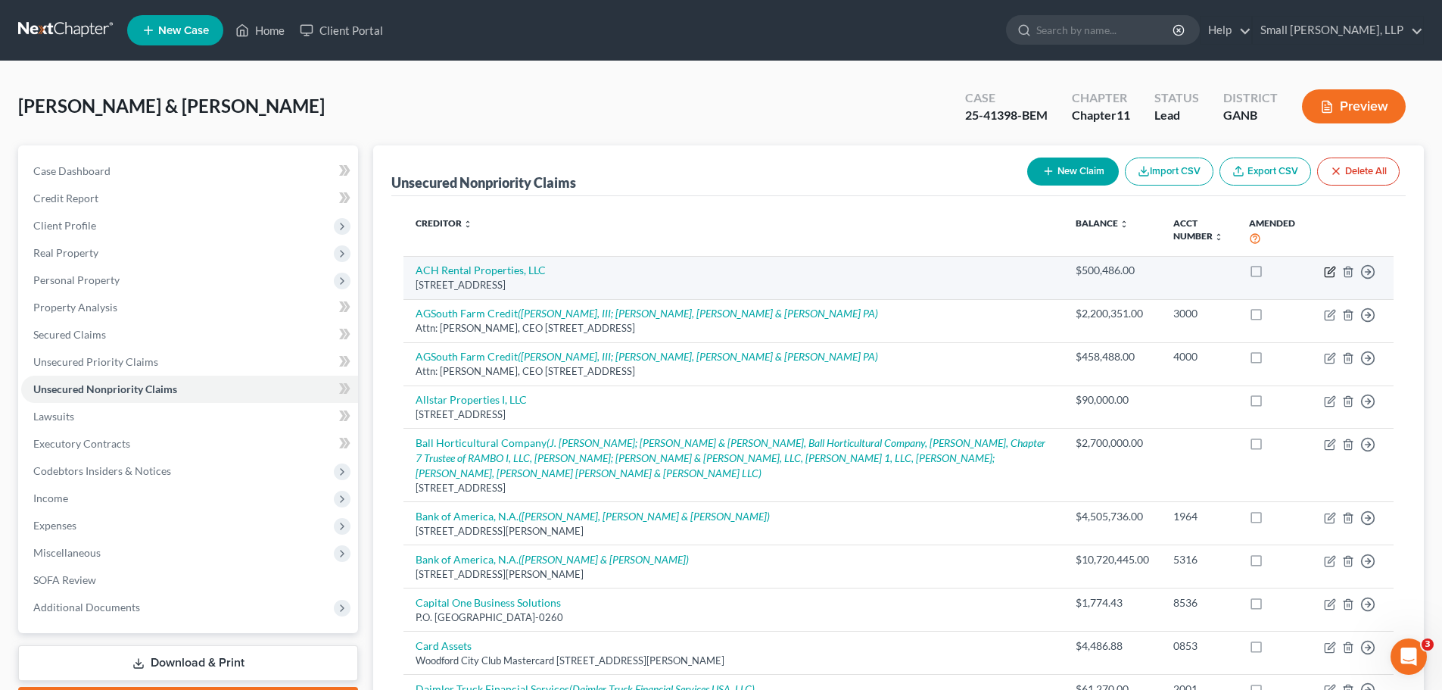
click at [1327, 270] on icon "button" at bounding box center [1330, 272] width 12 height 12
select select "10"
select select "0"
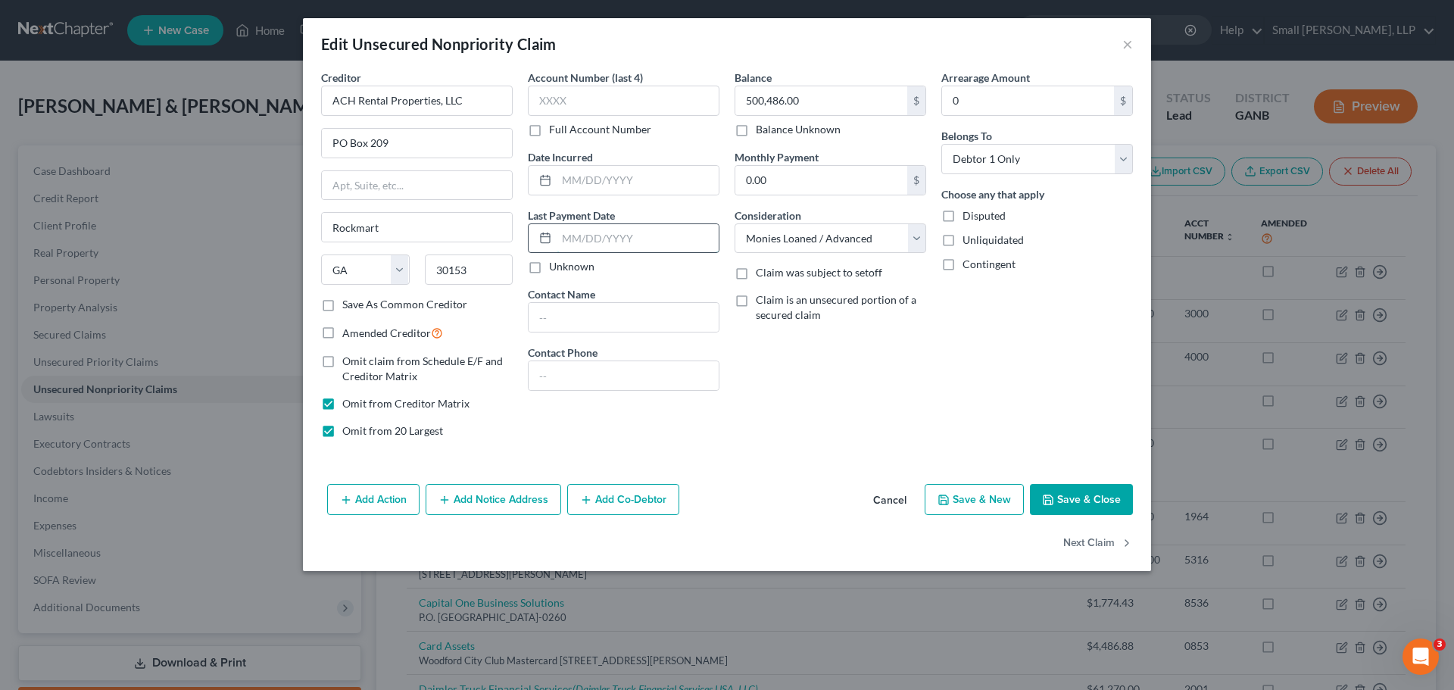
click at [594, 231] on input "text" at bounding box center [638, 238] width 162 height 29
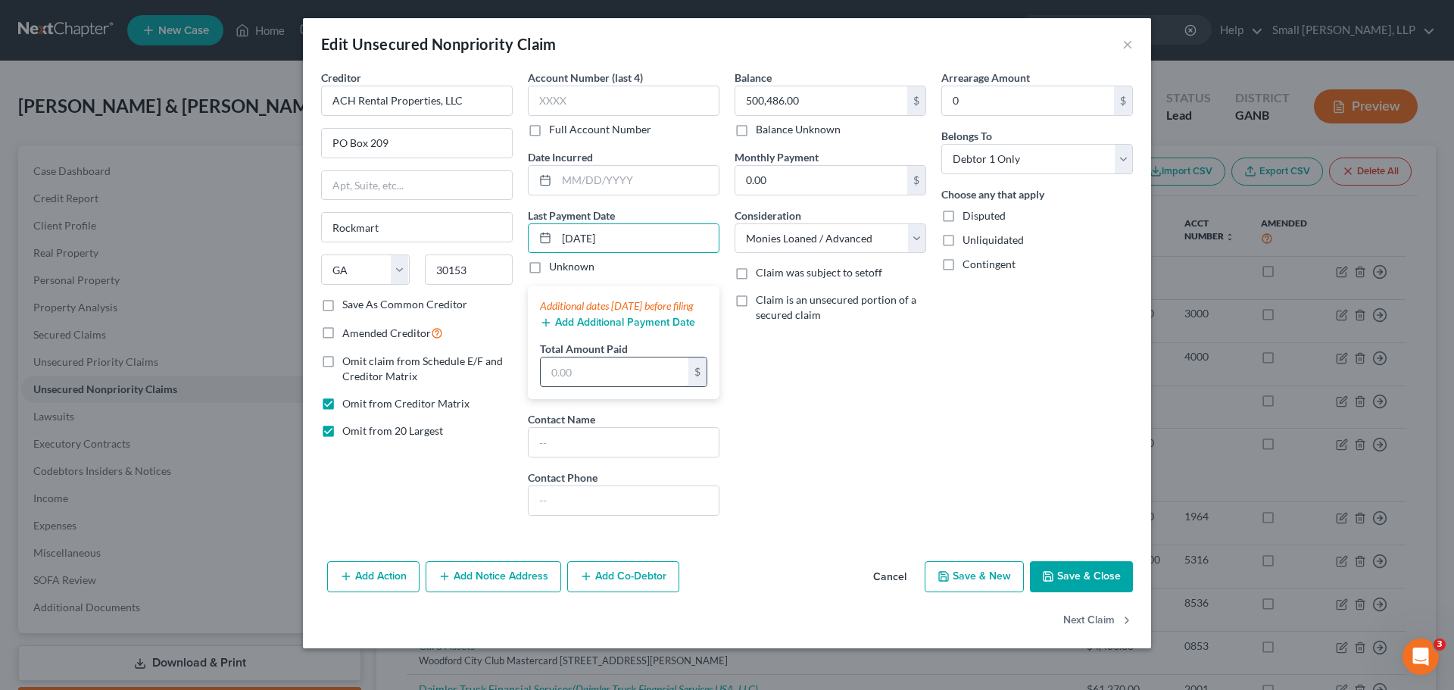
type input "[DATE]"
click at [567, 386] on input "text" at bounding box center [615, 371] width 148 height 29
type input "7,792.03"
click at [941, 433] on div "Arrearage Amount 0 $ Belongs To * Select Debtor 1 Only Debtor 2 Only Debtor 1 A…" at bounding box center [1037, 299] width 207 height 458
click at [613, 329] on button "Add Additional Payment Date" at bounding box center [617, 322] width 155 height 12
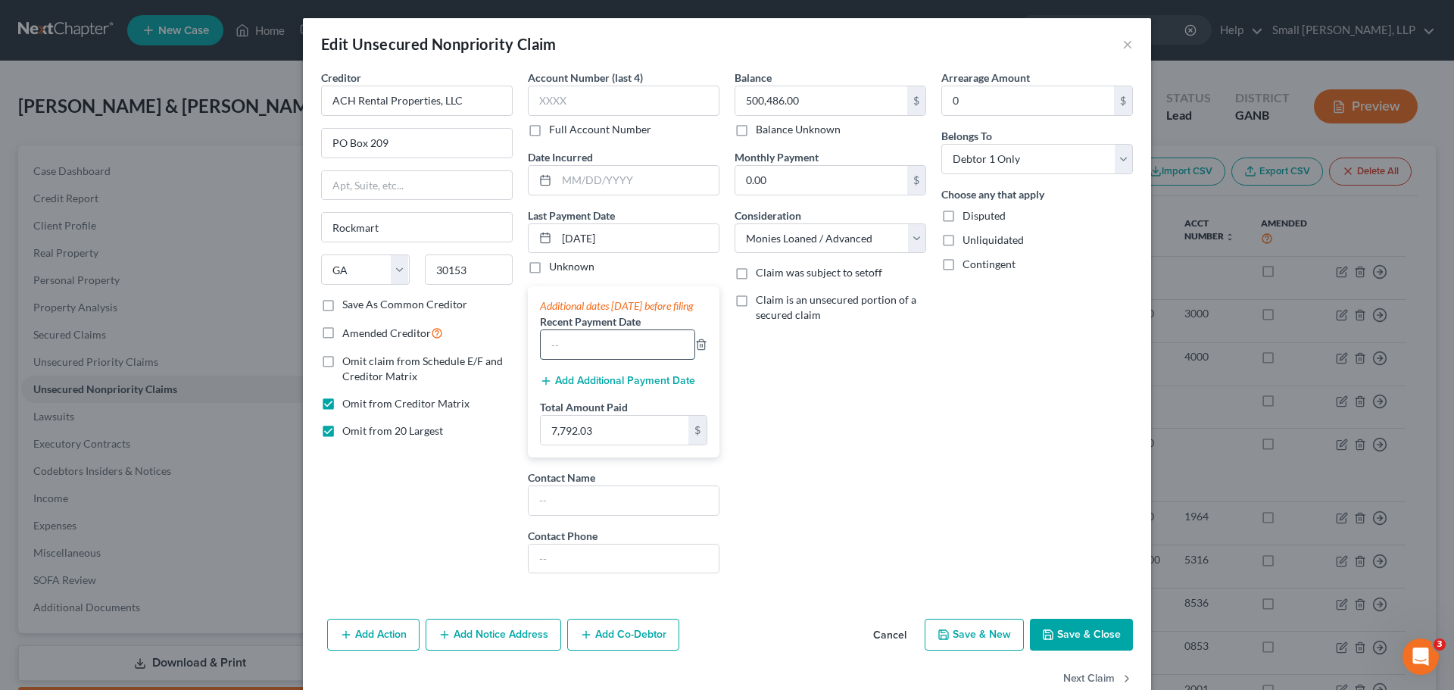
click at [581, 359] on input "text" at bounding box center [618, 344] width 154 height 29
type input "[DATE]"
click at [617, 387] on button "Add Additional Payment Date" at bounding box center [617, 381] width 155 height 12
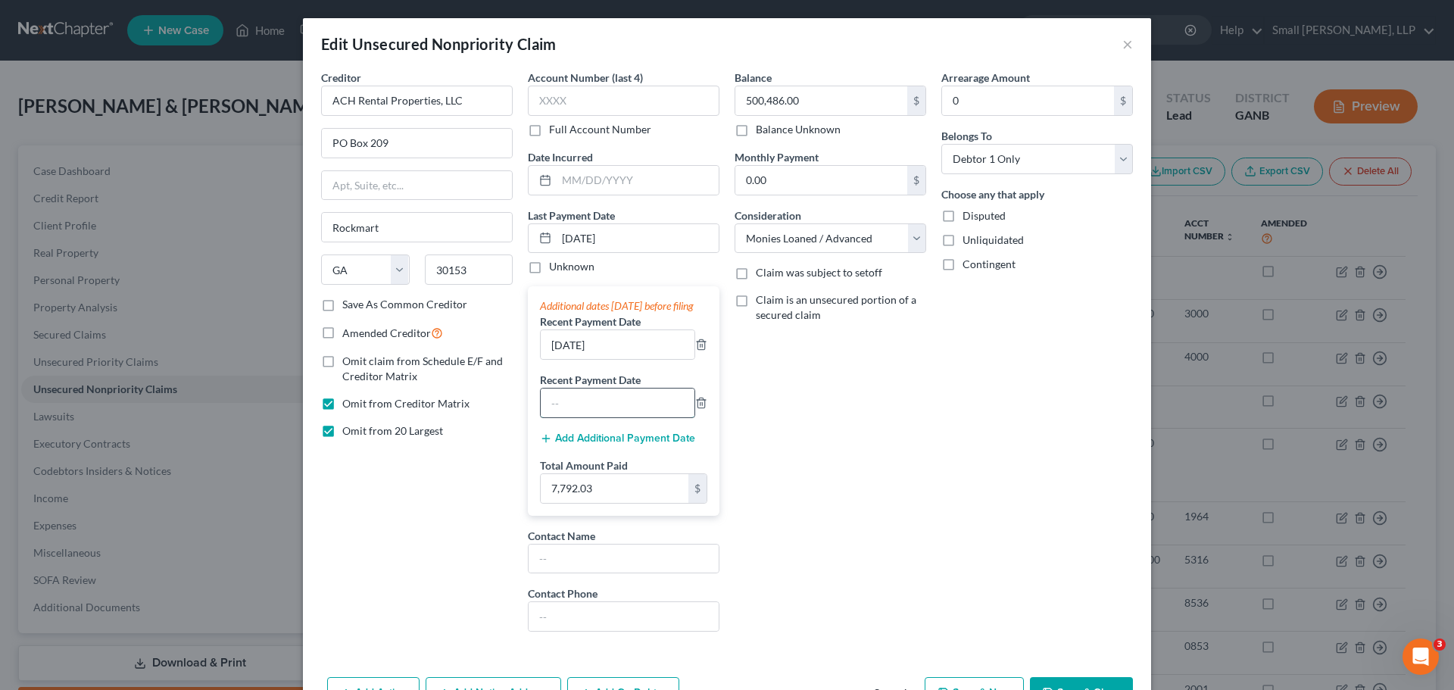
click at [600, 417] on input "text" at bounding box center [618, 402] width 154 height 29
type input "[DATE]"
click at [873, 485] on div "Balance 500,486.00 $ Balance Unknown Balance Undetermined 500,486.00 $ Balance …" at bounding box center [830, 357] width 207 height 574
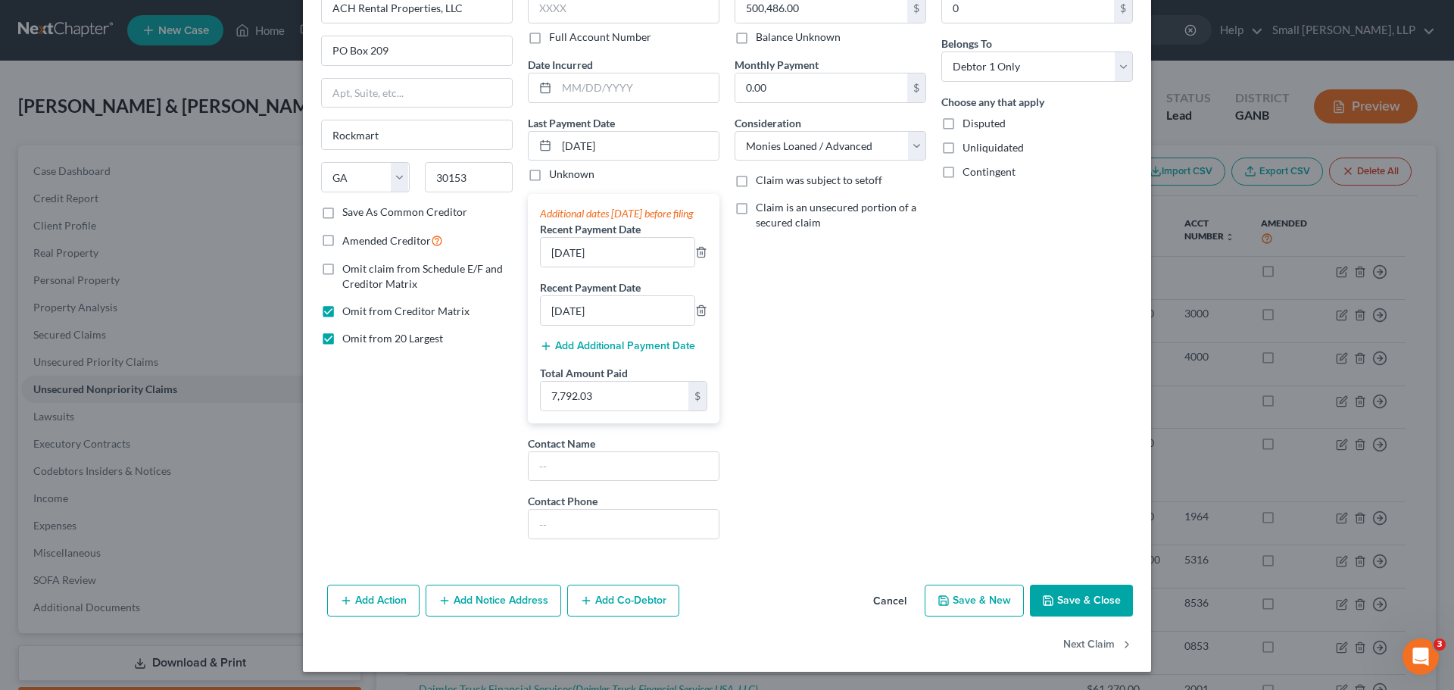
scroll to position [108, 0]
type input "17,385.03"
click at [1102, 607] on button "Save & Close" at bounding box center [1081, 601] width 103 height 32
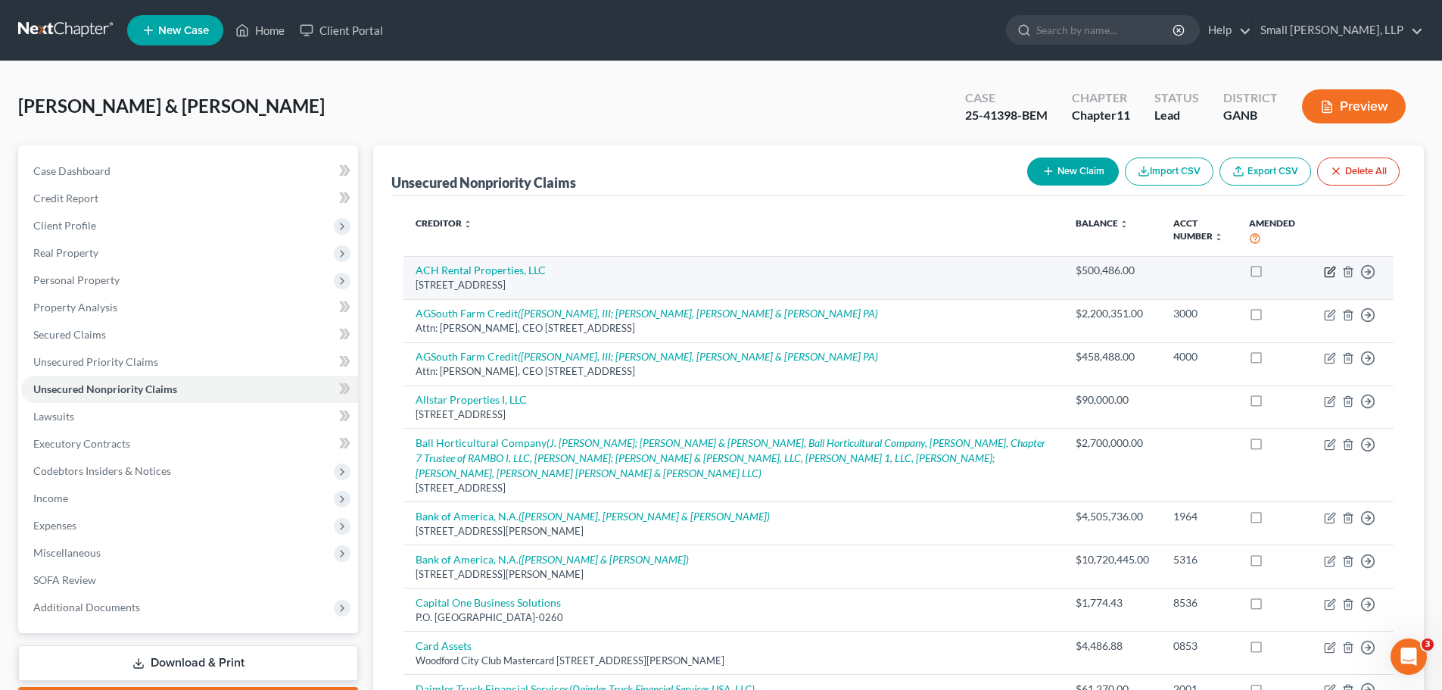
click at [1326, 273] on icon "button" at bounding box center [1329, 271] width 9 height 9
select select "10"
select select "0"
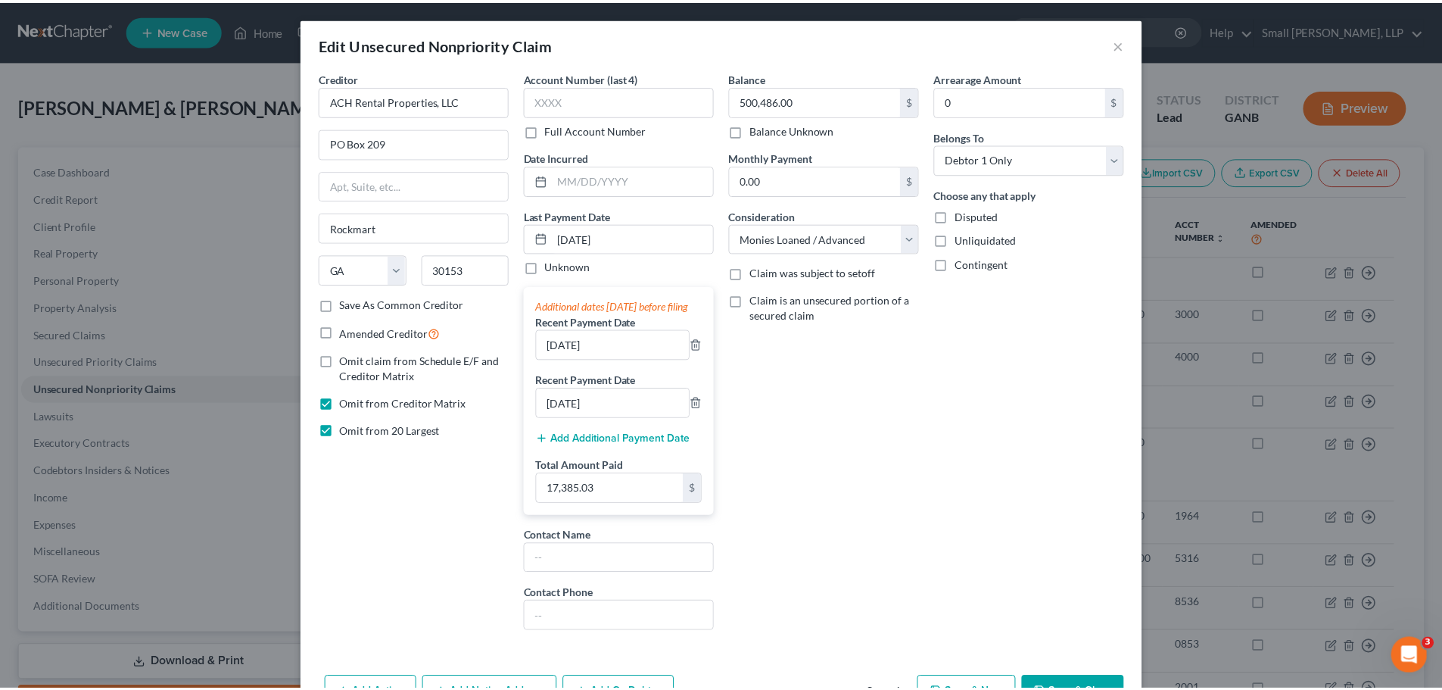
scroll to position [76, 0]
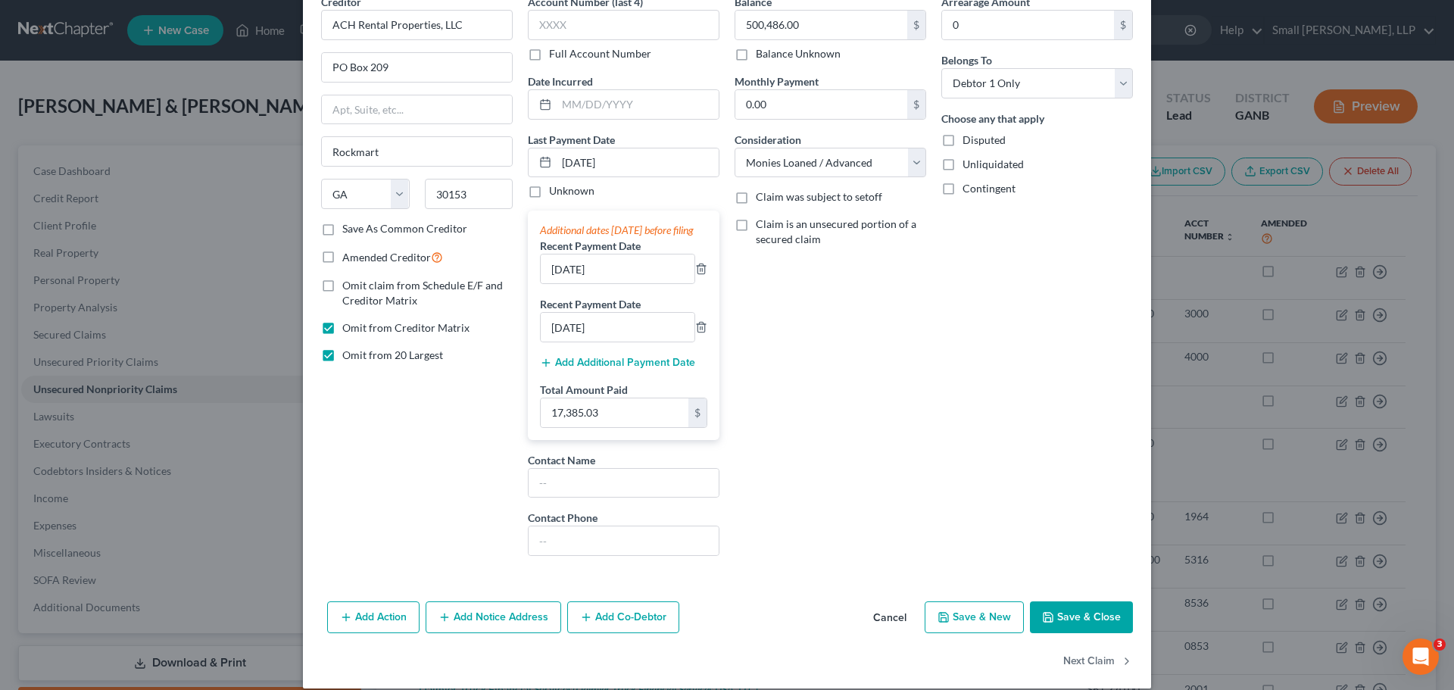
click at [1058, 628] on button "Save & Close" at bounding box center [1081, 617] width 103 height 32
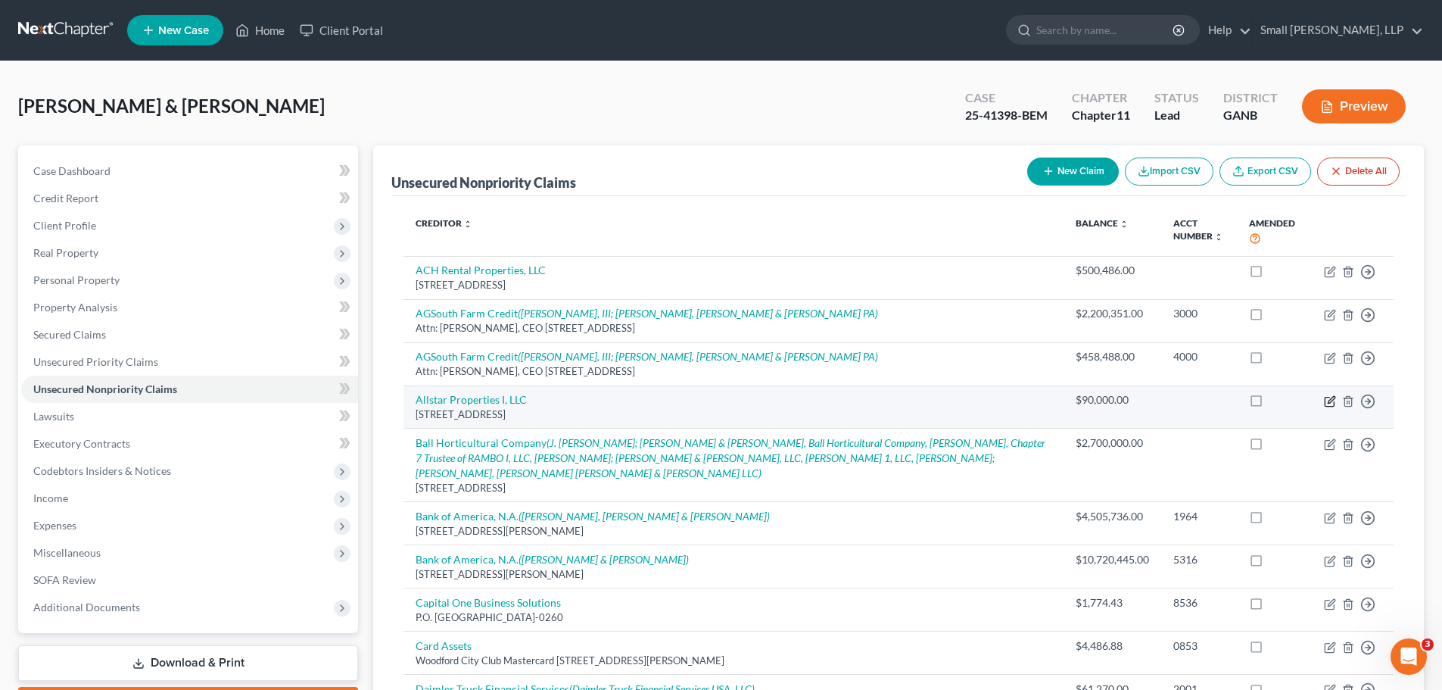
click at [1329, 403] on icon "button" at bounding box center [1331, 399] width 7 height 7
select select "10"
select select "14"
select select "2"
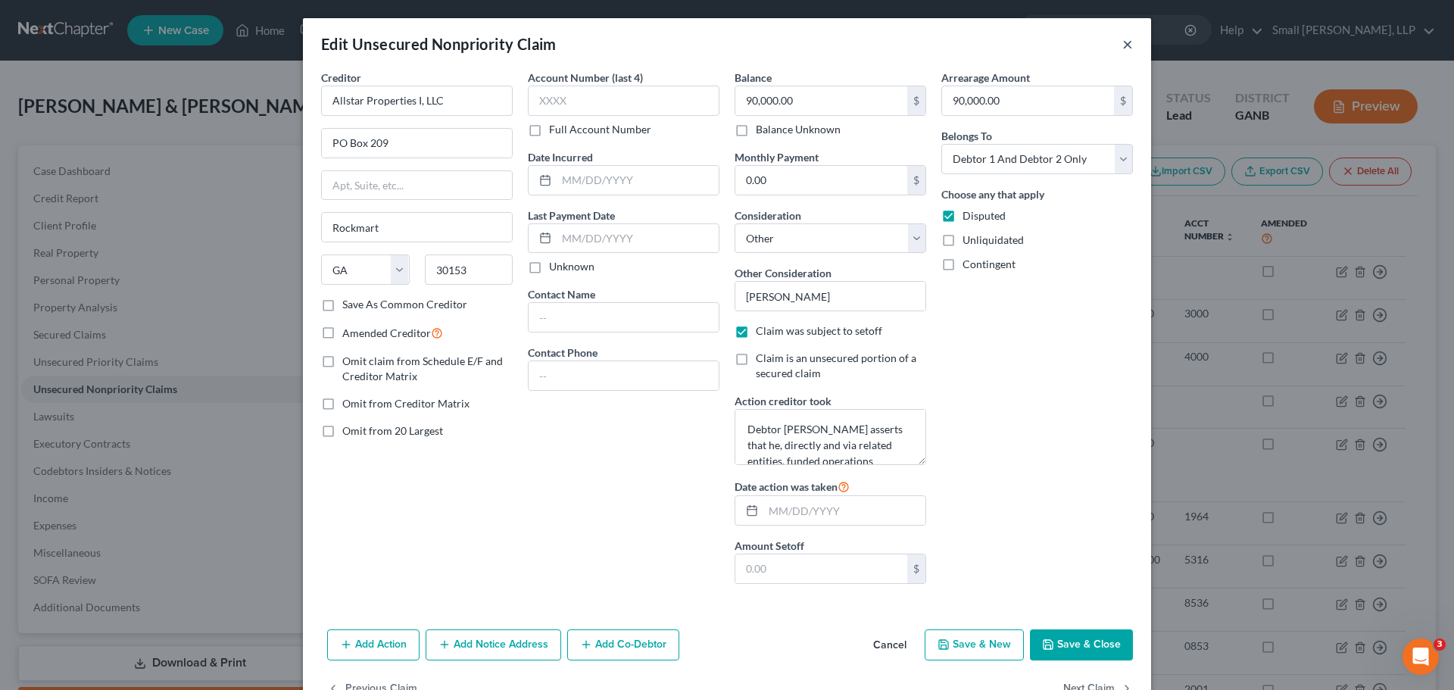
click at [1122, 43] on button "×" at bounding box center [1127, 44] width 11 height 18
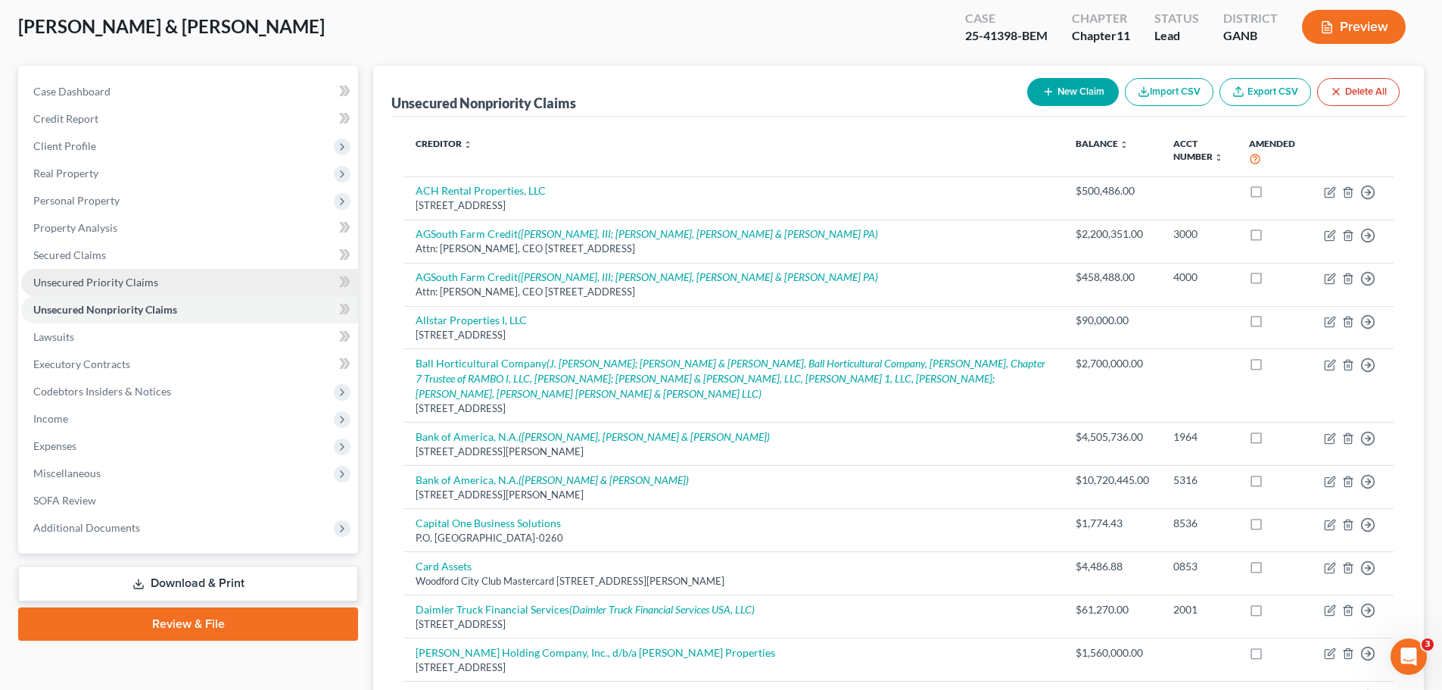
scroll to position [303, 0]
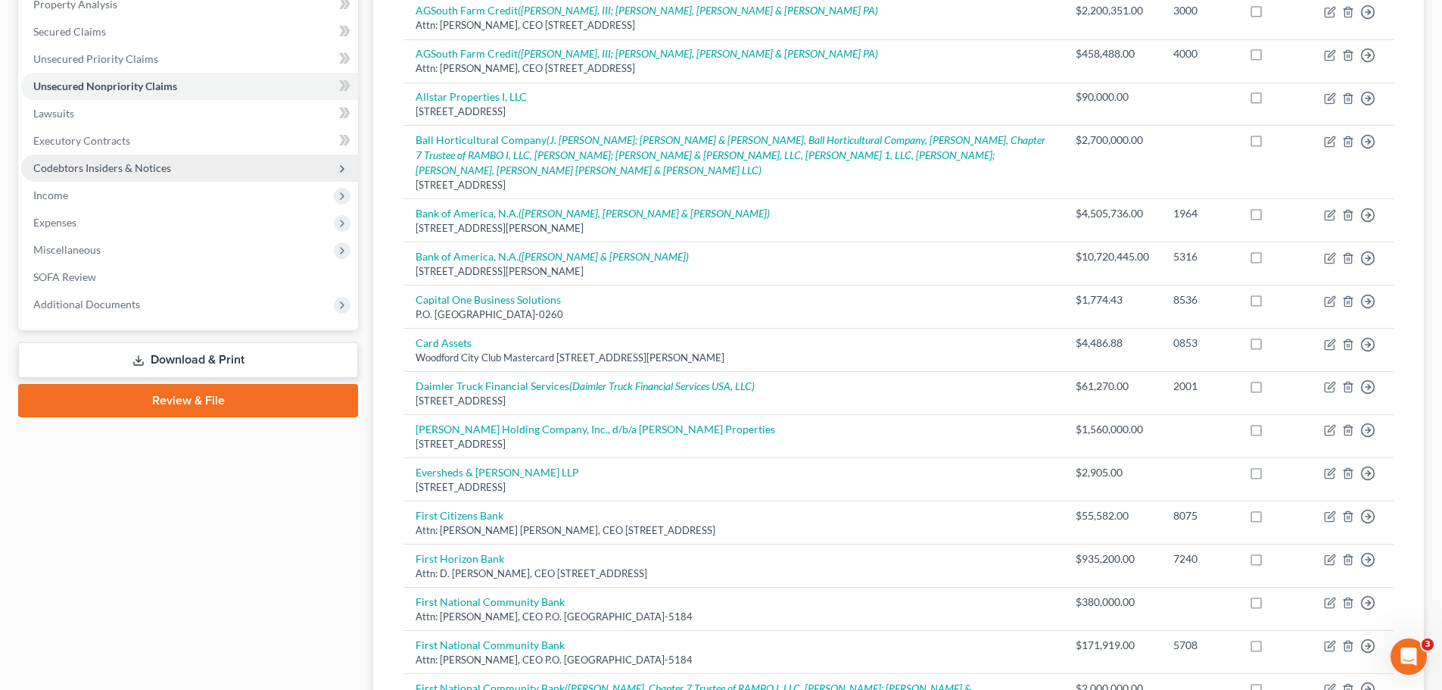
click at [71, 170] on span "Codebtors Insiders & Notices" at bounding box center [102, 167] width 138 height 13
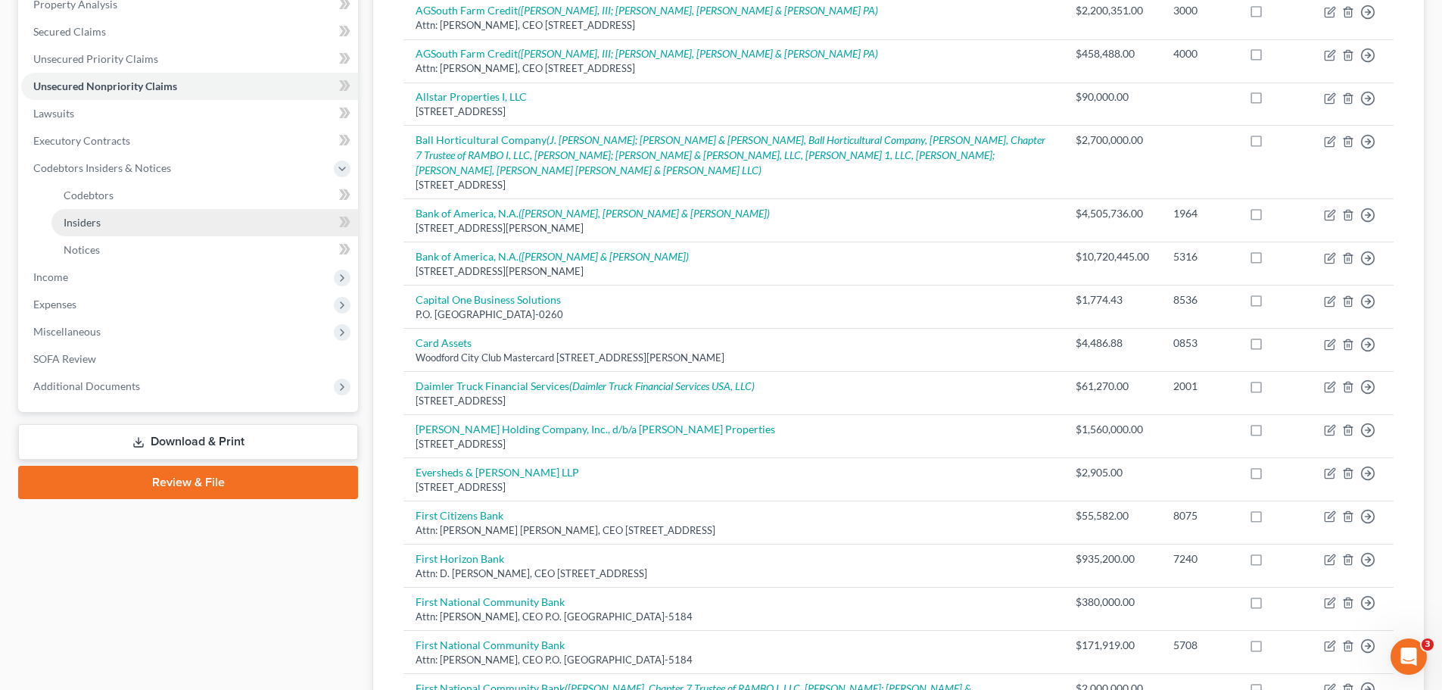
click at [84, 223] on span "Insiders" at bounding box center [82, 222] width 37 height 13
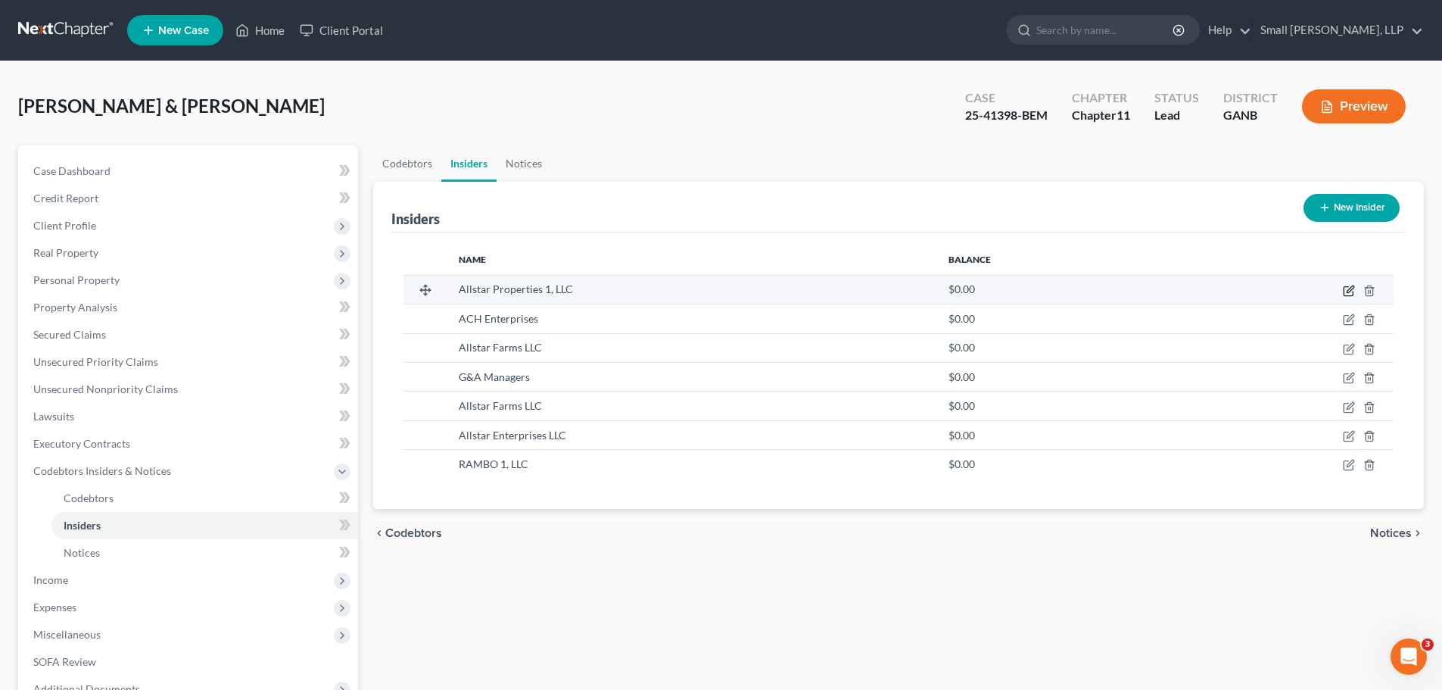
click at [1344, 289] on icon "button" at bounding box center [1348, 291] width 9 height 9
select select "10"
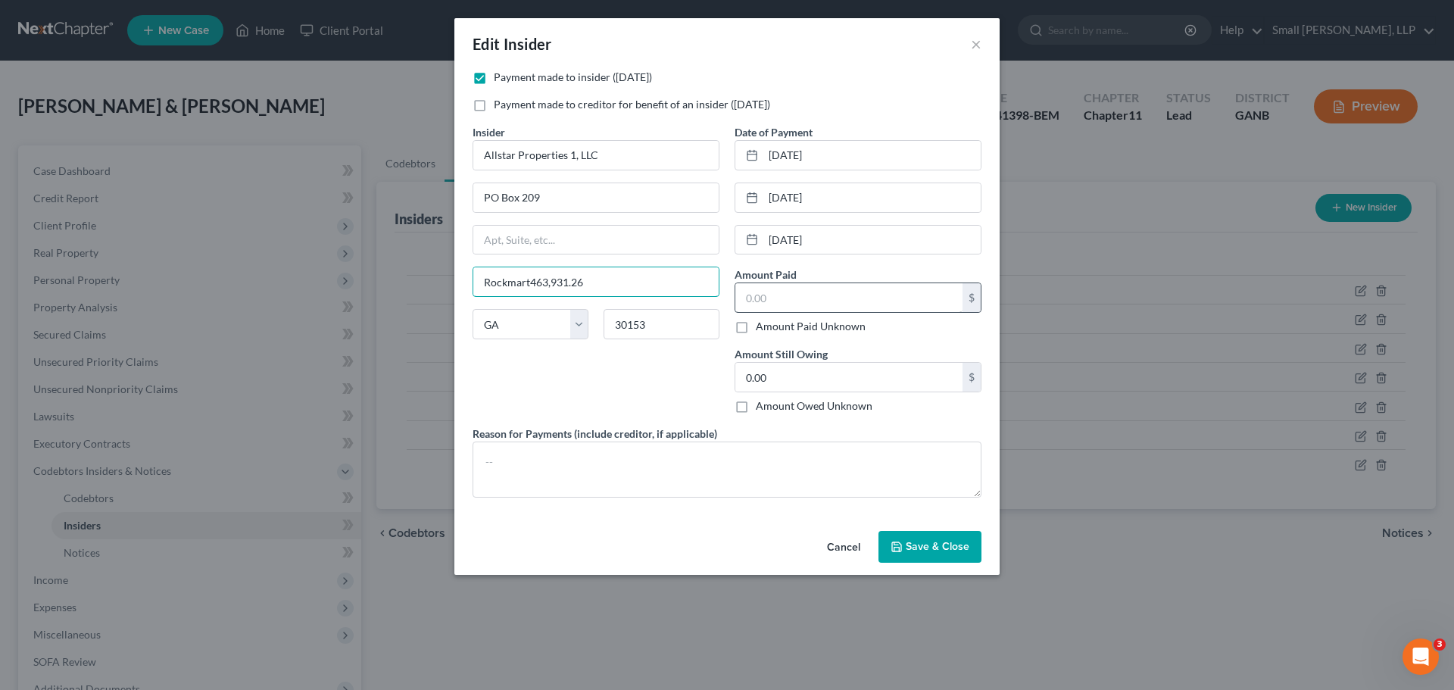
type input "Rockmart463,931.26"
click at [775, 300] on input "text" at bounding box center [848, 297] width 227 height 29
paste input "463,931.26"
type input "463,931.26"
click at [647, 283] on input "Rockmart463,931.26" at bounding box center [595, 281] width 245 height 29
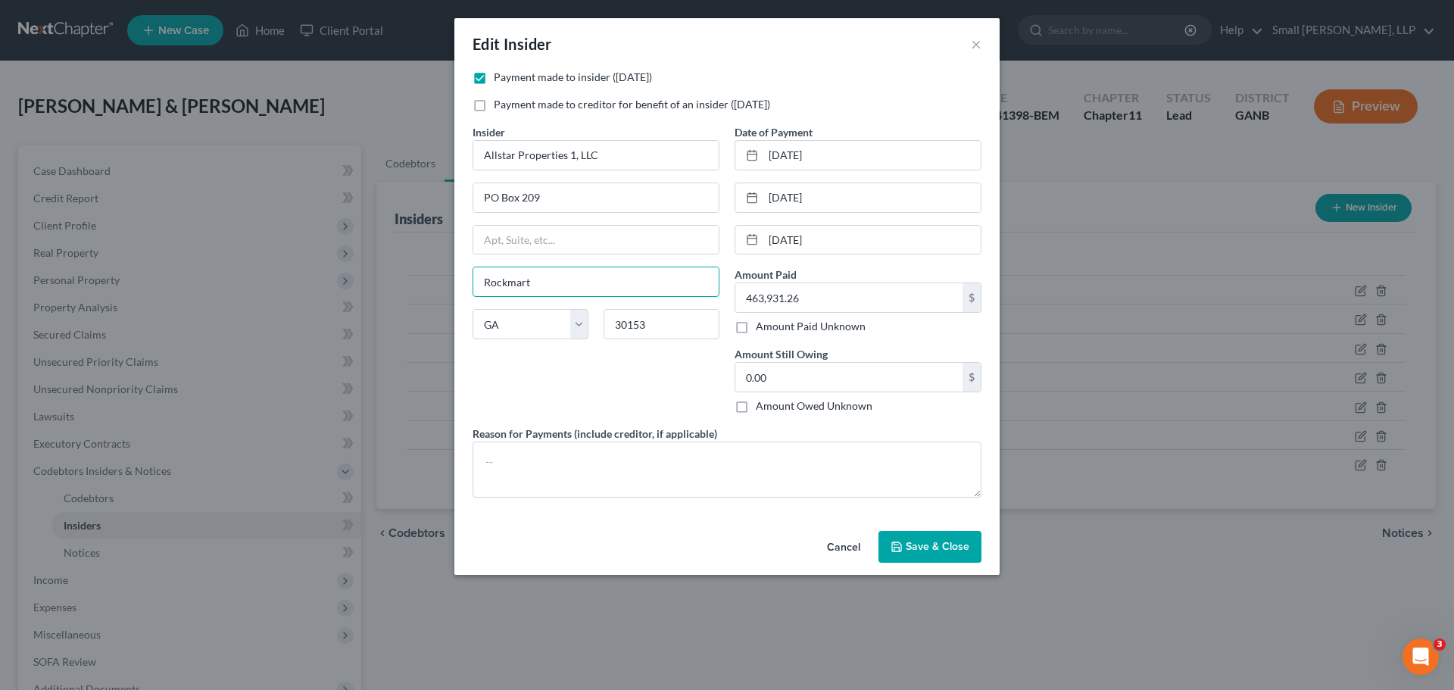
type input "Rockmart"
click at [681, 399] on div "Insider * Allstar Properties 1, LLC [GEOGRAPHIC_DATA] [US_STATE] AK AR AZ CA CO…" at bounding box center [596, 274] width 262 height 301
click at [915, 544] on span "Save & Close" at bounding box center [938, 546] width 64 height 13
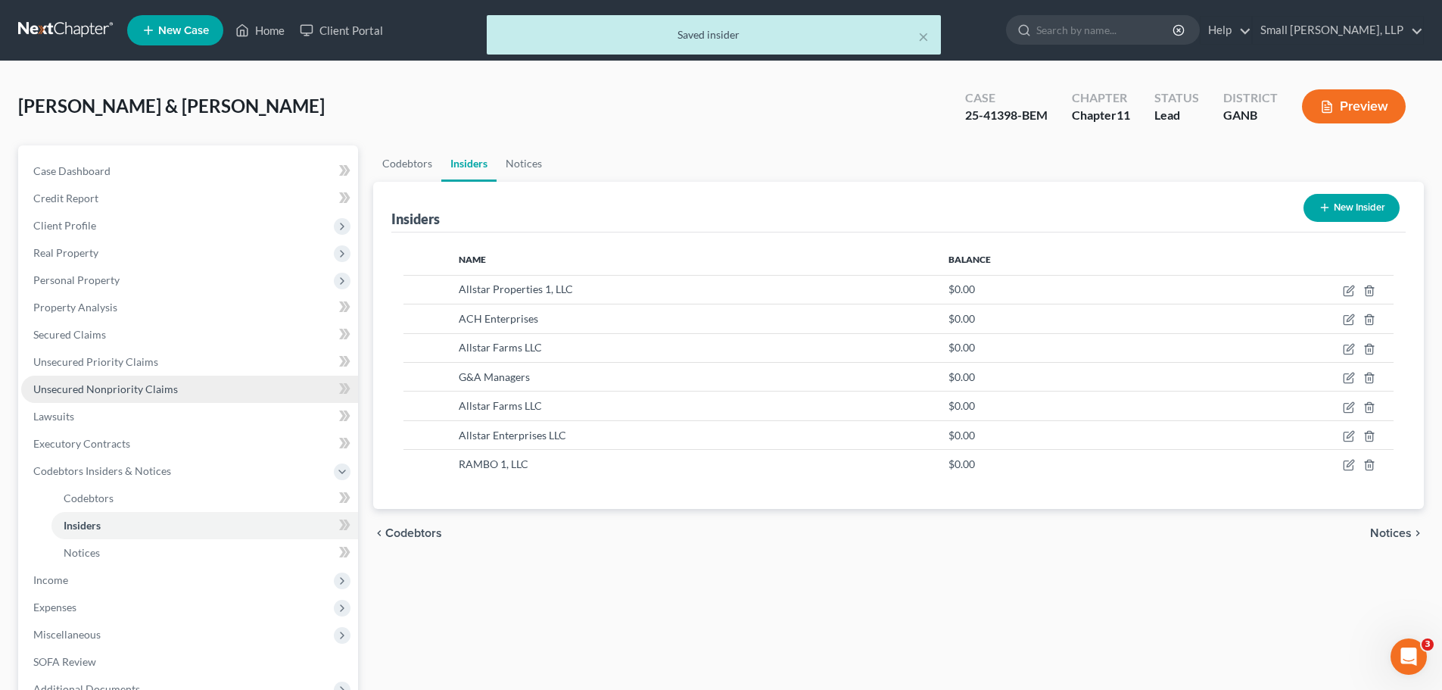
click at [83, 382] on span "Unsecured Nonpriority Claims" at bounding box center [105, 388] width 145 height 13
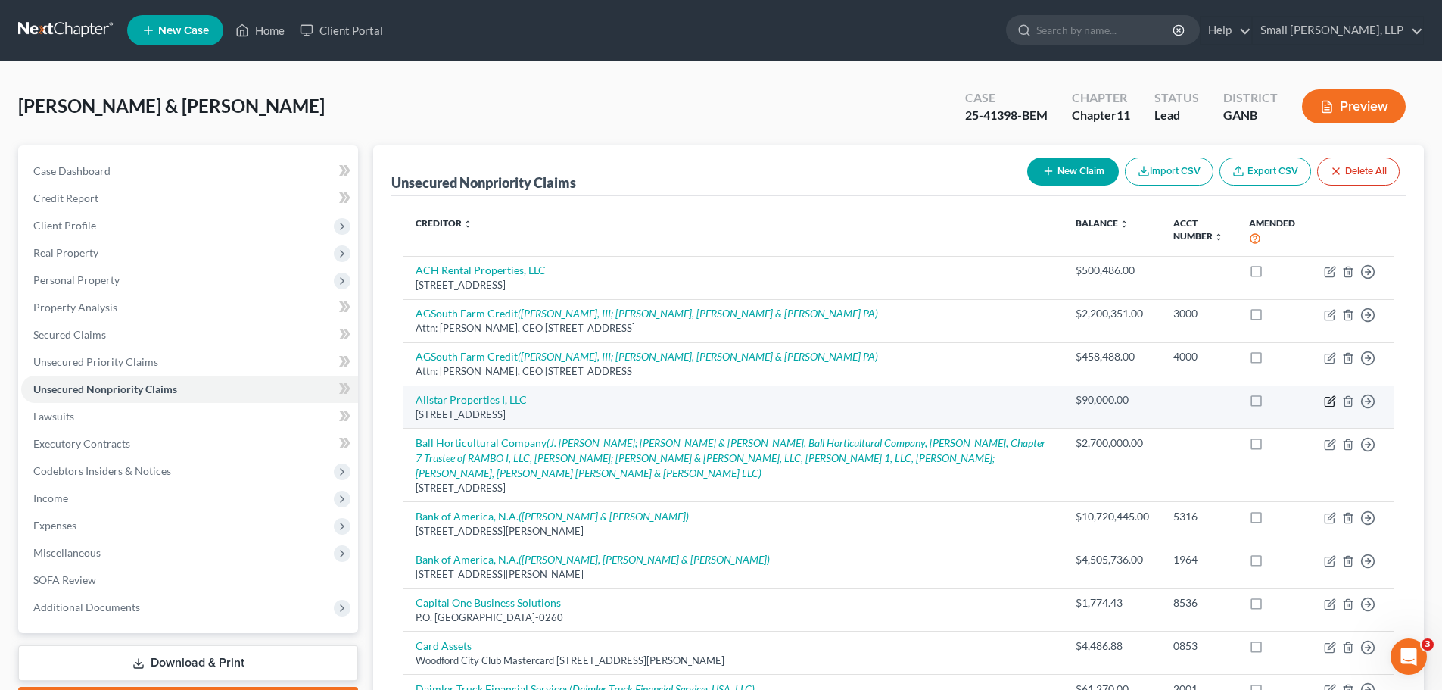
click at [1327, 403] on icon "button" at bounding box center [1330, 401] width 12 height 12
select select "10"
select select "14"
select select "2"
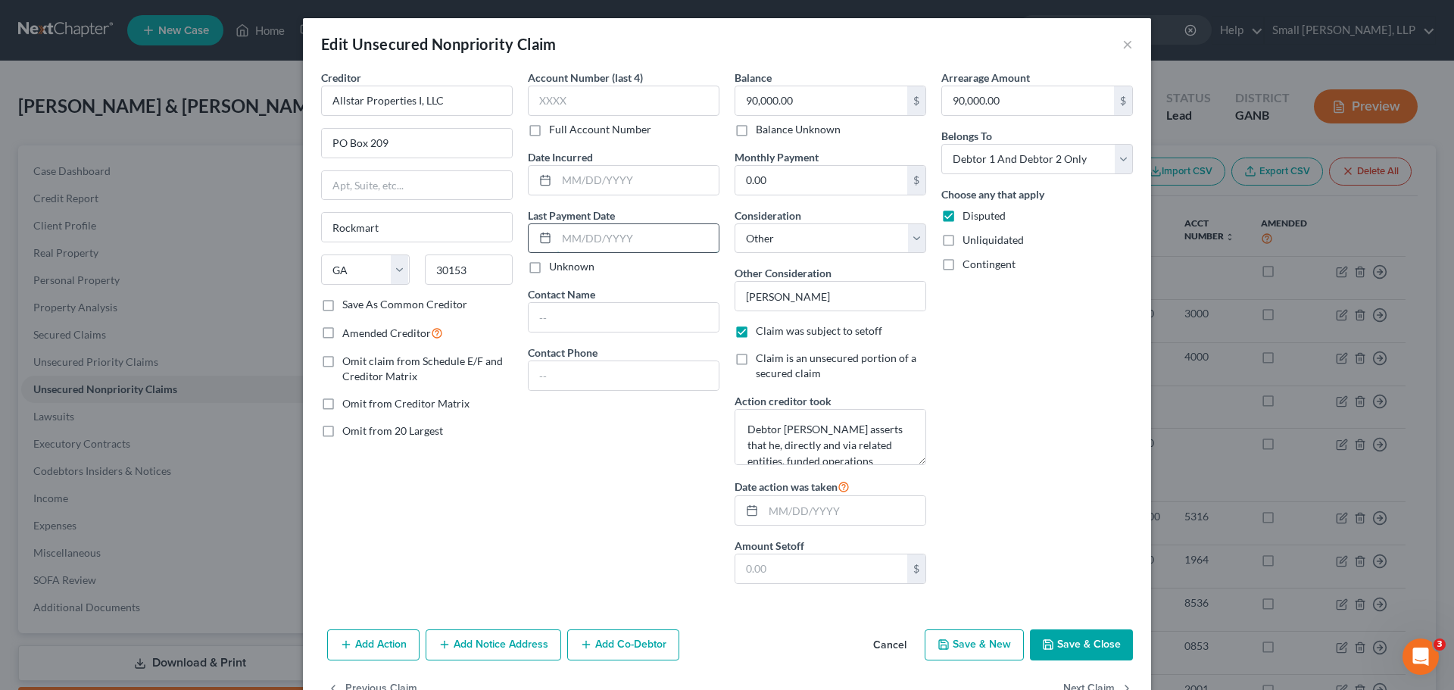
click at [573, 240] on input "text" at bounding box center [638, 238] width 162 height 29
click at [577, 237] on input "text" at bounding box center [638, 238] width 162 height 29
type input "[DATE]"
click at [578, 386] on input "text" at bounding box center [615, 371] width 148 height 29
paste input "463,931.26"
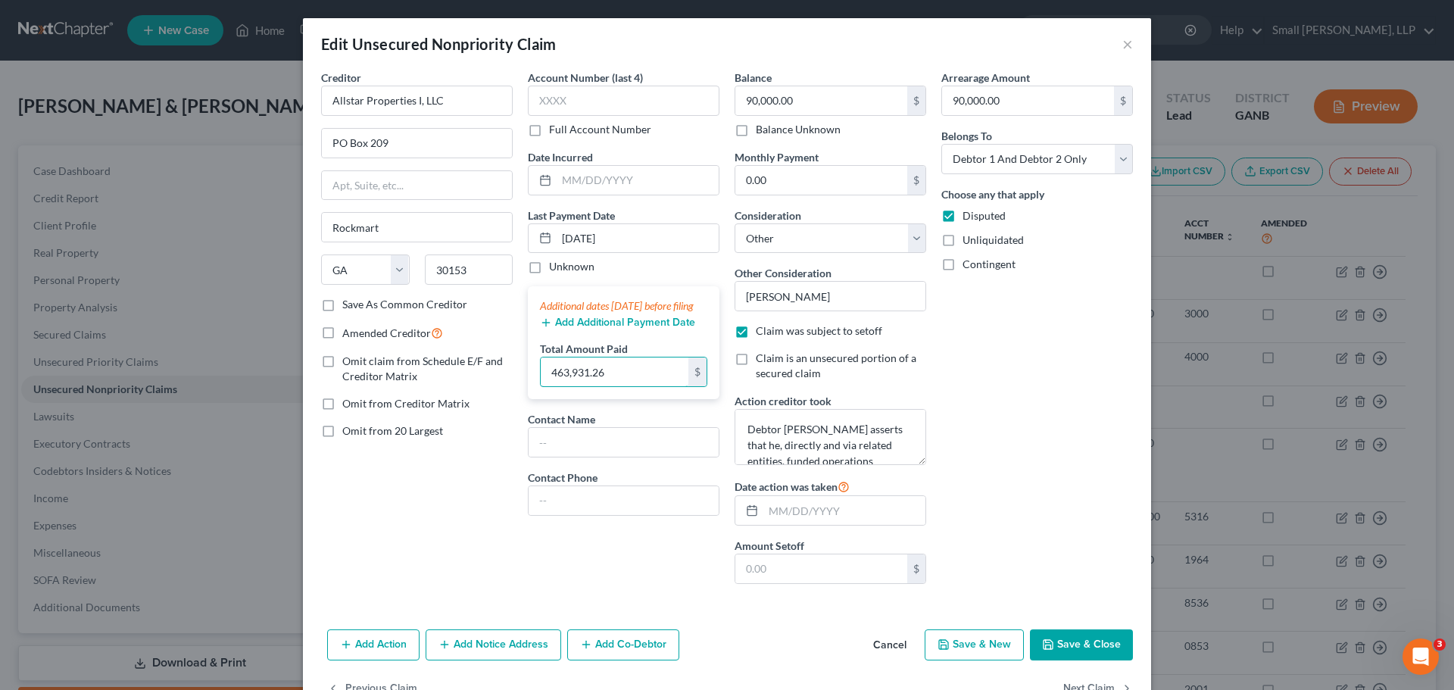
type input "463,931.26"
click at [603, 329] on button "Add Additional Payment Date" at bounding box center [617, 322] width 155 height 12
click at [577, 359] on input "text" at bounding box center [618, 344] width 154 height 29
type input "[DATE]"
click at [639, 387] on button "Add Additional Payment Date" at bounding box center [617, 381] width 155 height 12
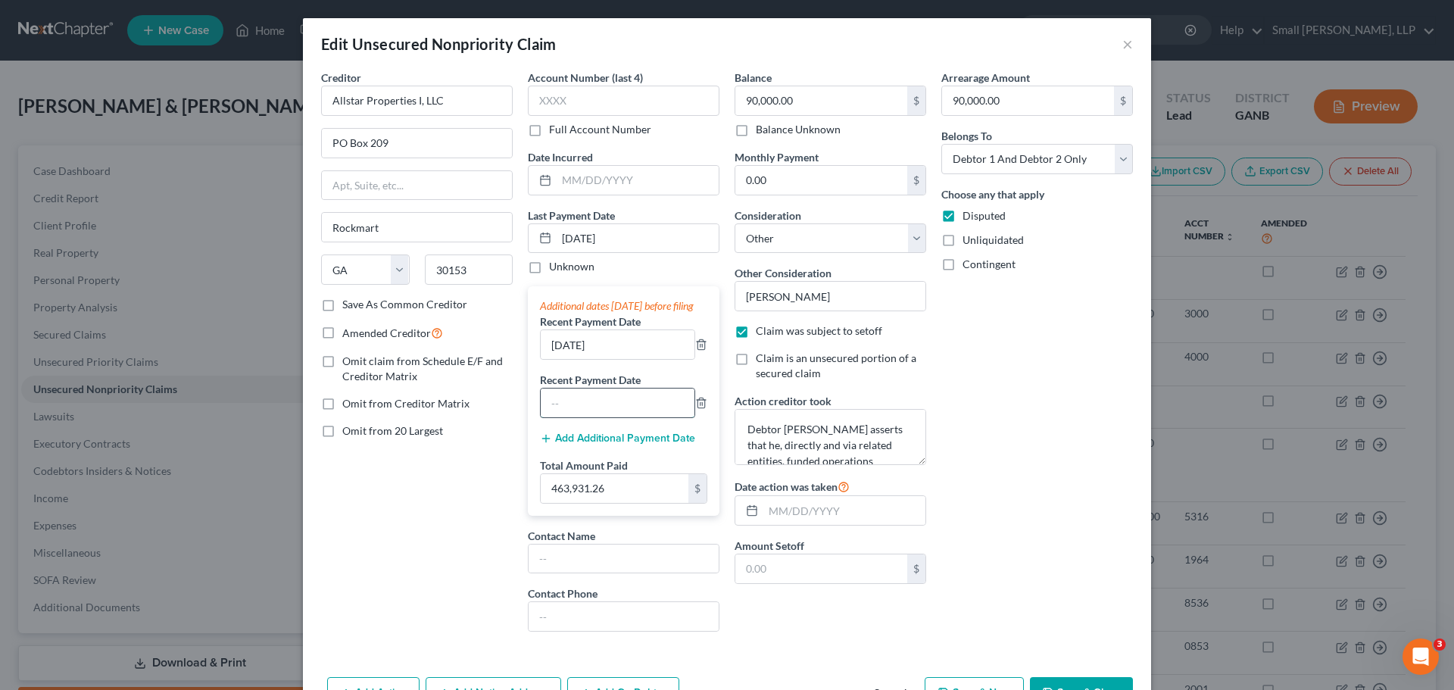
click at [575, 417] on input "text" at bounding box center [618, 402] width 154 height 29
type input "[DATE]"
click at [617, 444] on button "Add Additional Payment Date" at bounding box center [617, 438] width 155 height 12
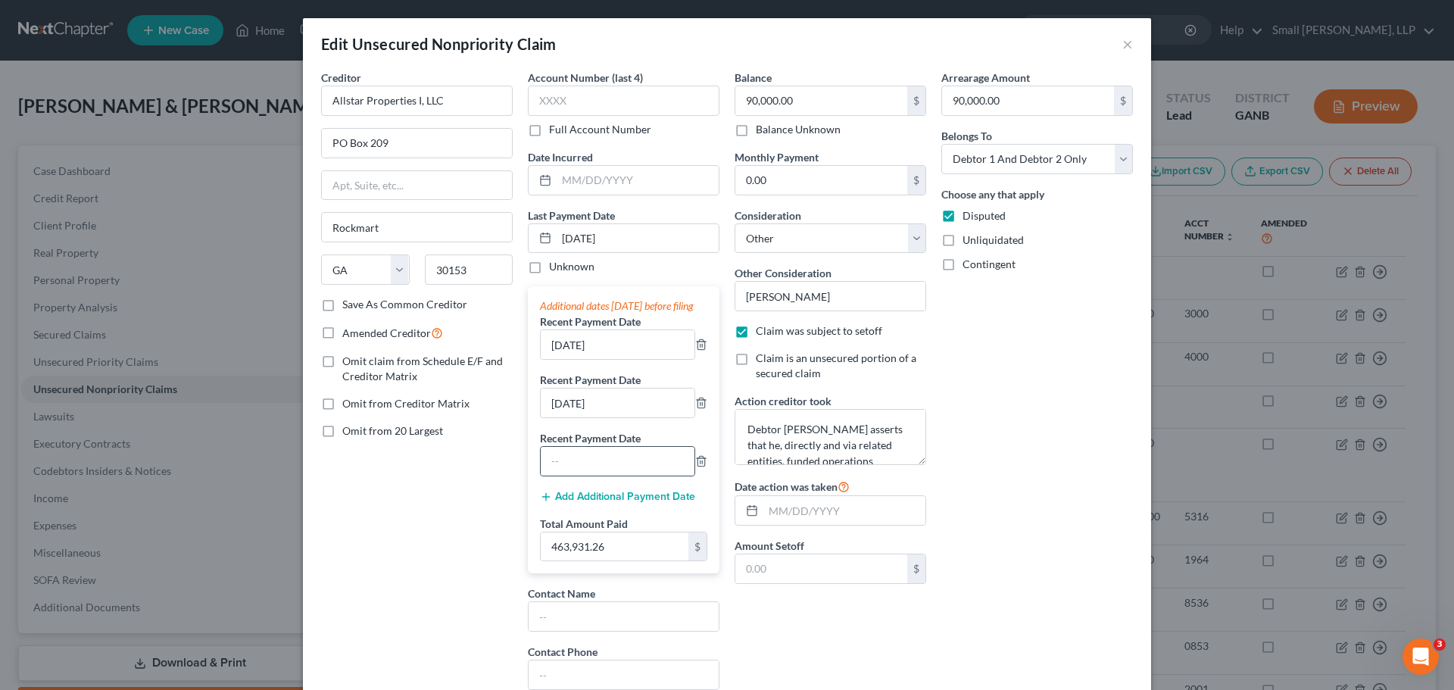
click at [578, 460] on div at bounding box center [617, 461] width 155 height 30
click at [584, 465] on input "text" at bounding box center [618, 461] width 154 height 29
type input "[DATE]"
click at [623, 557] on input "463,931.26" at bounding box center [615, 546] width 148 height 29
type input "193,931.26"
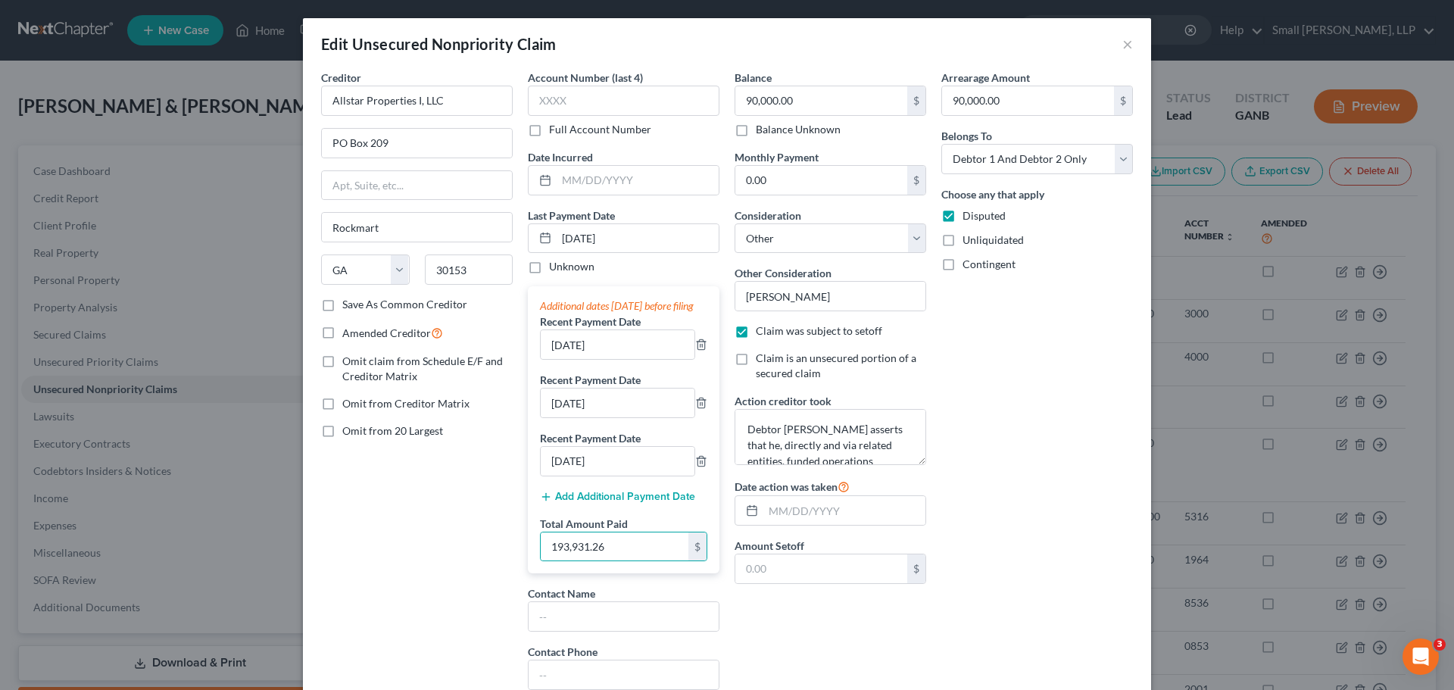
click at [1095, 492] on div "Arrearage Amount 90,000.00 $ Belongs To * Select Debtor 1 Only Debtor 2 Only De…" at bounding box center [1037, 386] width 207 height 632
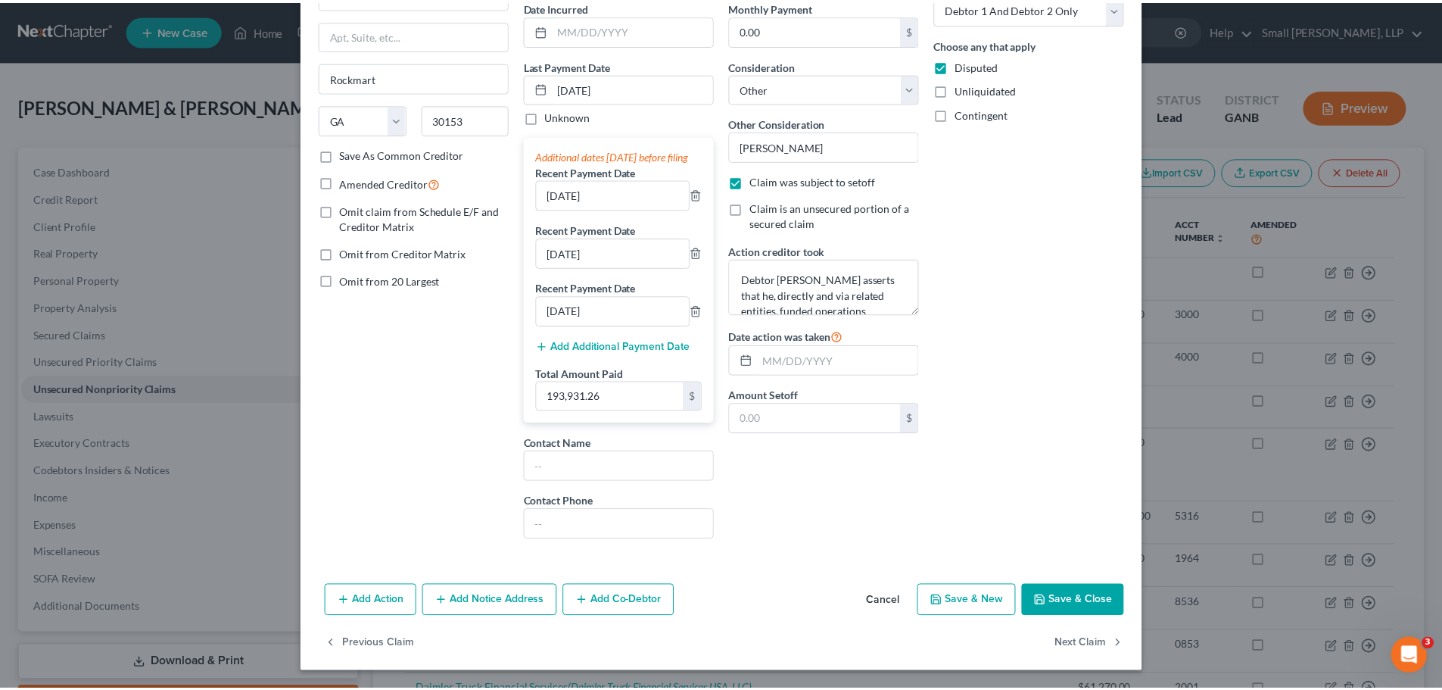
scroll to position [166, 0]
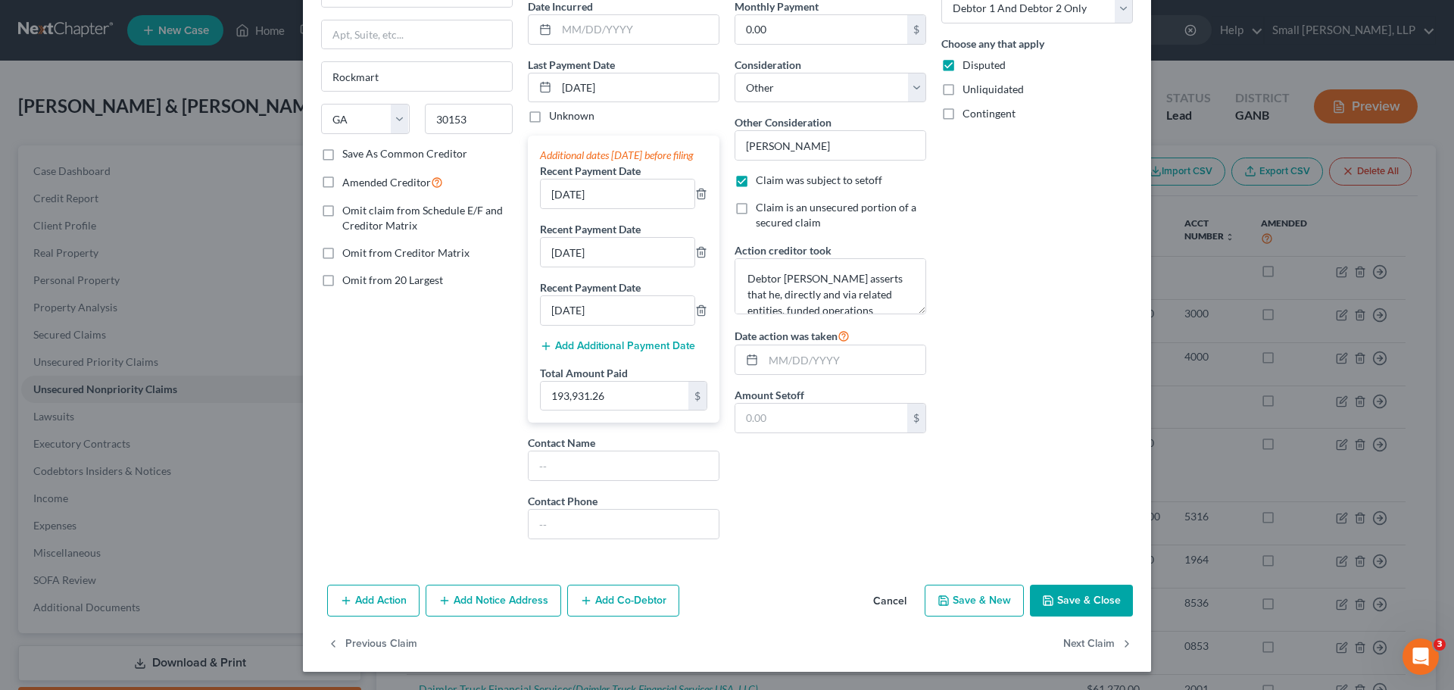
drag, startPoint x: 1074, startPoint y: 603, endPoint x: 1077, endPoint y: 596, distance: 8.2
click at [1074, 603] on button "Save & Close" at bounding box center [1081, 601] width 103 height 32
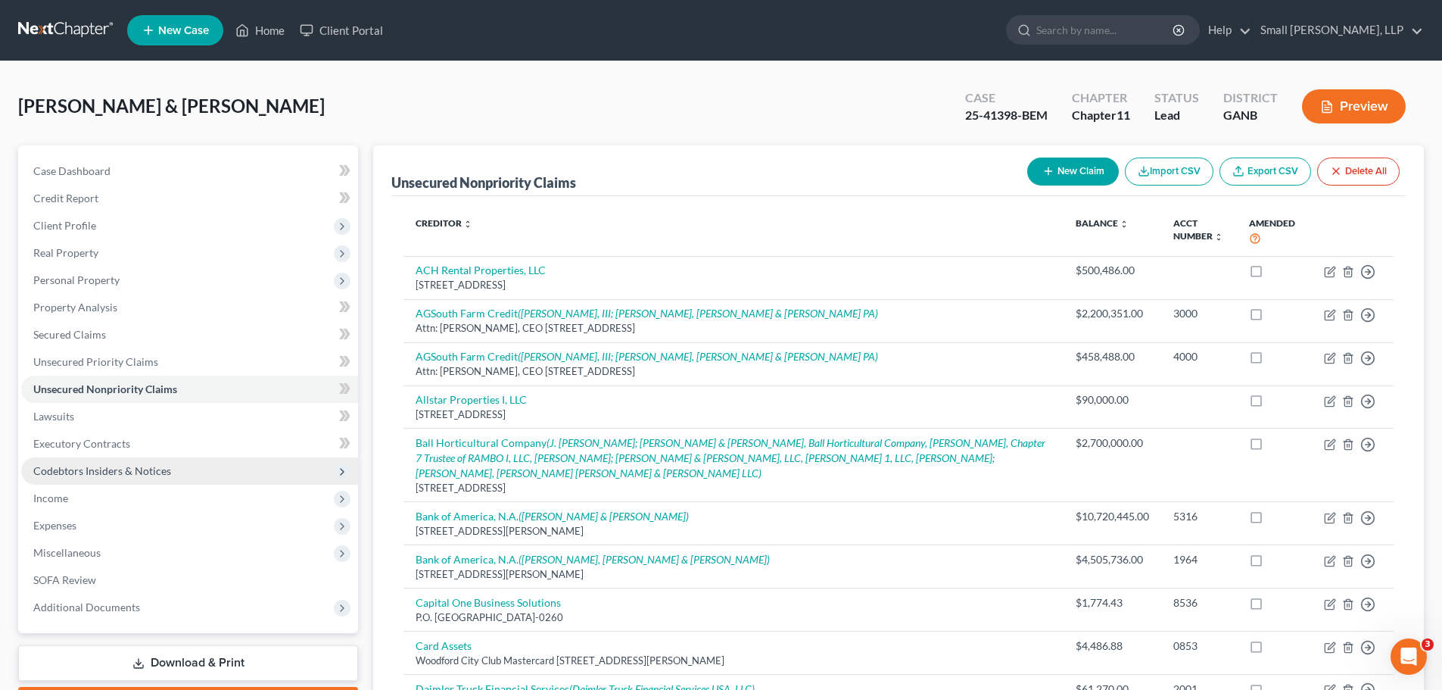
click at [117, 472] on span "Codebtors Insiders & Notices" at bounding box center [102, 470] width 138 height 13
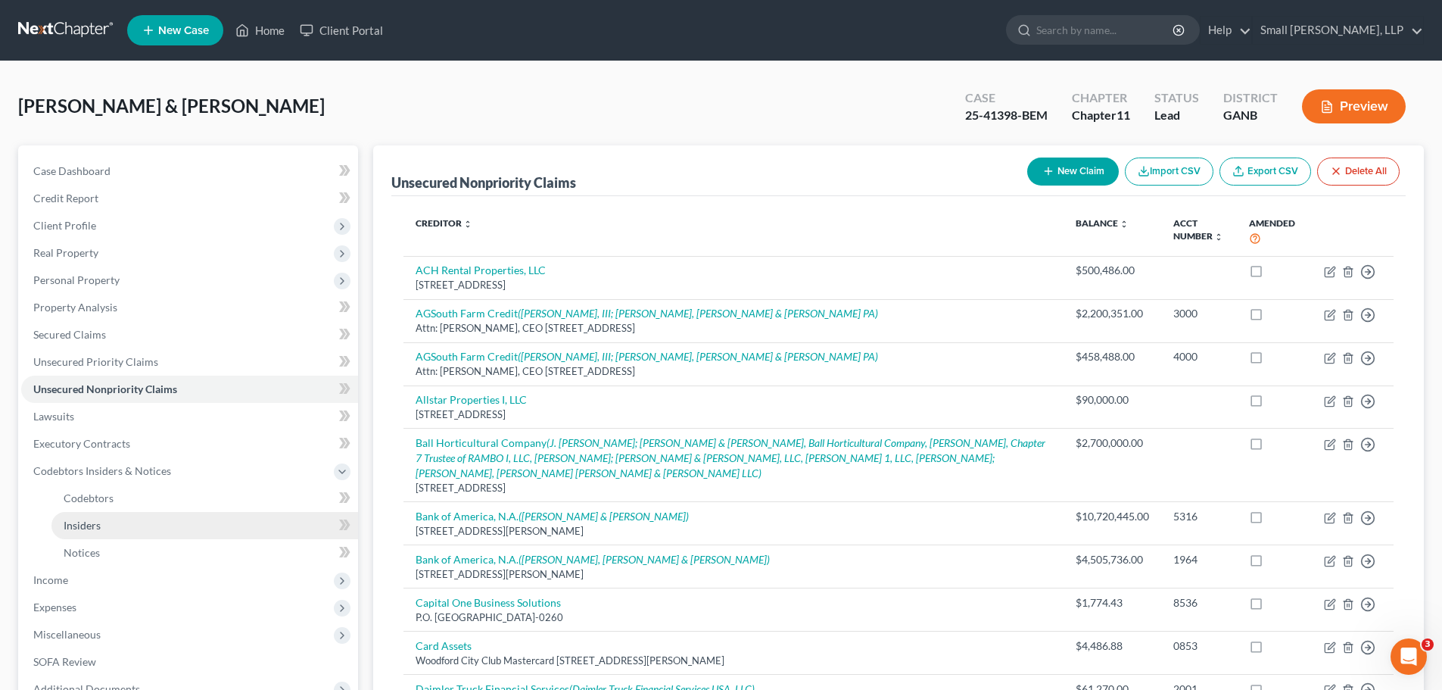
click at [100, 523] on span "Insiders" at bounding box center [82, 525] width 37 height 13
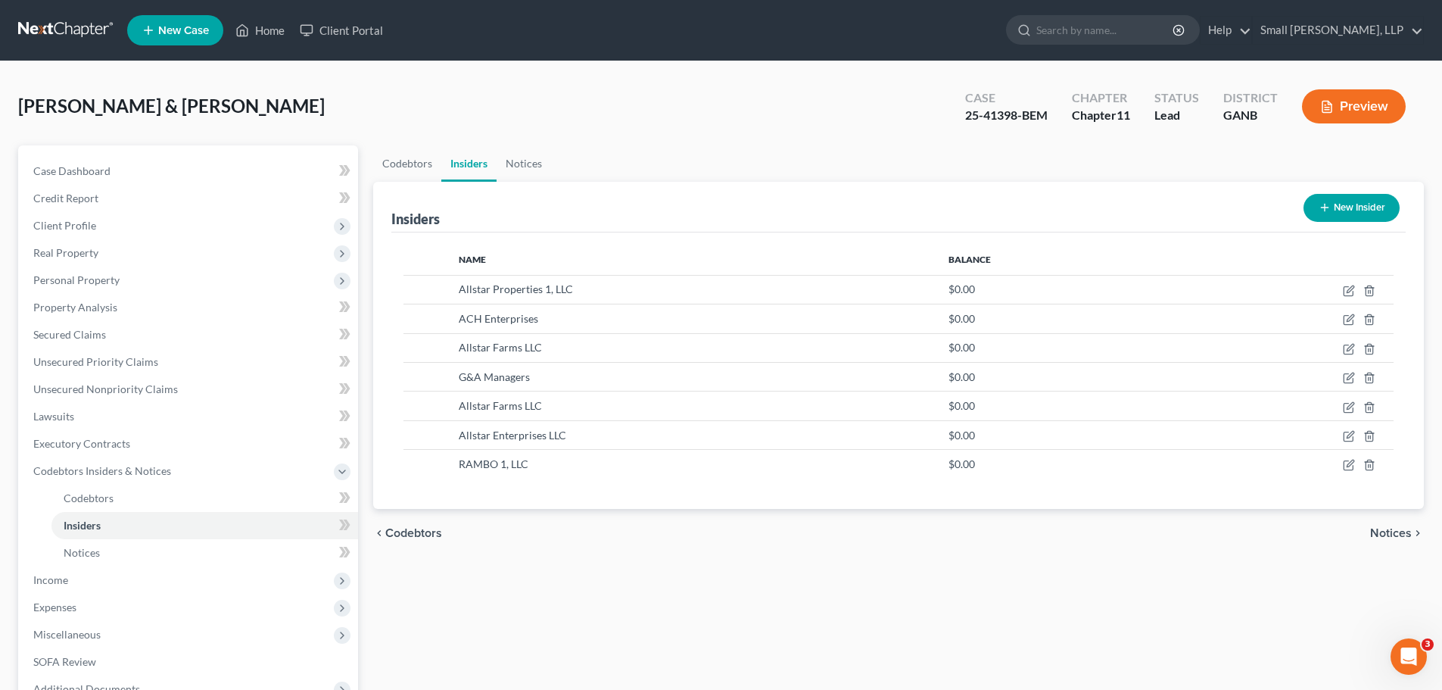
click at [1313, 214] on button "New Insider" at bounding box center [1352, 208] width 96 height 28
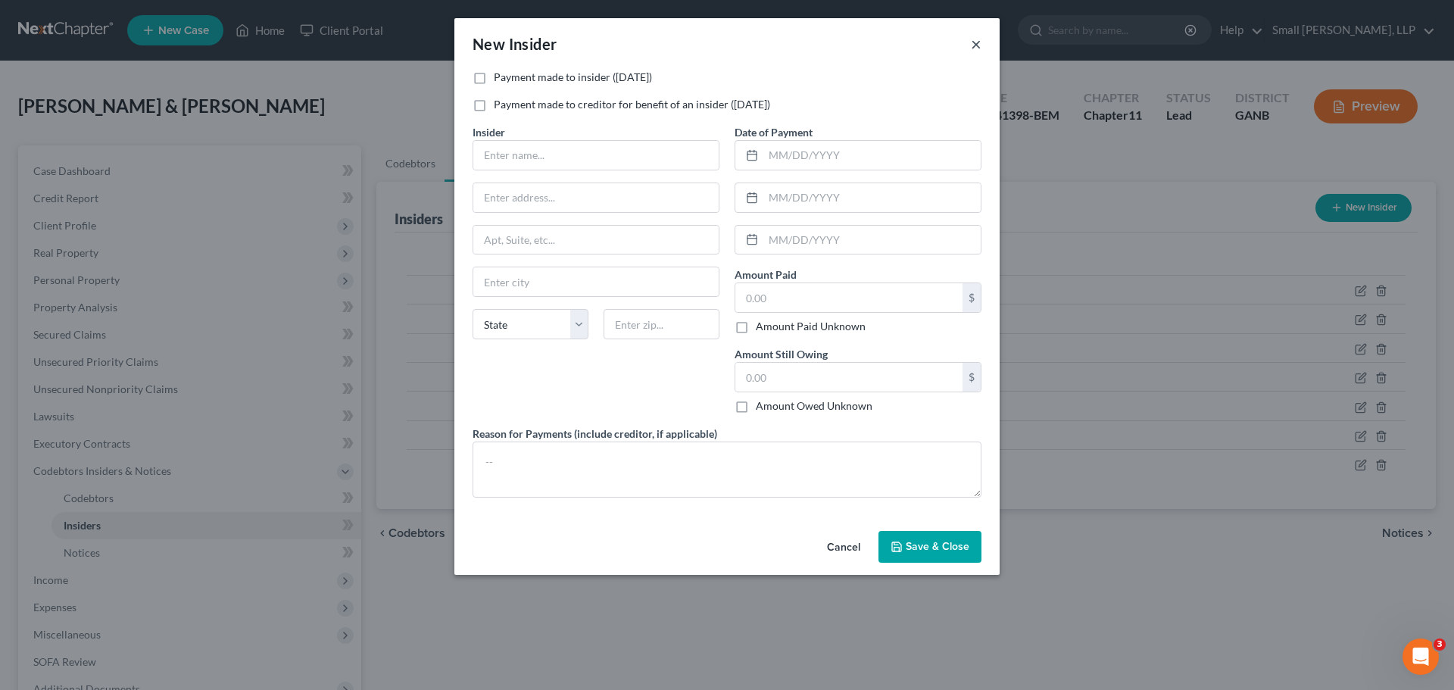
click at [974, 44] on button "×" at bounding box center [976, 44] width 11 height 18
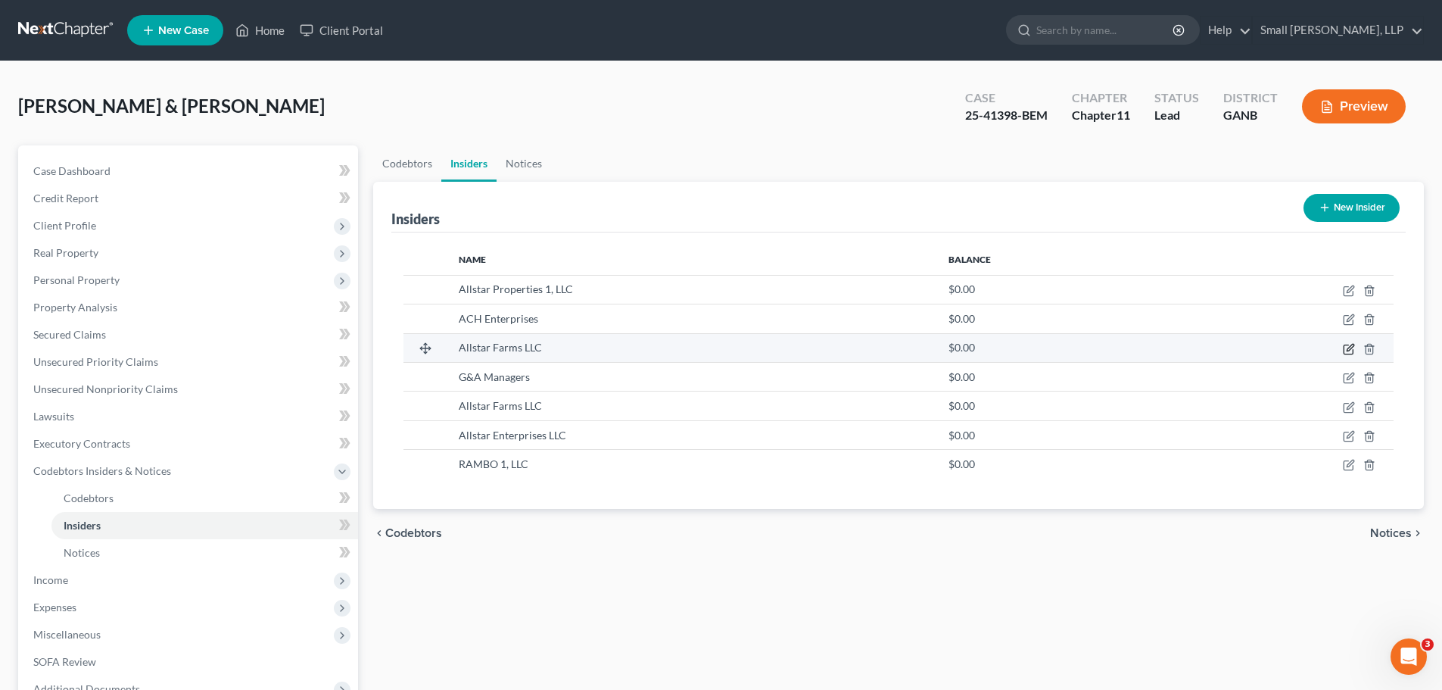
click at [1346, 347] on icon "button" at bounding box center [1349, 349] width 12 height 12
select select "10"
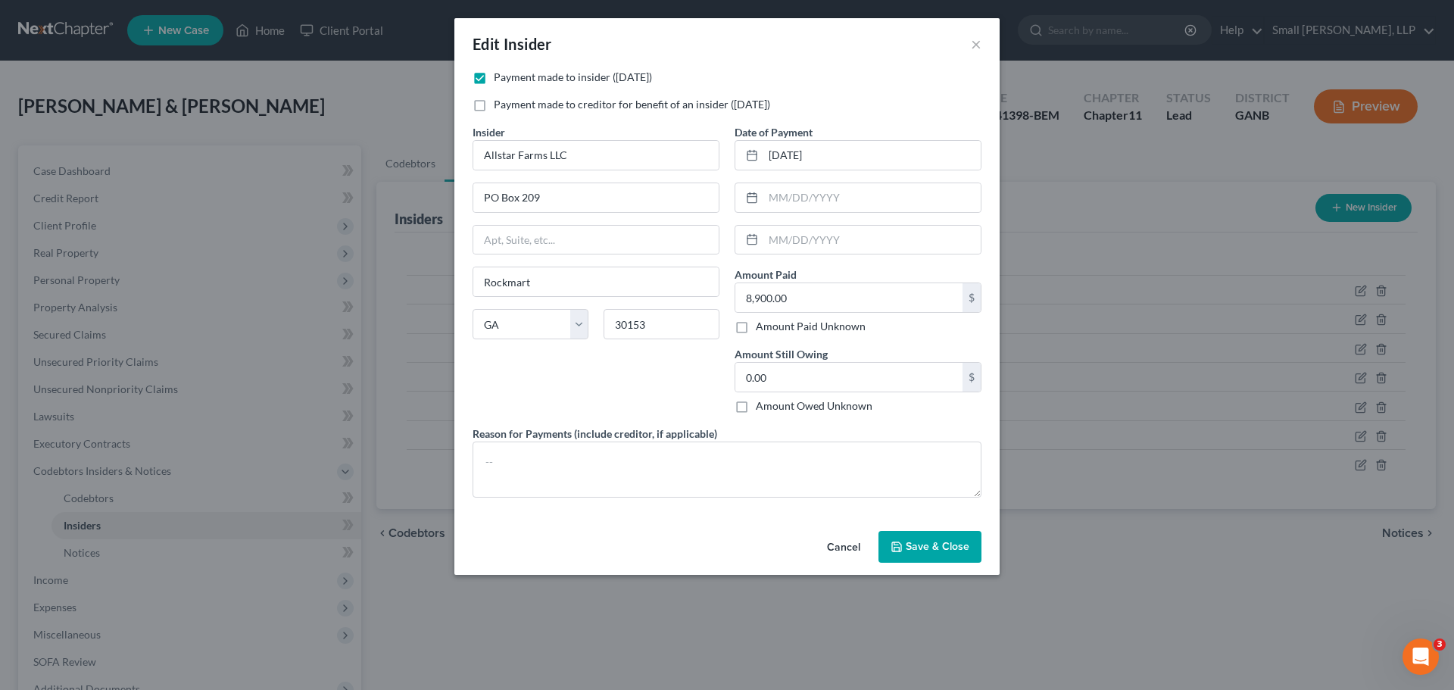
click at [960, 544] on span "Save & Close" at bounding box center [938, 546] width 64 height 13
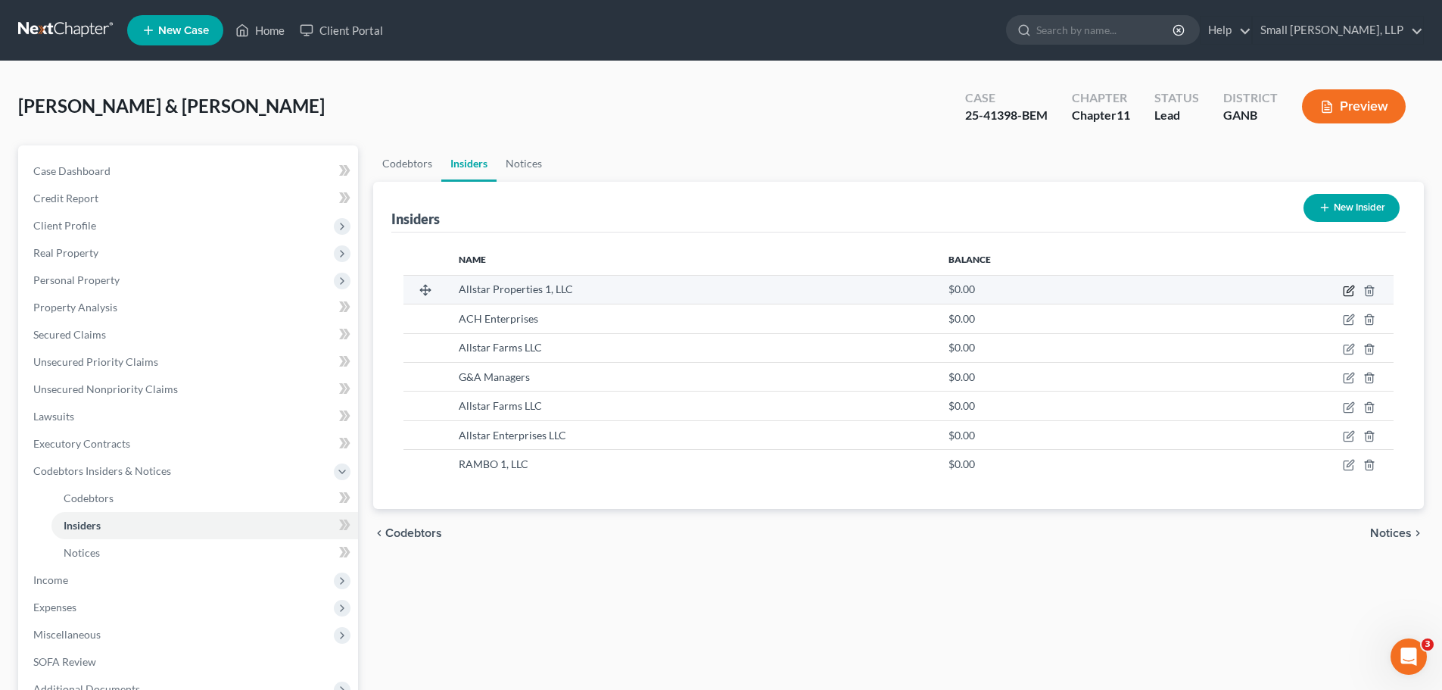
click at [1346, 291] on icon "button" at bounding box center [1349, 291] width 12 height 12
select select "10"
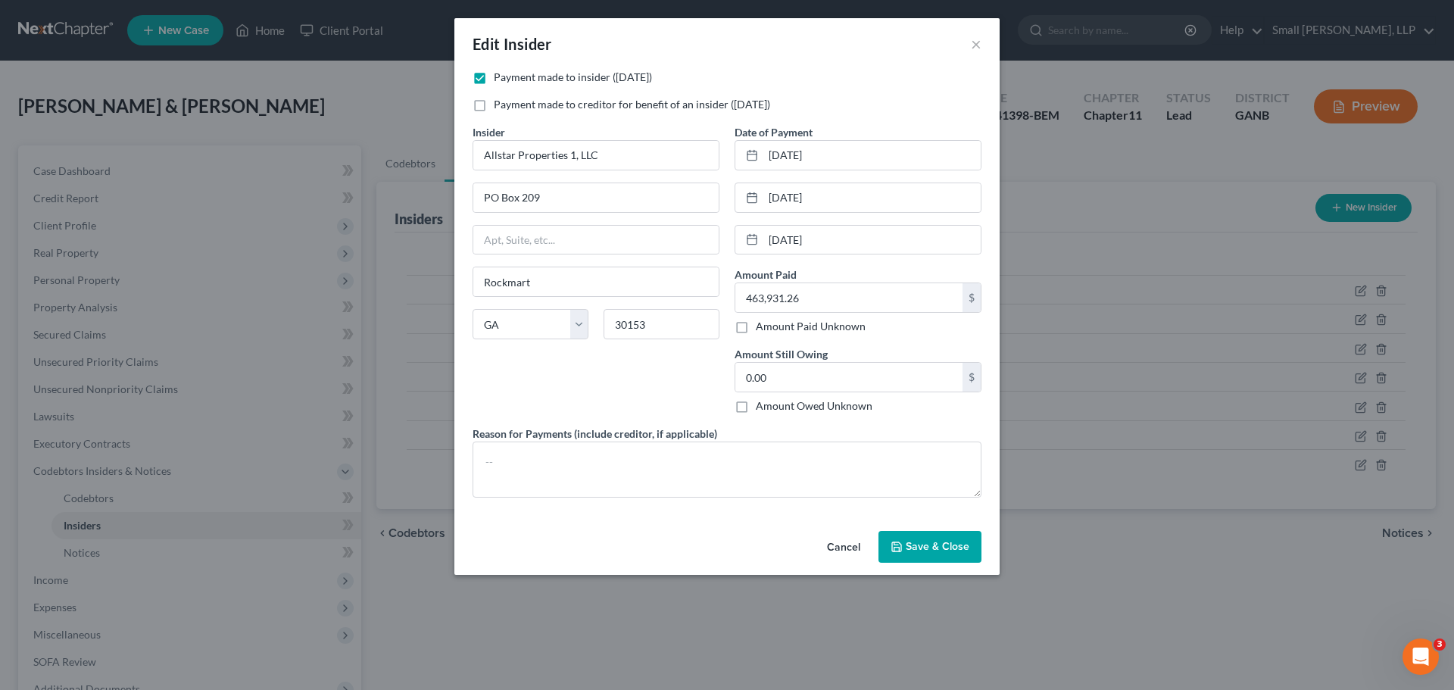
click at [959, 546] on span "Save & Close" at bounding box center [938, 546] width 64 height 13
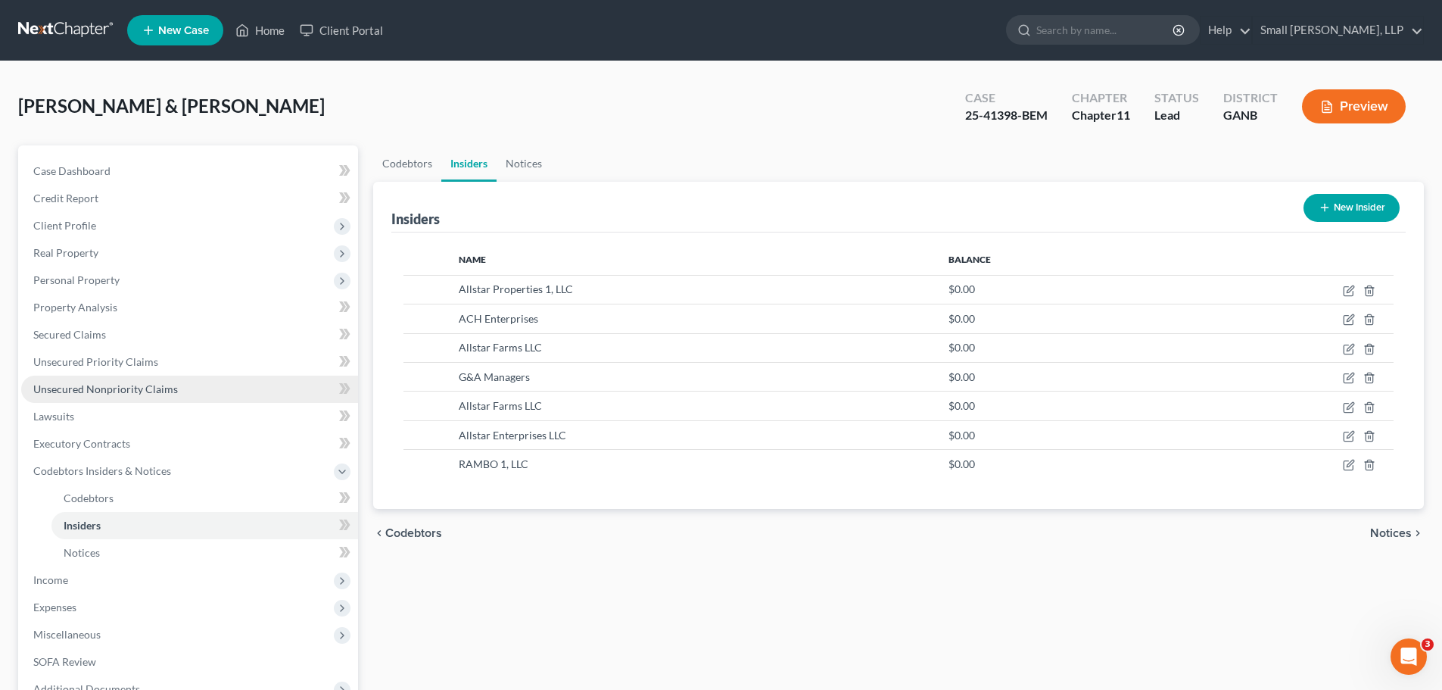
click at [101, 397] on link "Unsecured Nonpriority Claims" at bounding box center [189, 389] width 337 height 27
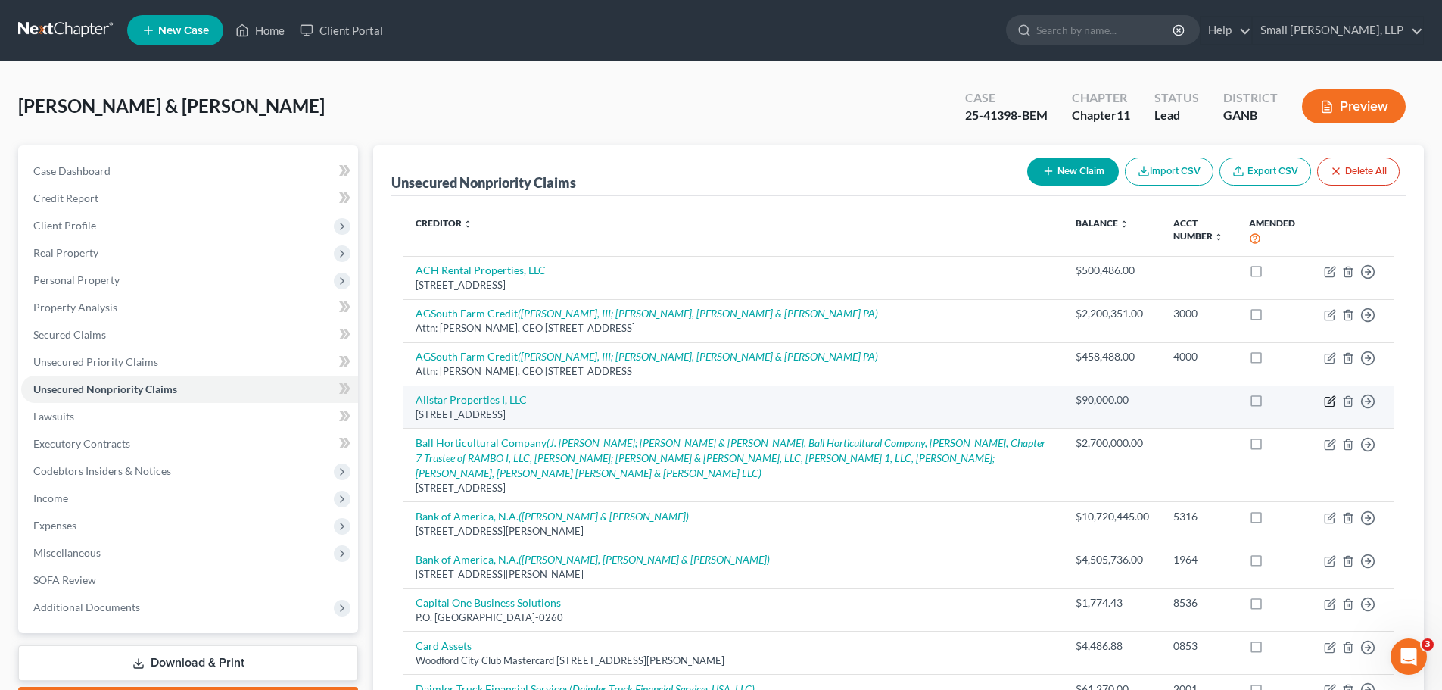
click at [1327, 399] on icon "button" at bounding box center [1330, 401] width 12 height 12
select select "10"
select select "14"
select select "0"
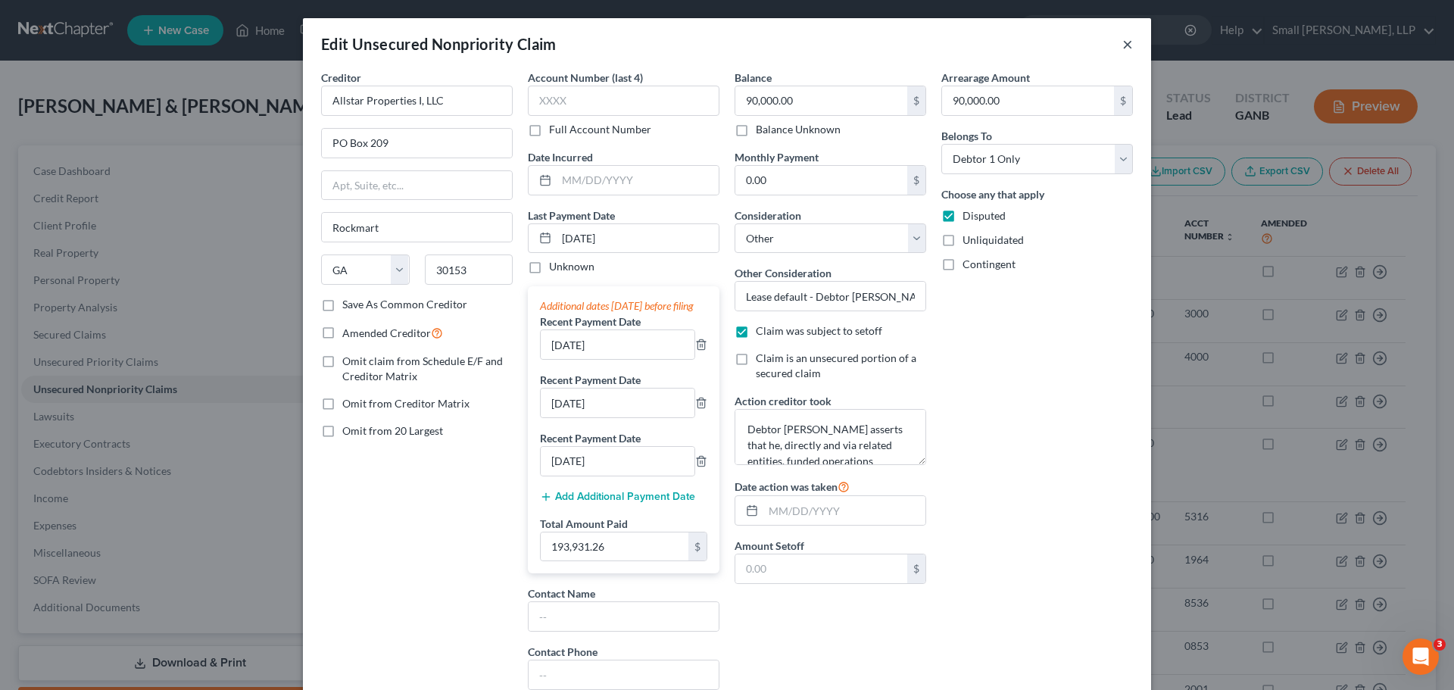
click at [1122, 48] on button "×" at bounding box center [1127, 44] width 11 height 18
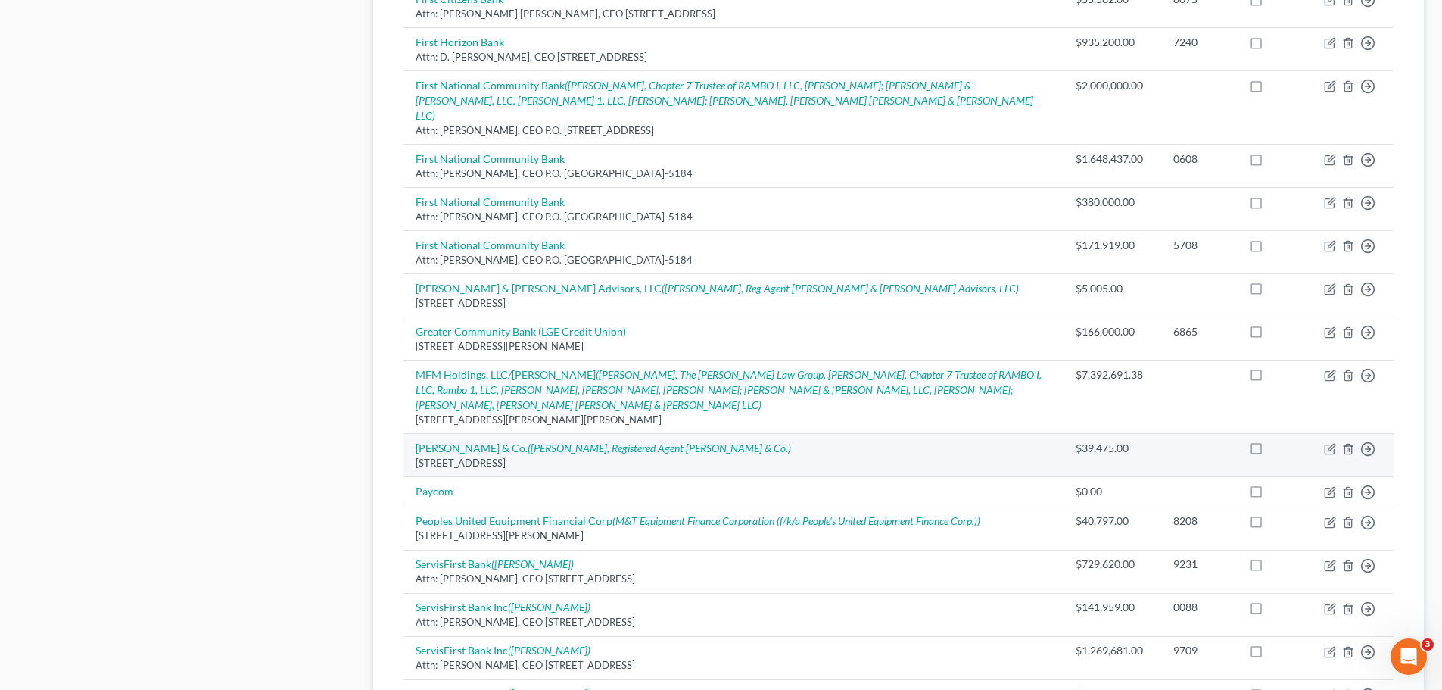
scroll to position [833, 0]
